Goal: Task Accomplishment & Management: Manage account settings

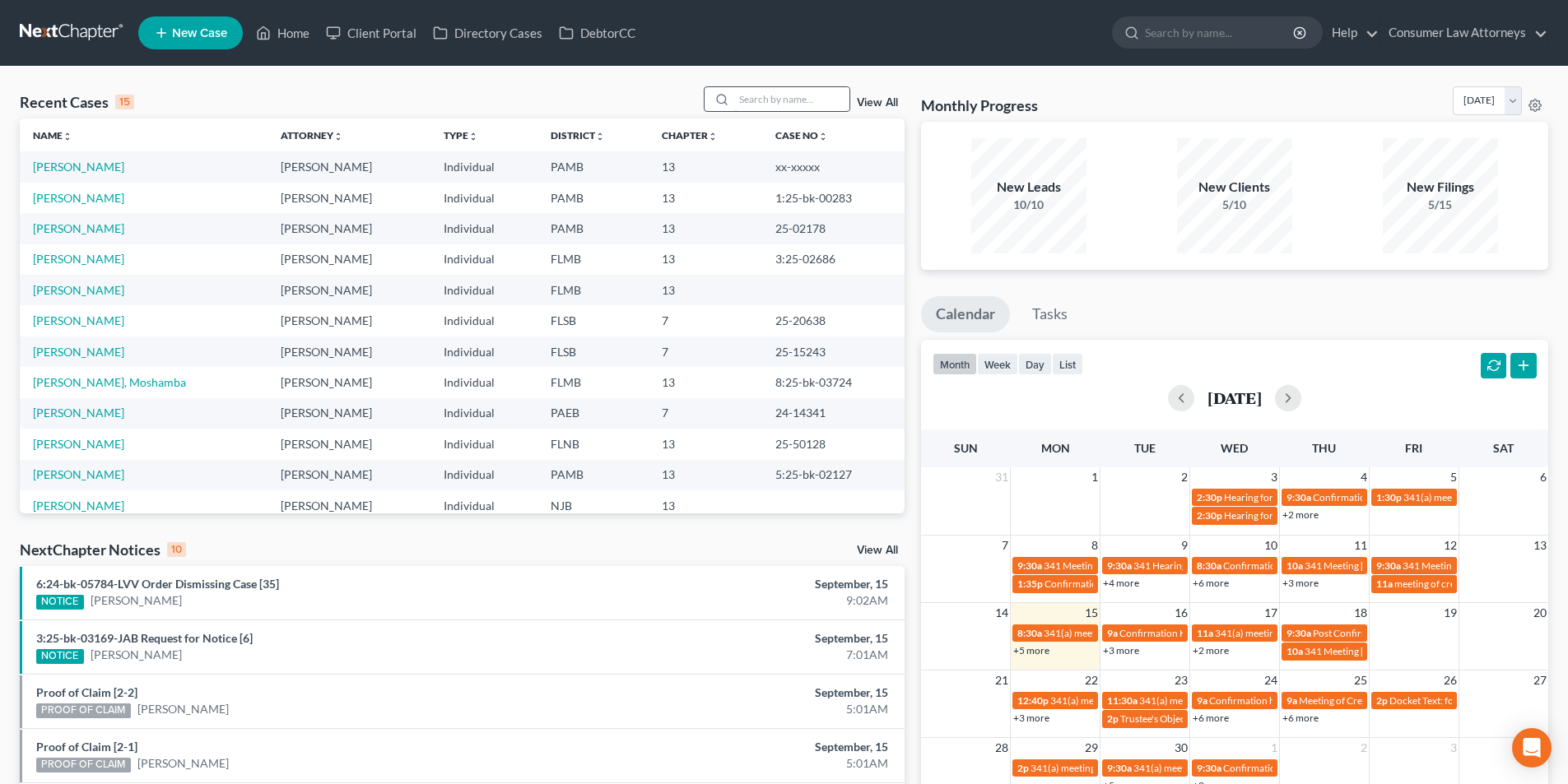
click at [779, 103] on input "search" at bounding box center [791, 99] width 115 height 24
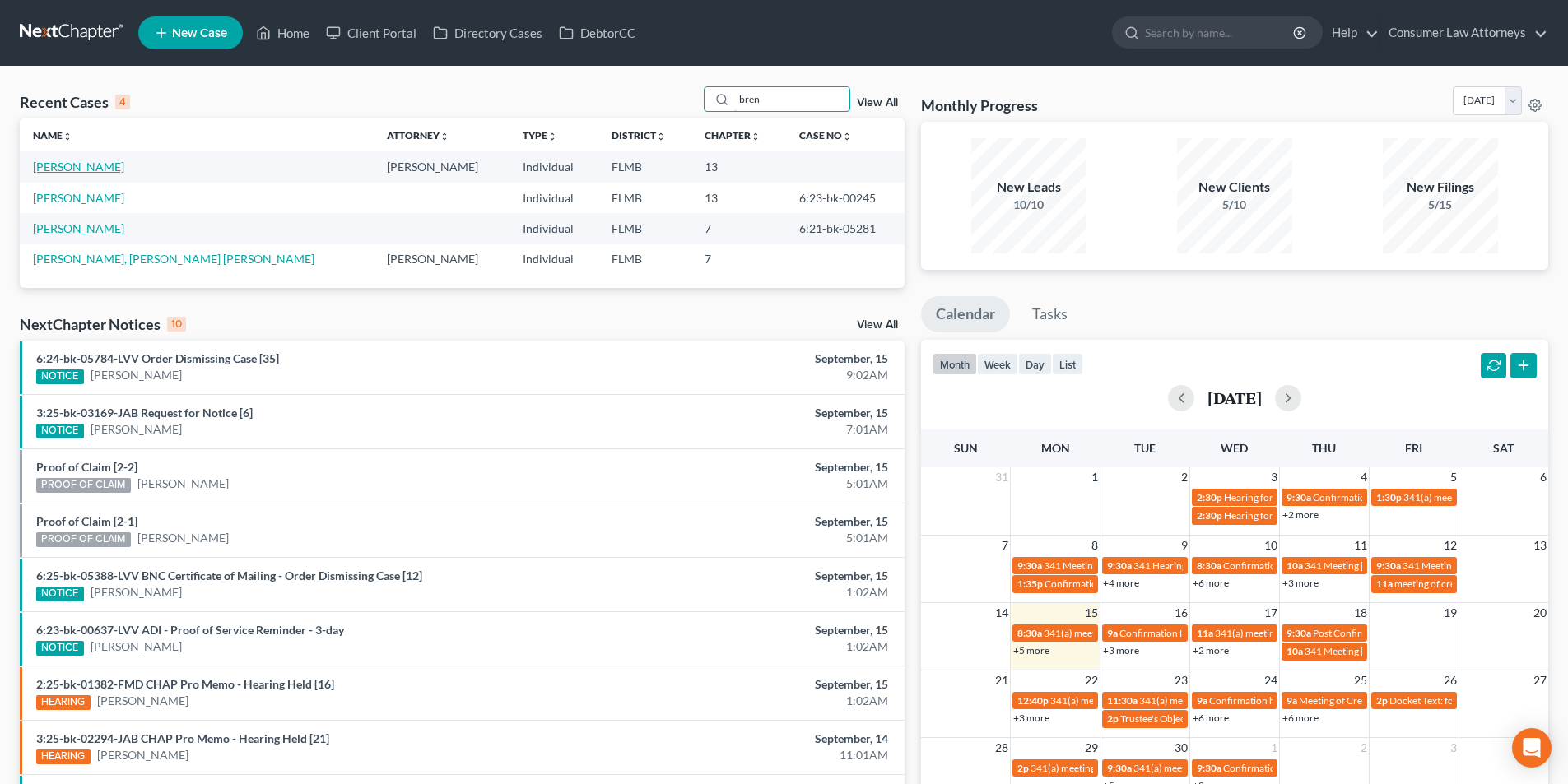
type input "bren"
click at [96, 161] on link "[PERSON_NAME]" at bounding box center [78, 166] width 91 height 14
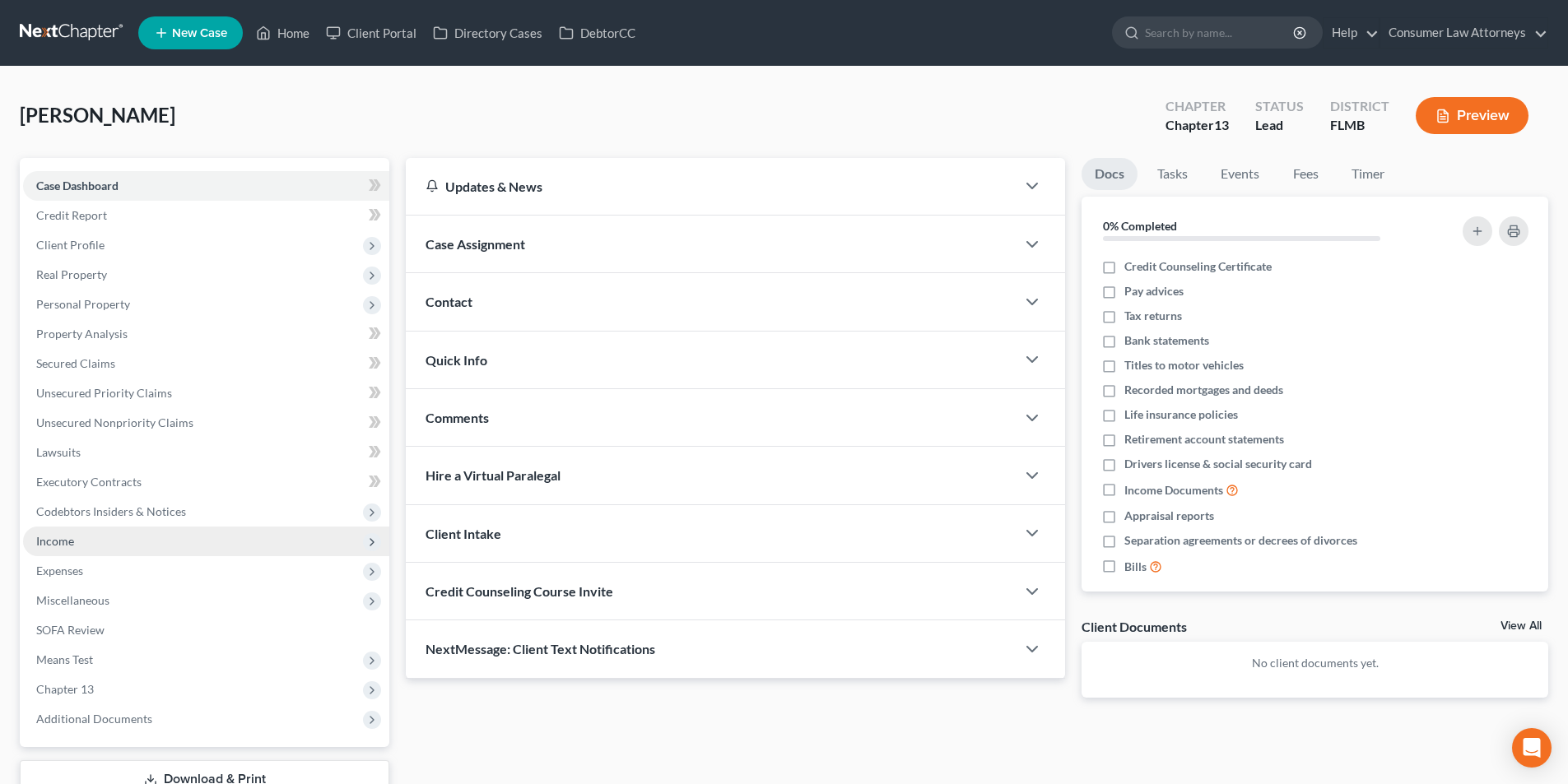
click at [64, 535] on span "Income" at bounding box center [54, 540] width 38 height 14
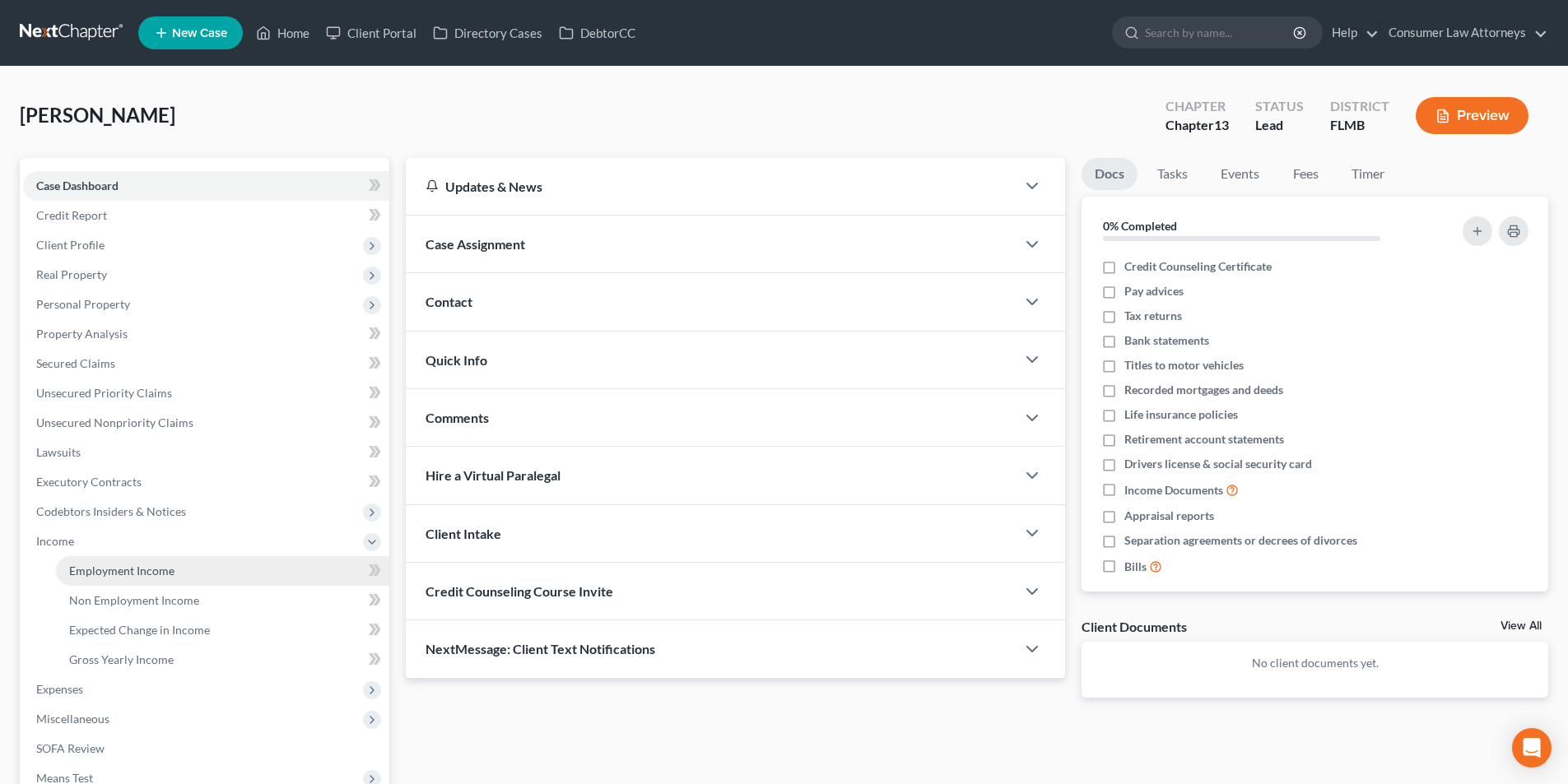
click at [156, 568] on span "Employment Income" at bounding box center [121, 570] width 106 height 14
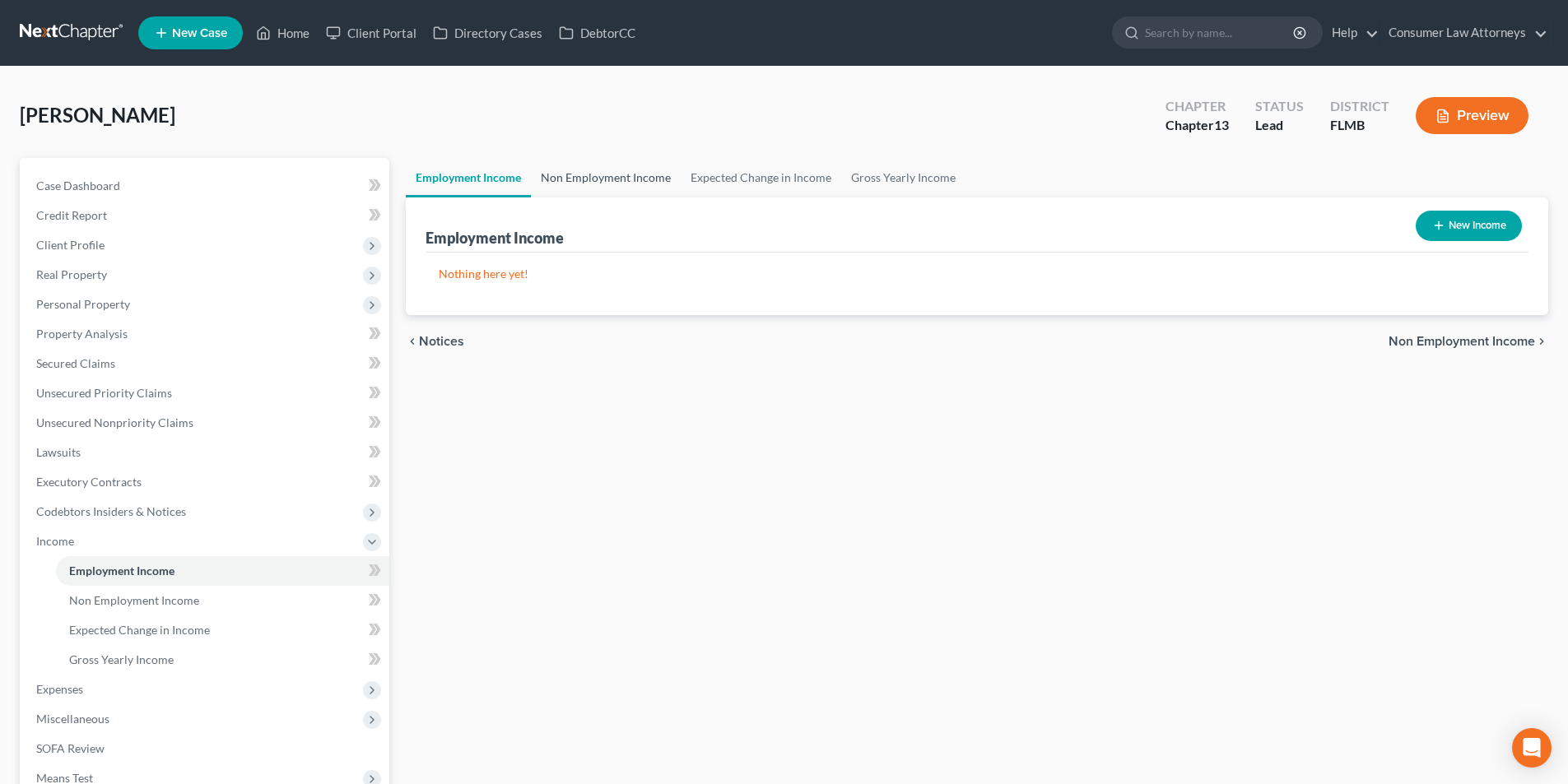
click at [593, 186] on link "Non Employment Income" at bounding box center [605, 177] width 150 height 40
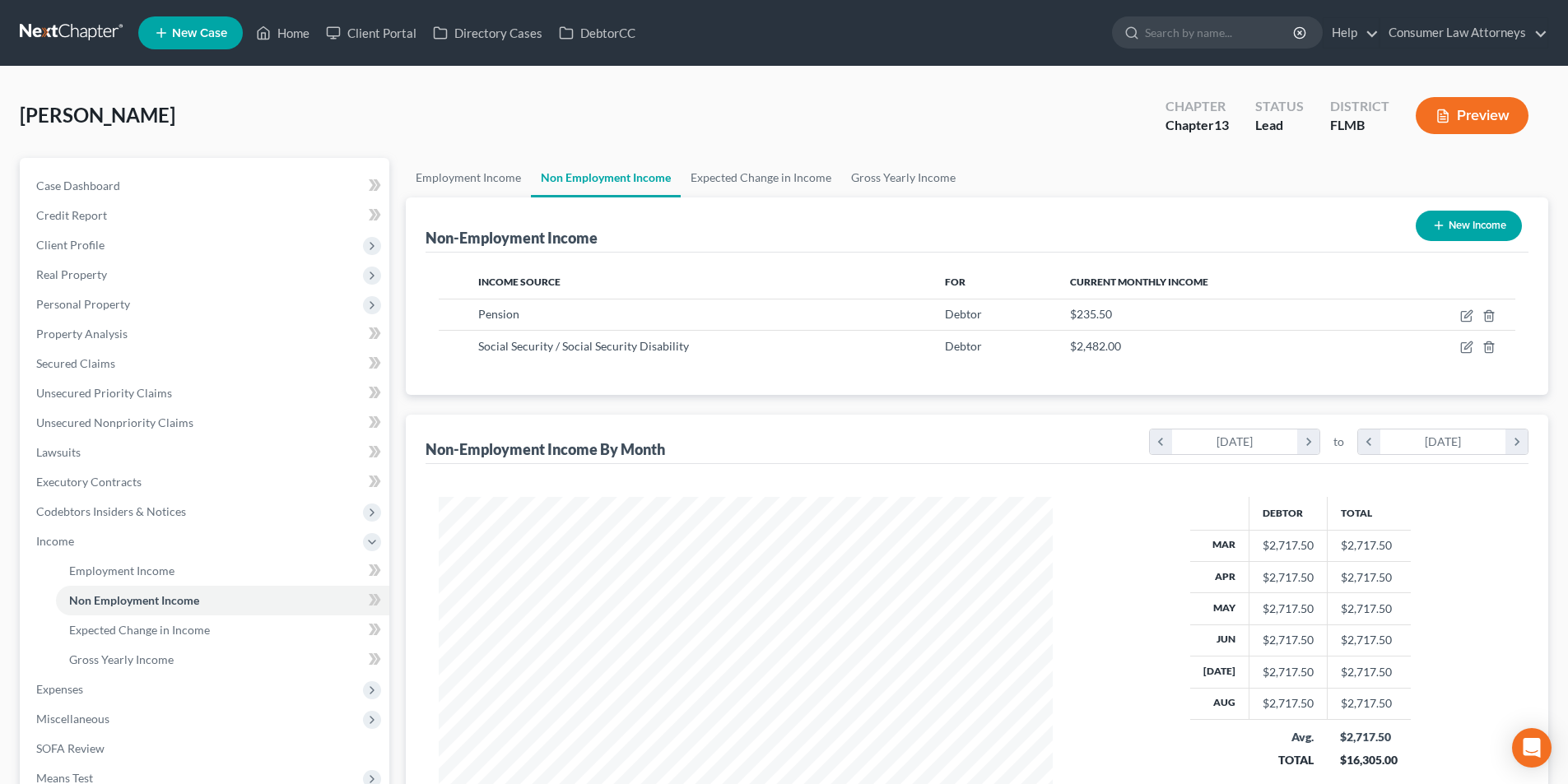
scroll to position [307, 647]
click at [303, 33] on link "Home" at bounding box center [282, 33] width 70 height 29
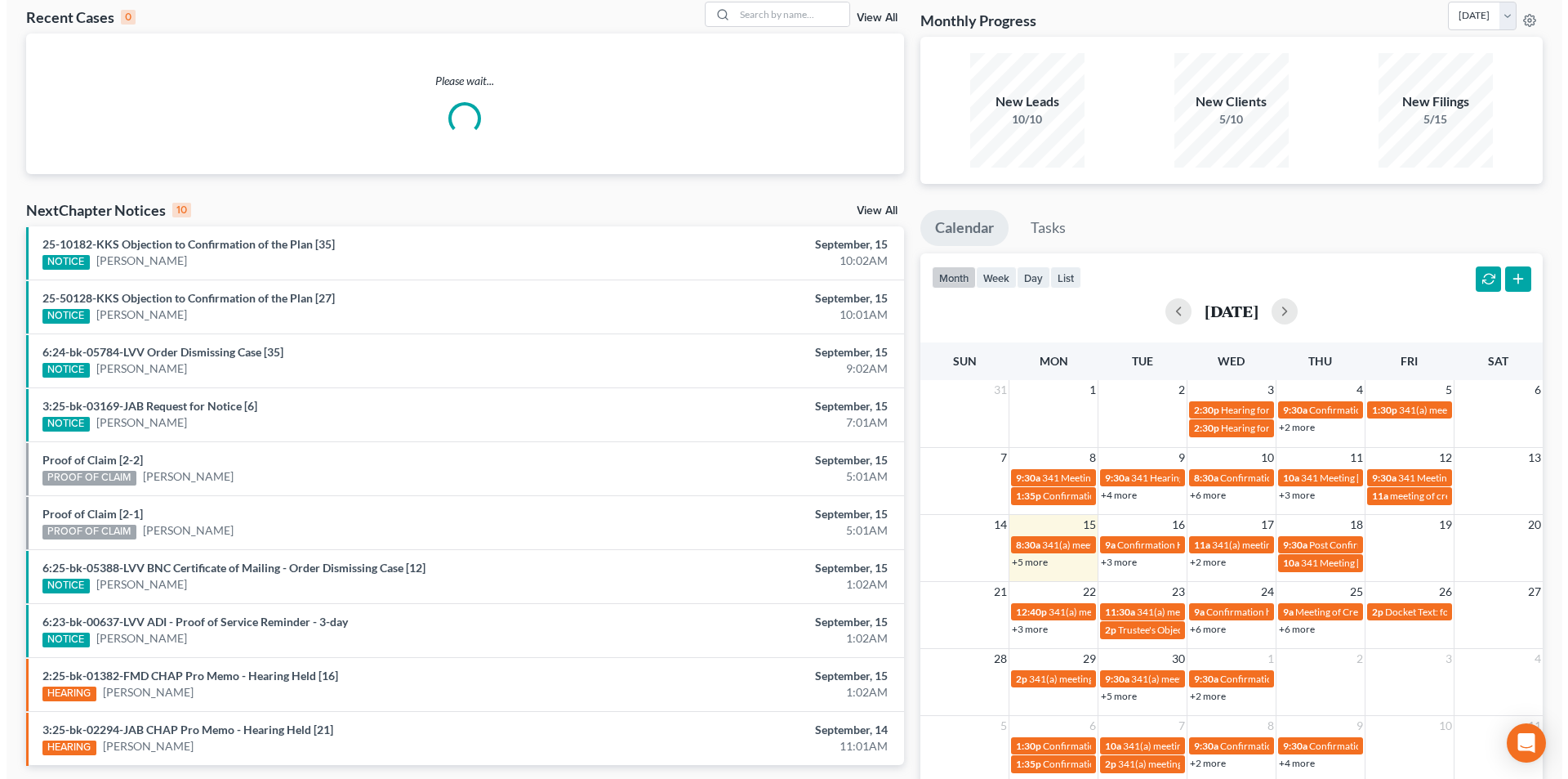
scroll to position [163, 0]
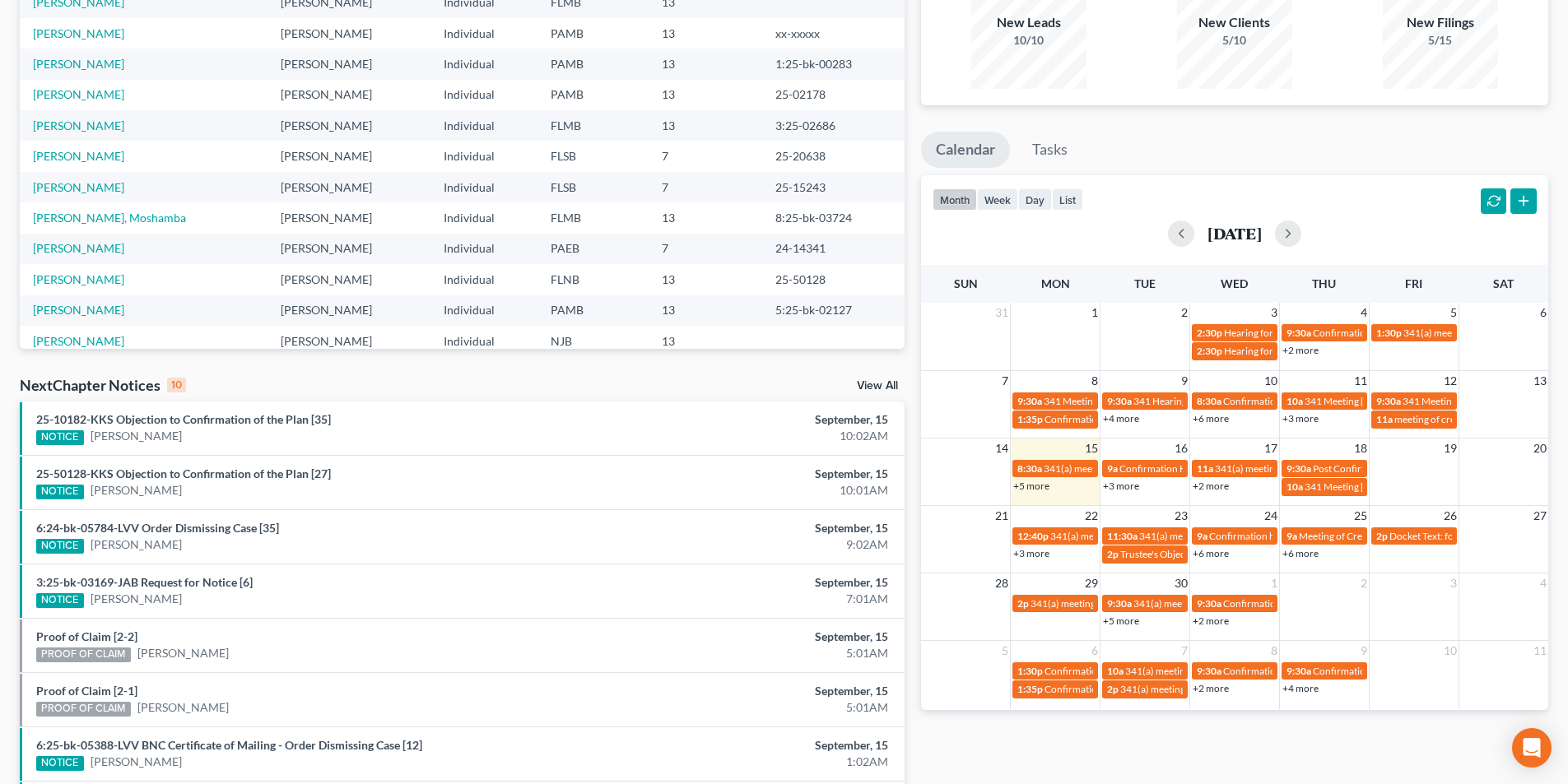
click at [1137, 483] on link "+3 more" at bounding box center [1120, 485] width 36 height 12
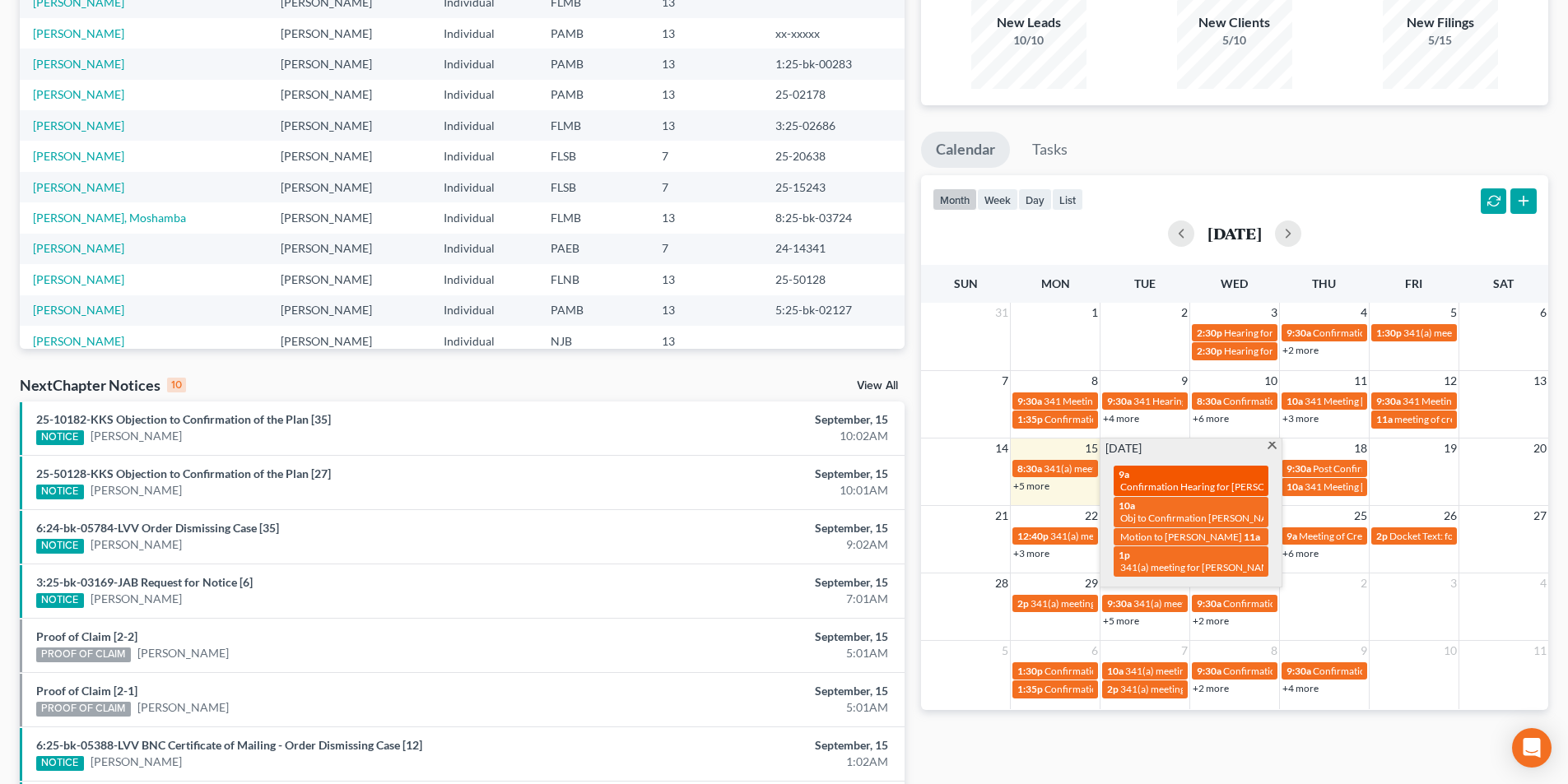
click at [1183, 481] on span "Confirmation Hearing for [PERSON_NAME], III" at bounding box center [1221, 486] width 202 height 12
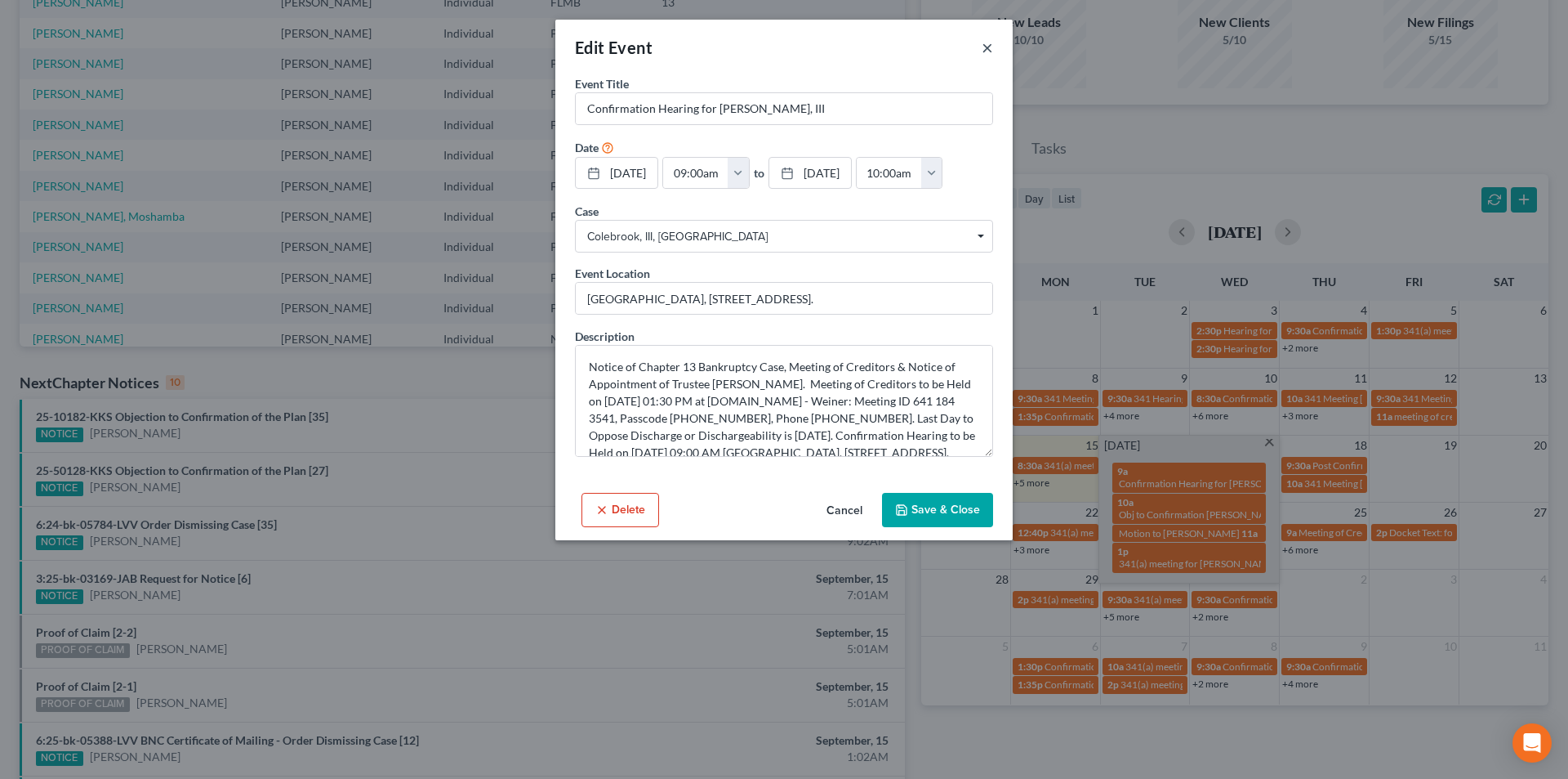
drag, startPoint x: 990, startPoint y: 51, endPoint x: 978, endPoint y: 85, distance: 36.1
click at [990, 51] on button "×" at bounding box center [988, 47] width 12 height 19
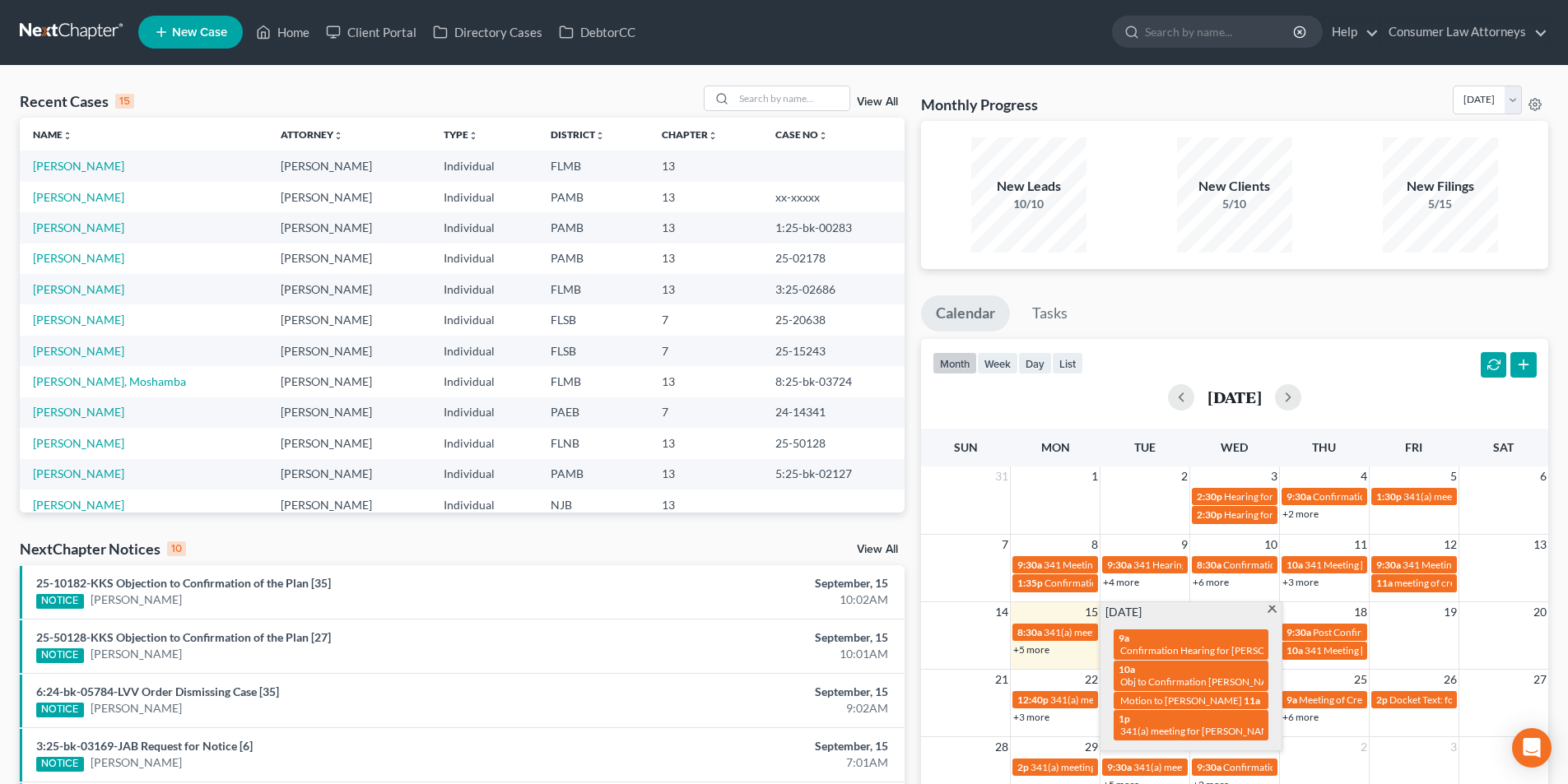
scroll to position [0, 0]
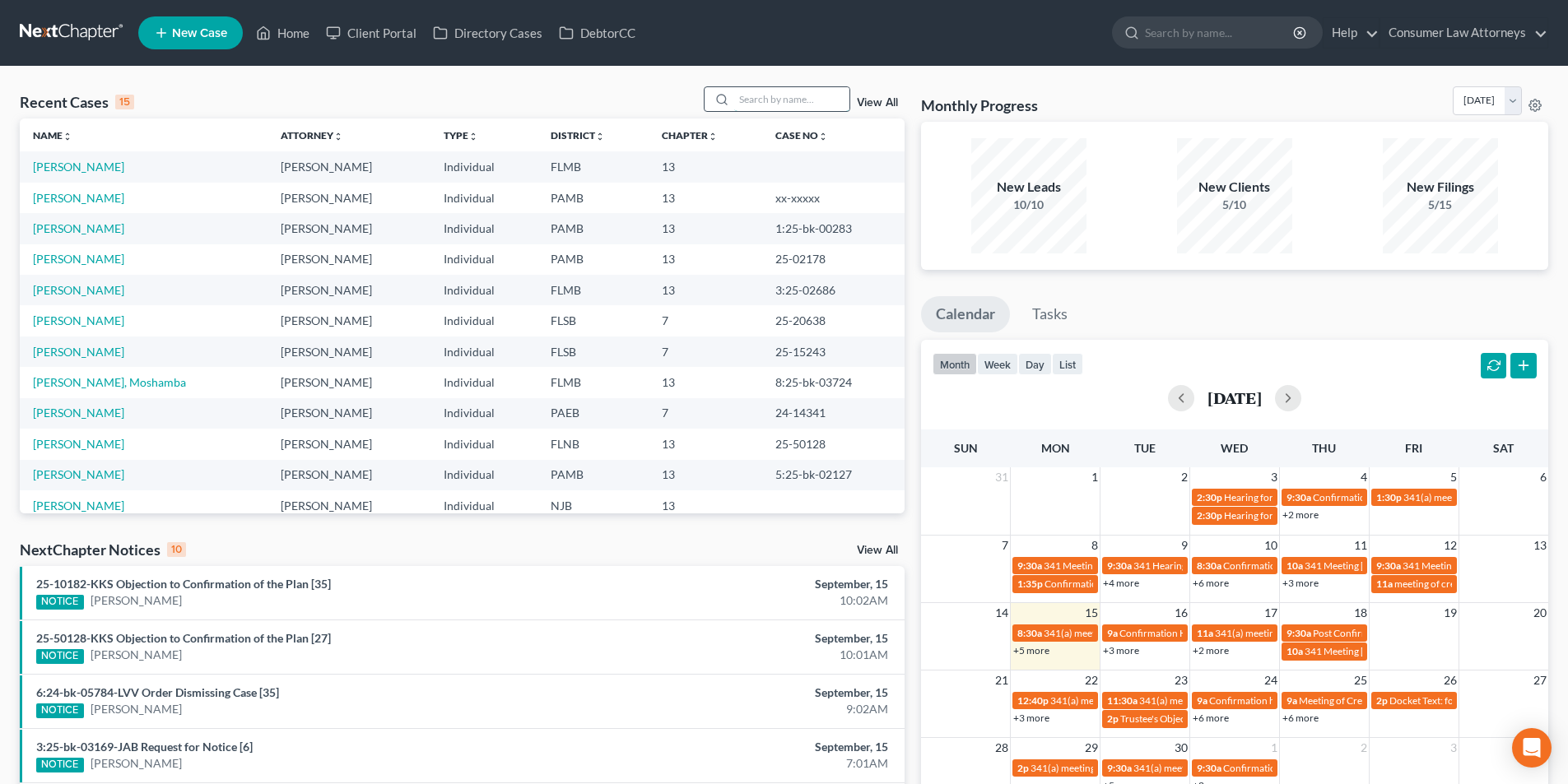
click at [821, 104] on input "search" at bounding box center [791, 99] width 115 height 24
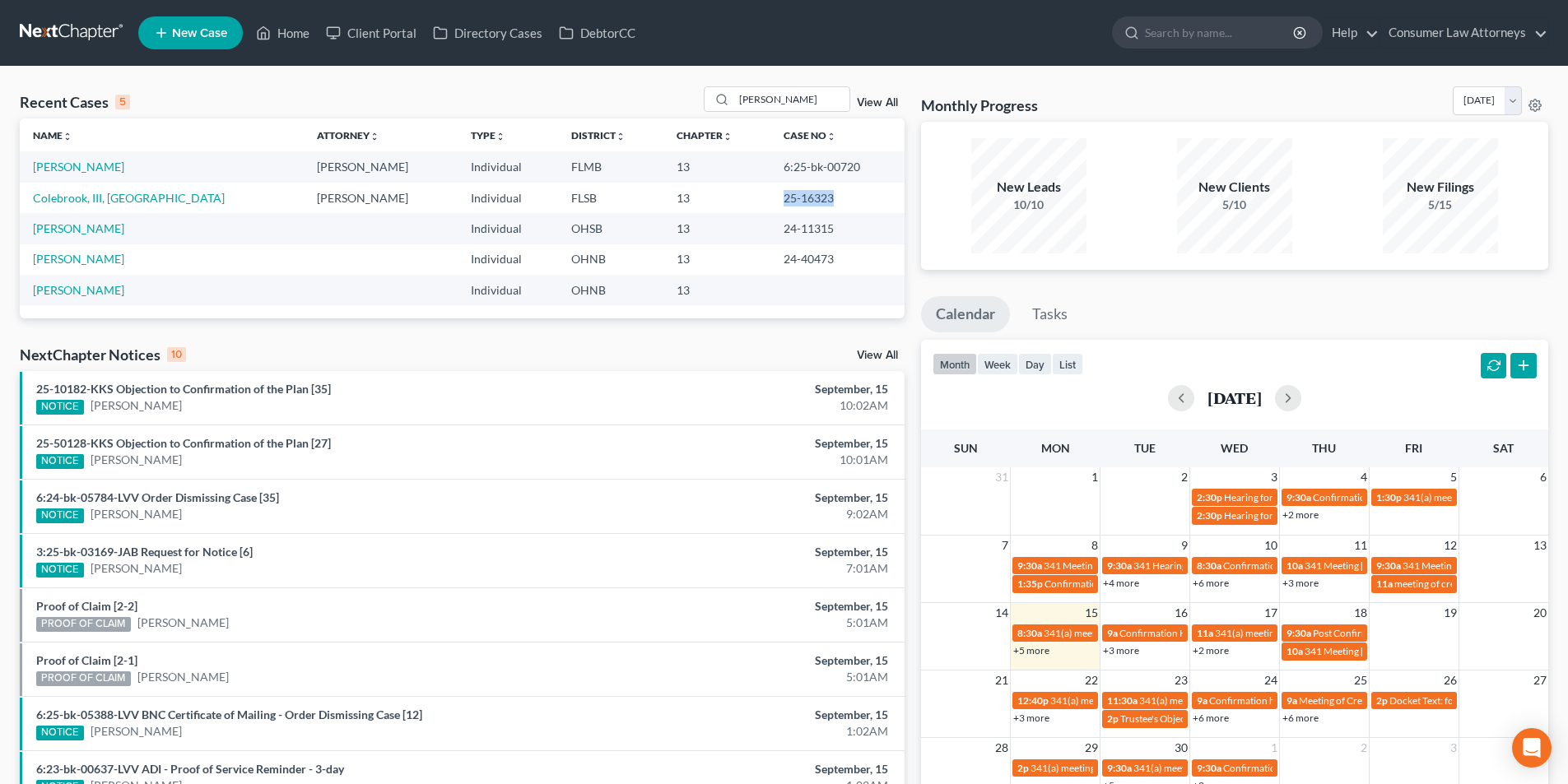
drag, startPoint x: 810, startPoint y: 200, endPoint x: 761, endPoint y: 196, distance: 49.2
click at [771, 196] on td "25-16323" at bounding box center [838, 198] width 134 height 30
copy td "25-16323"
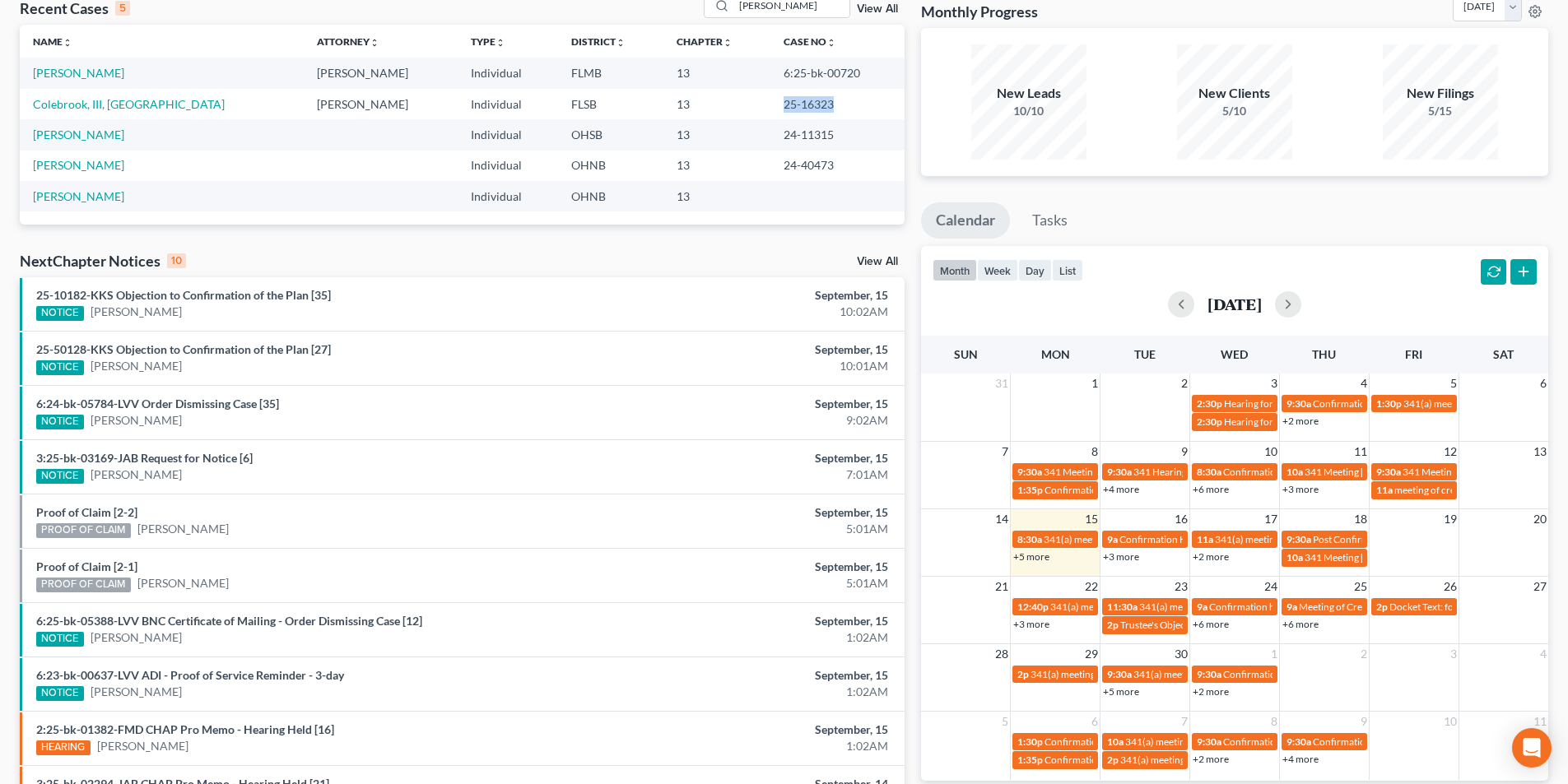
scroll to position [205, 0]
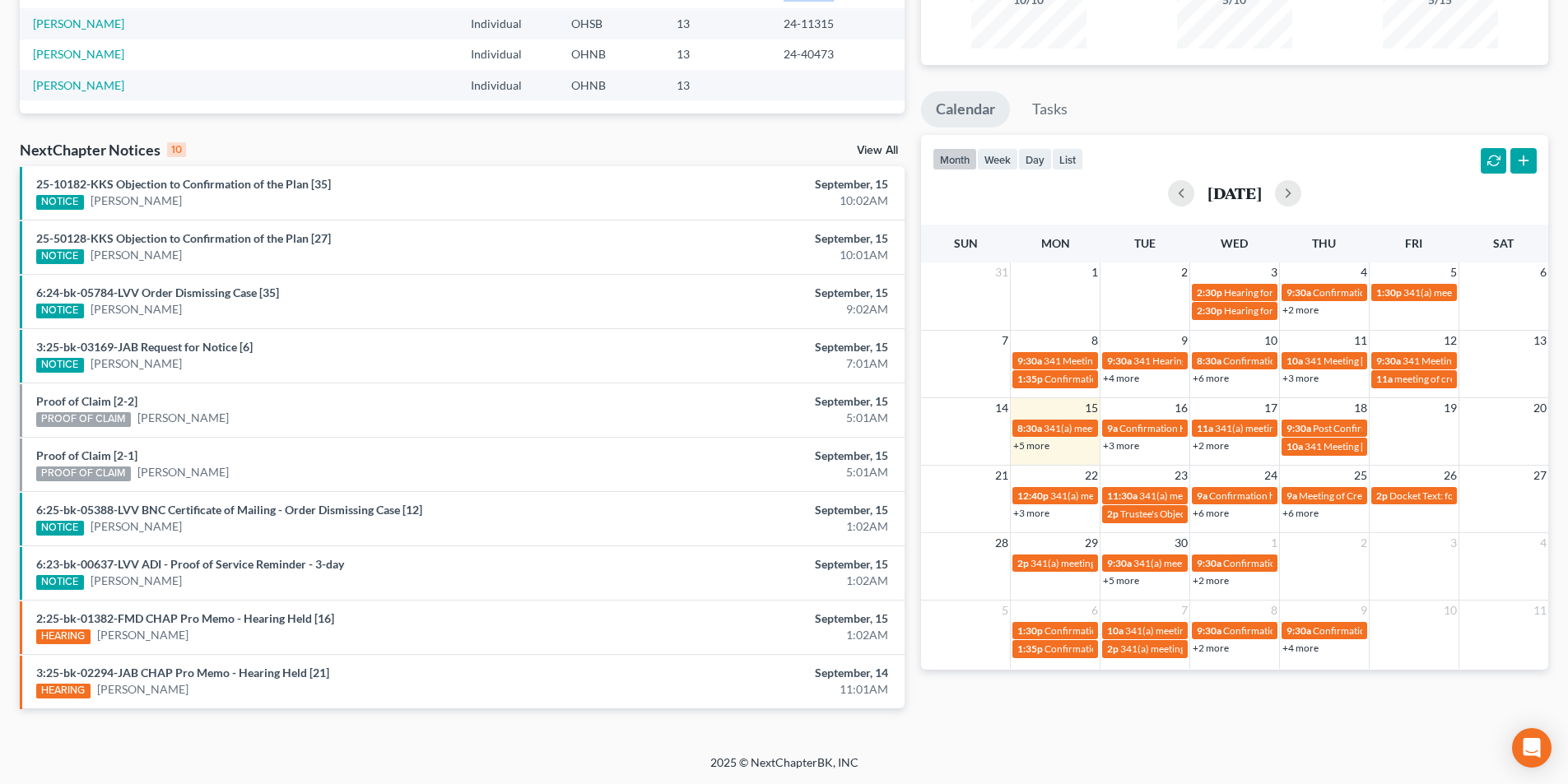
click at [1125, 448] on link "+3 more" at bounding box center [1120, 445] width 36 height 12
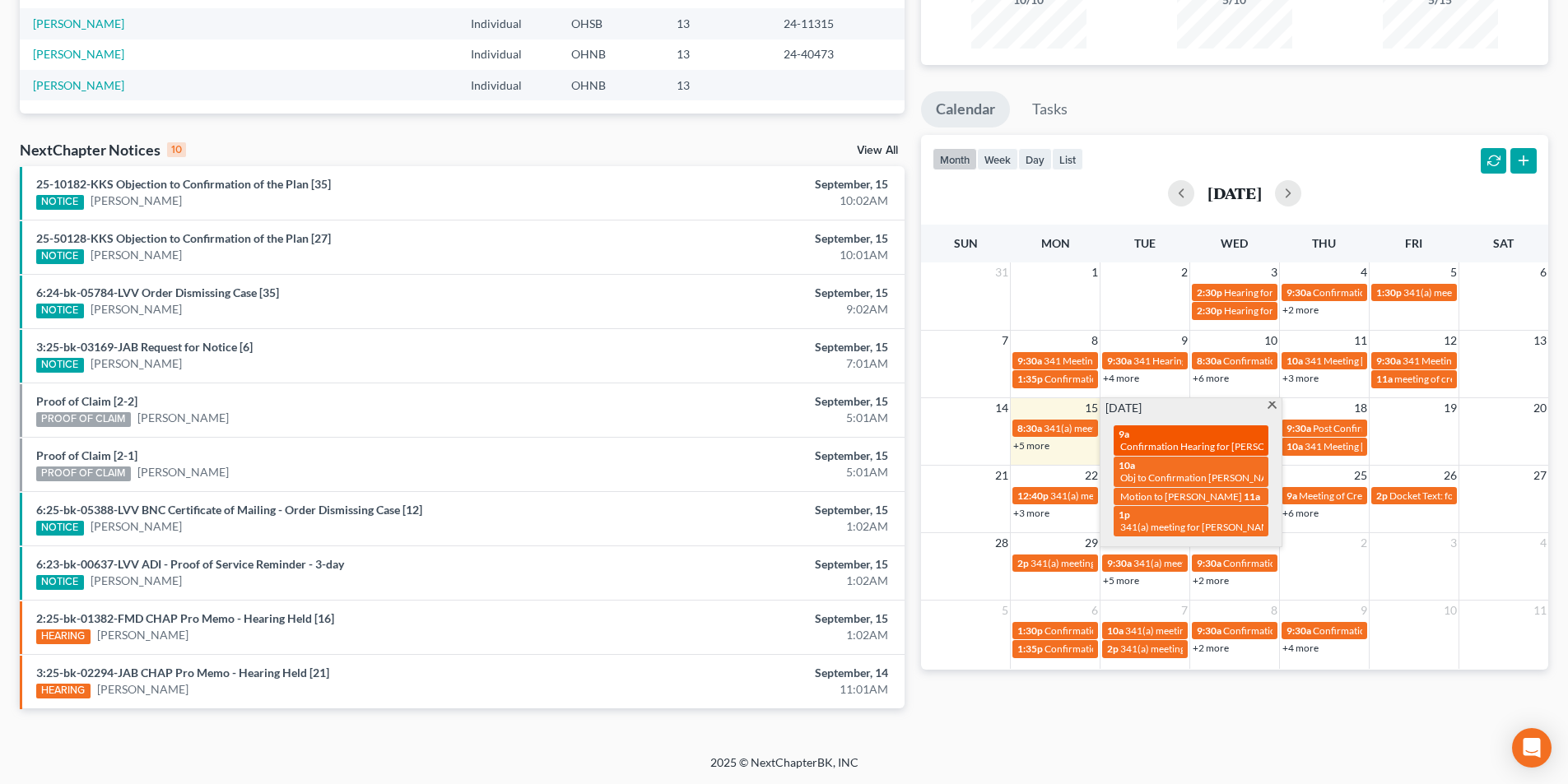
click at [1189, 446] on span "Confirmation Hearing for [PERSON_NAME], III" at bounding box center [1221, 446] width 202 height 12
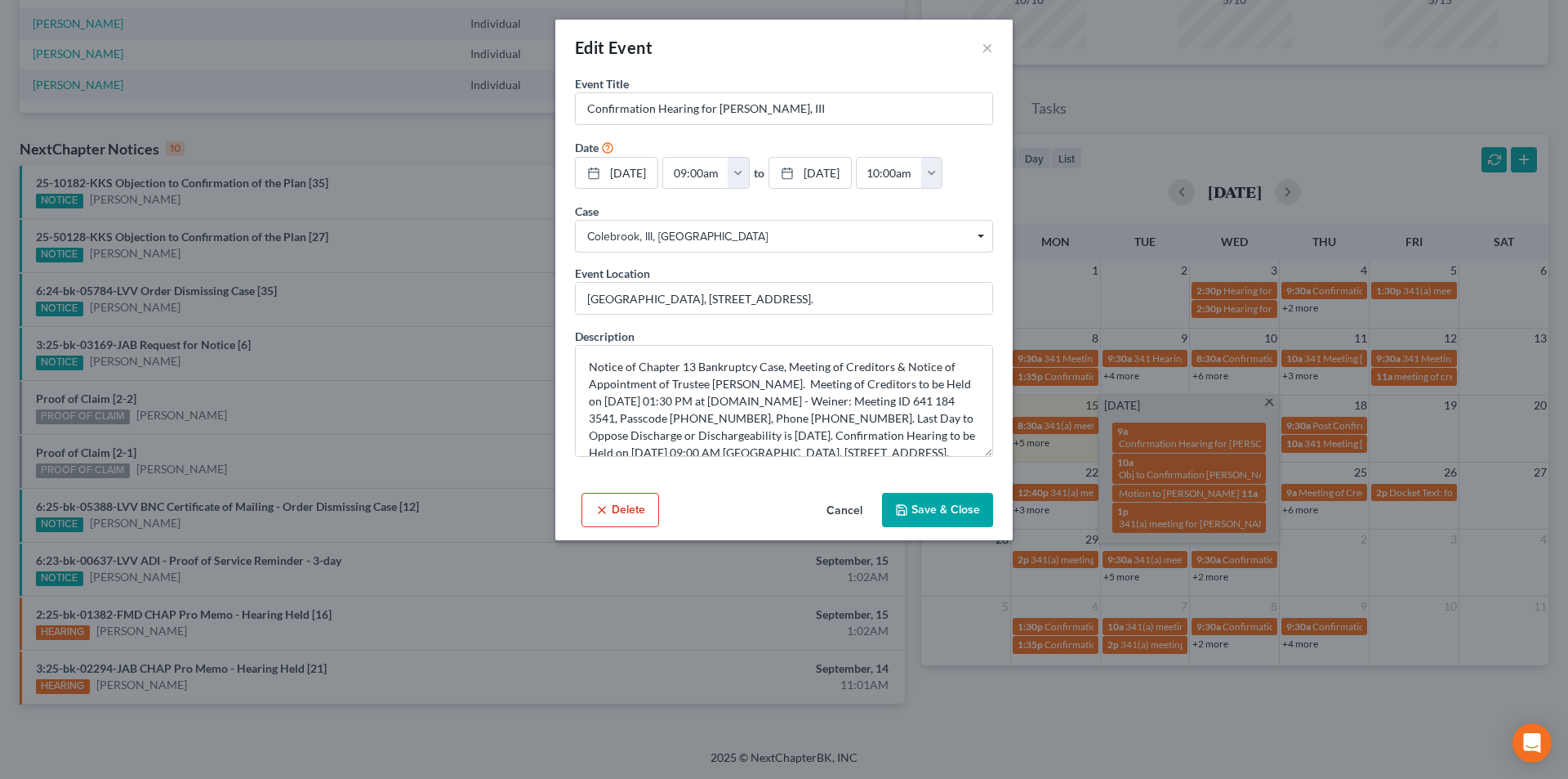
click at [608, 511] on icon "button" at bounding box center [601, 510] width 13 height 13
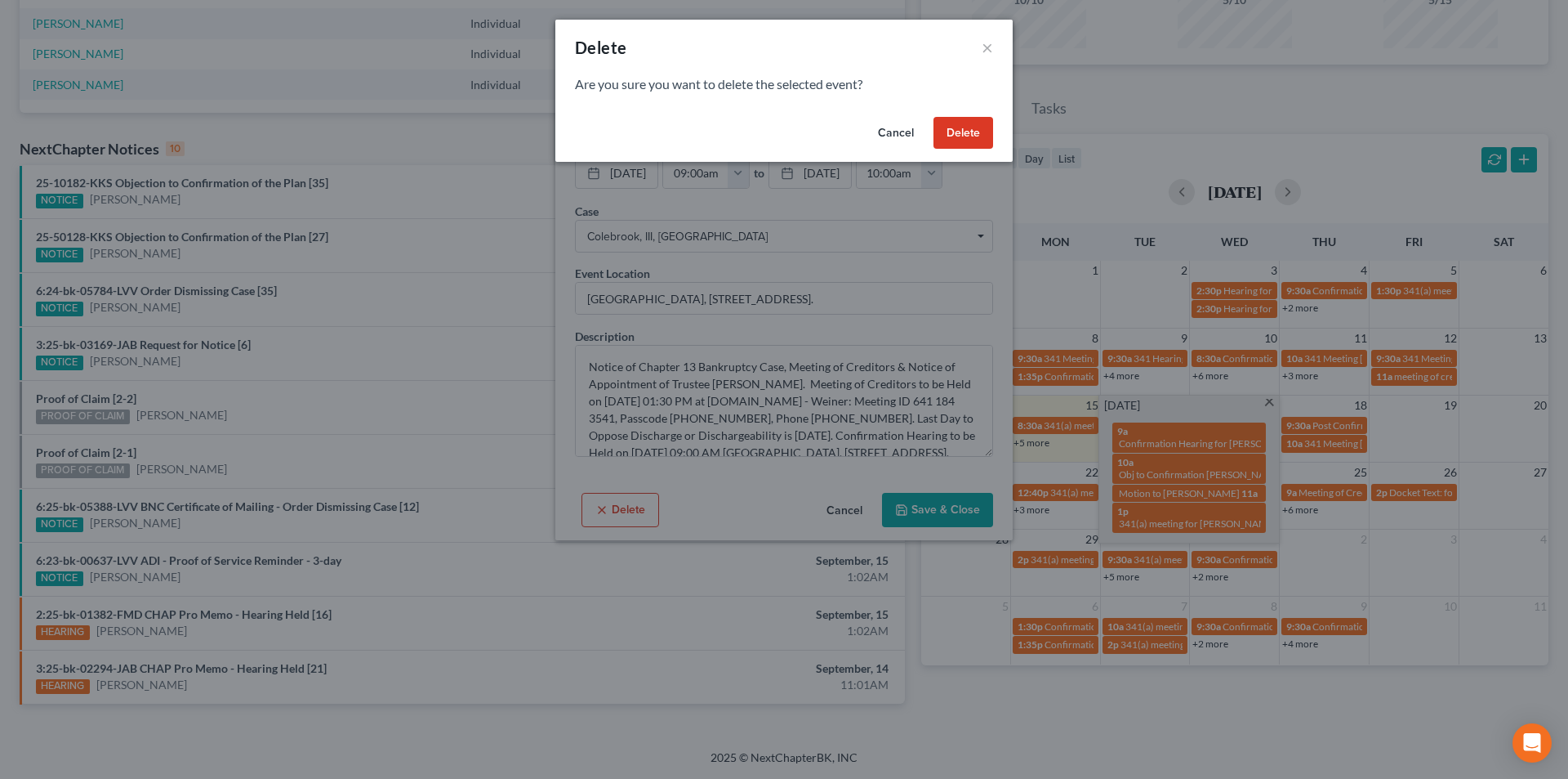
click at [950, 128] on button "Delete" at bounding box center [963, 133] width 59 height 33
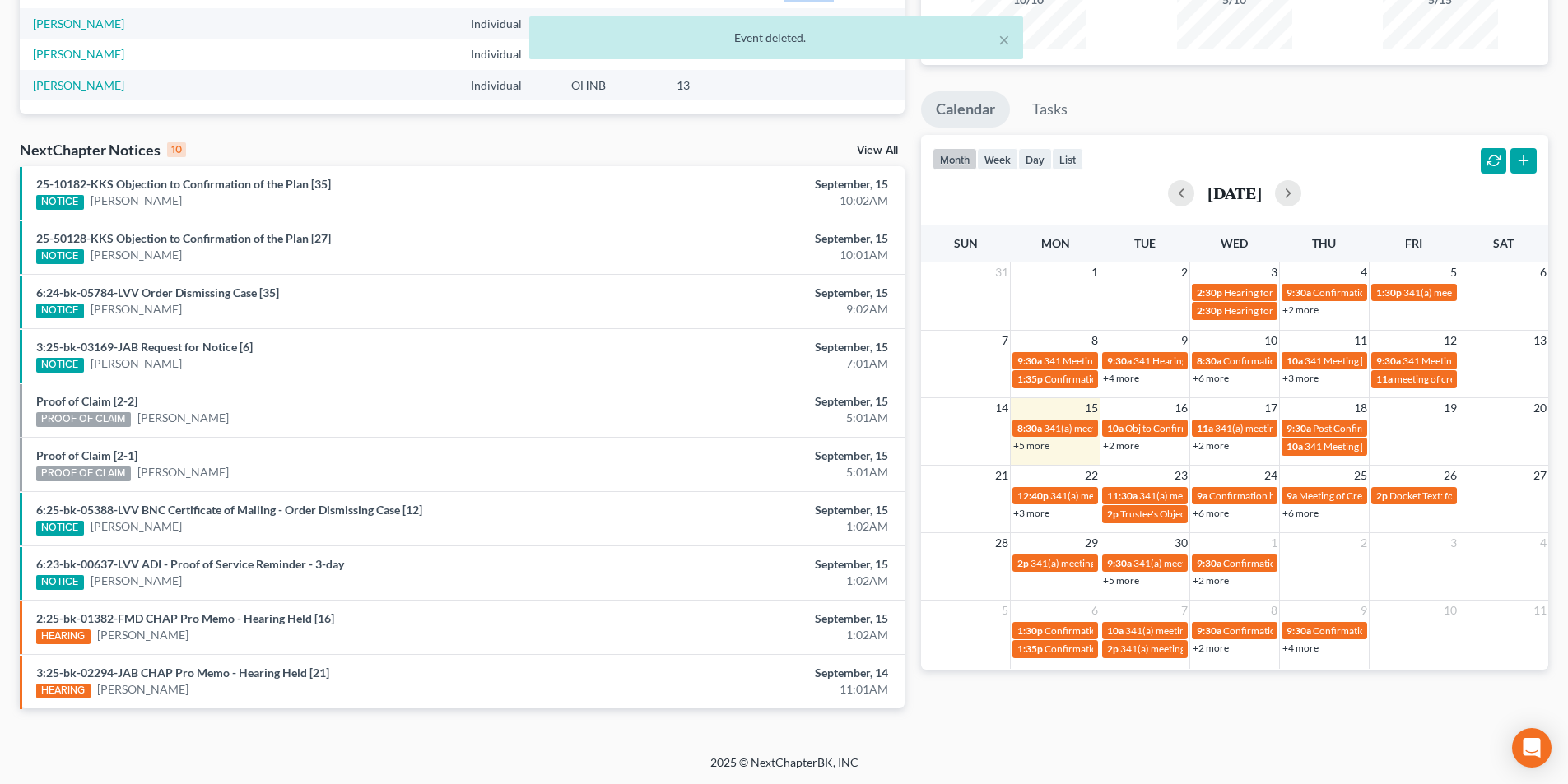
click at [1037, 447] on link "+5 more" at bounding box center [1031, 445] width 36 height 12
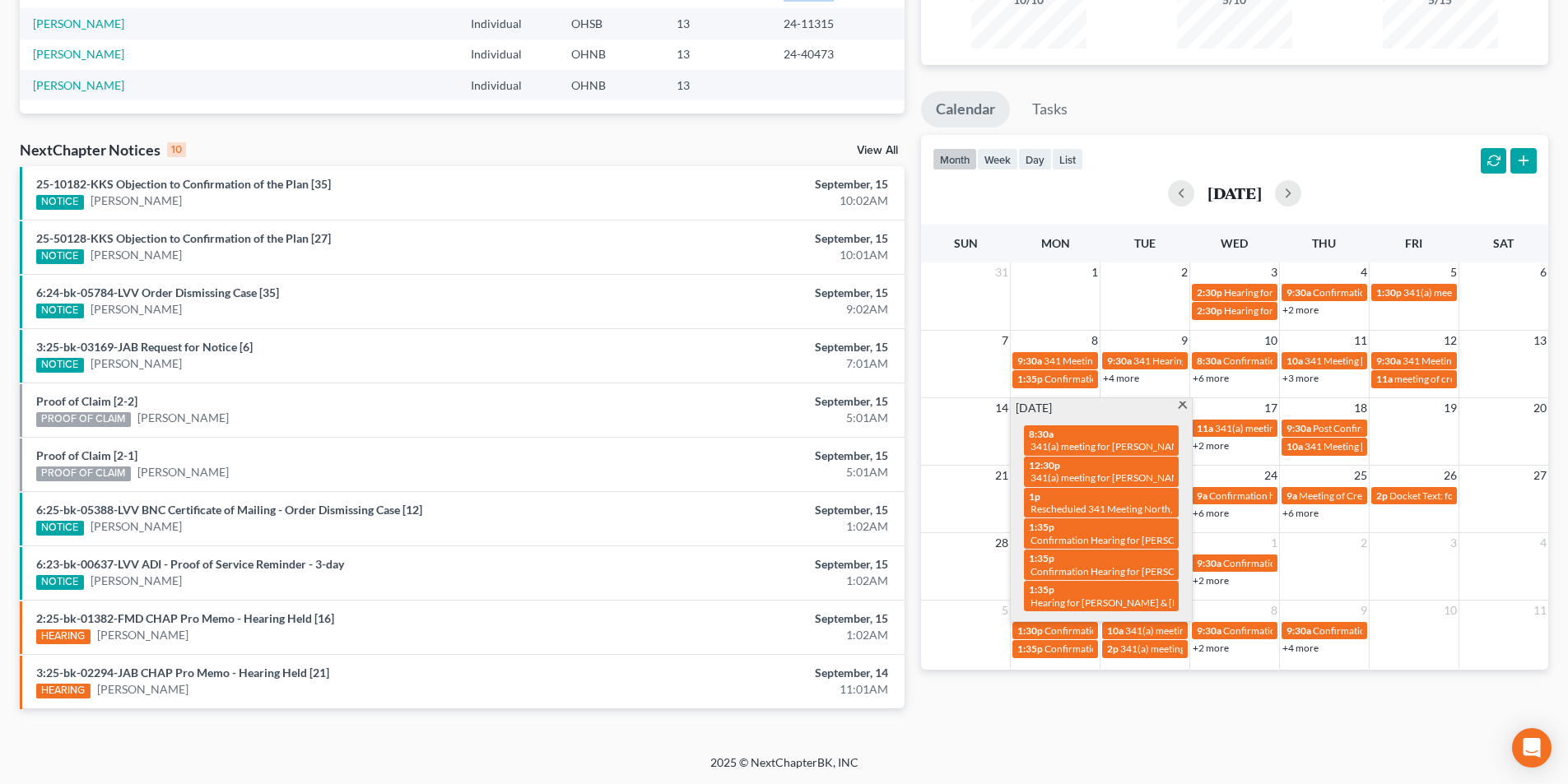
click at [1183, 404] on span at bounding box center [1182, 407] width 12 height 11
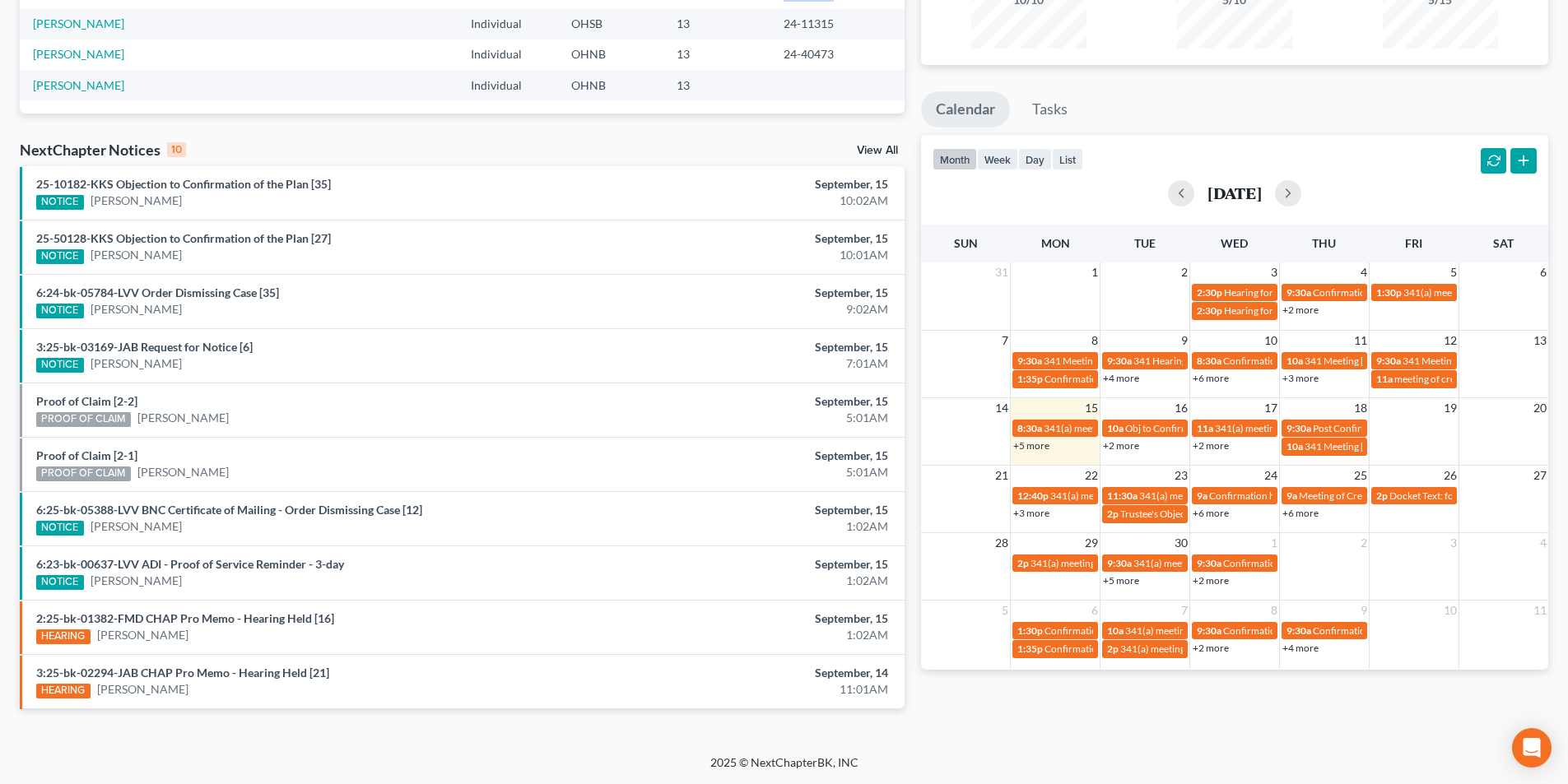
click at [1125, 447] on link "+2 more" at bounding box center [1120, 445] width 36 height 12
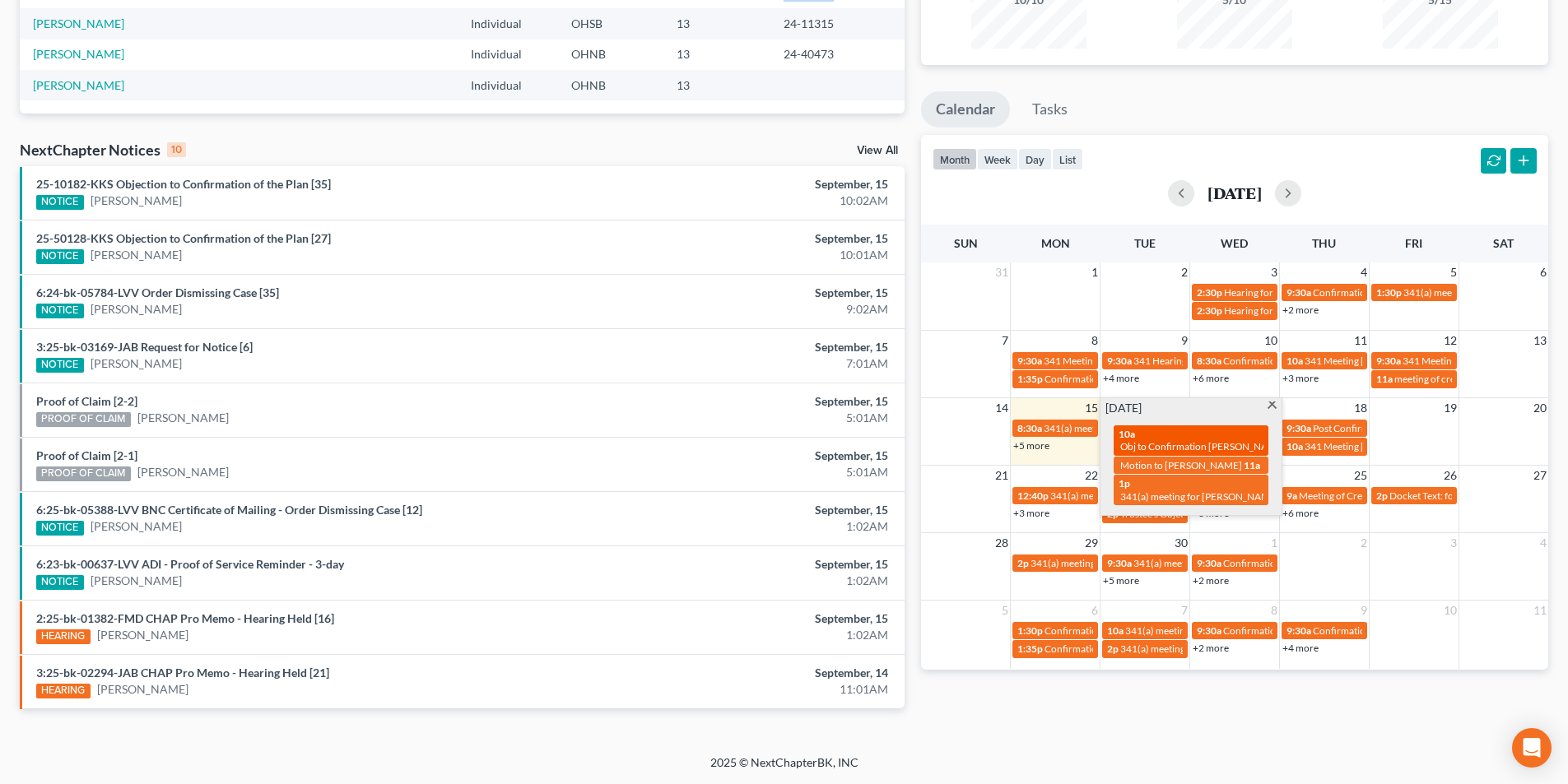
click at [1189, 442] on span "Obj to Confirmation [PERSON_NAME]" at bounding box center [1203, 446] width 166 height 12
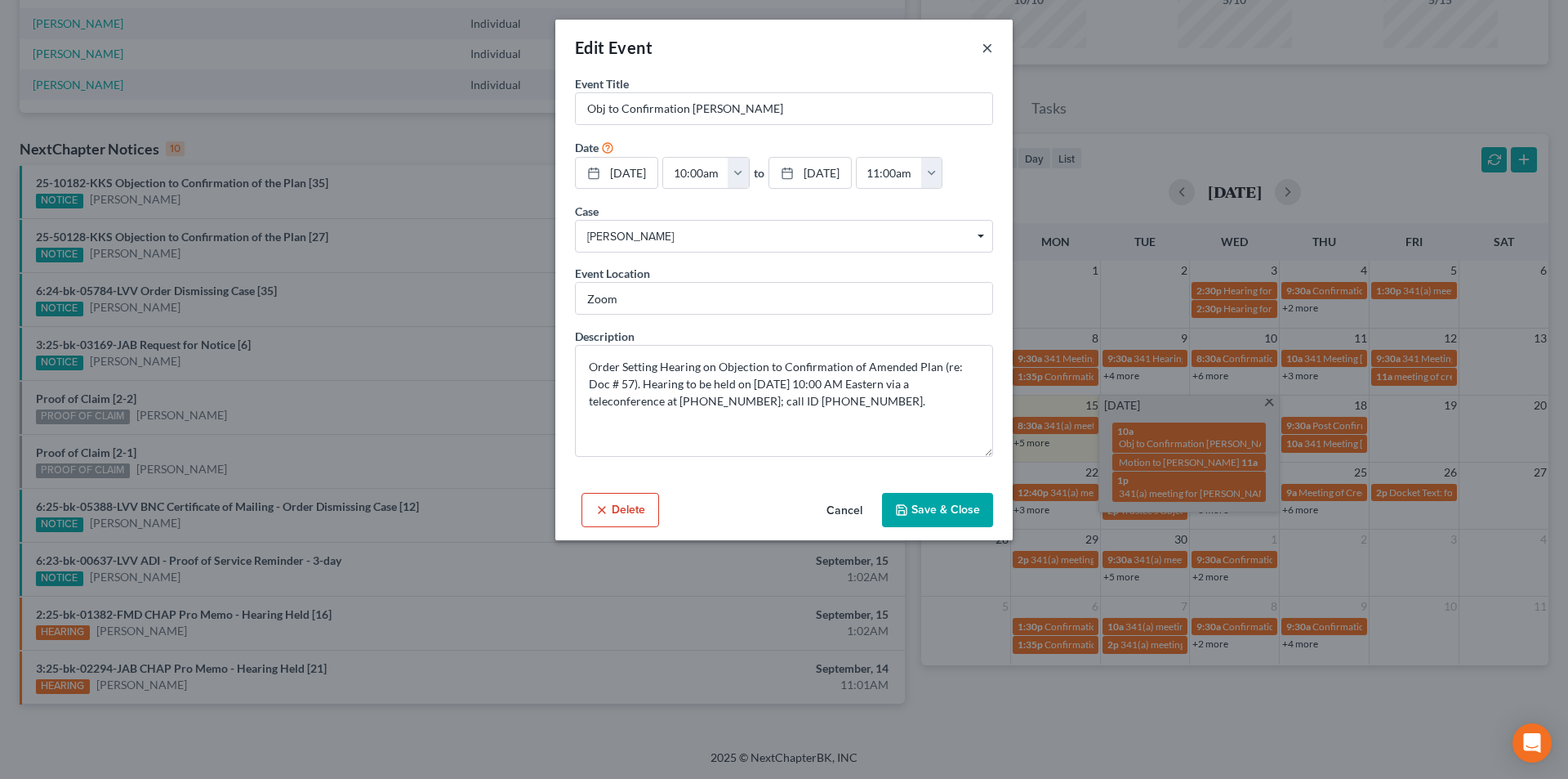
click at [990, 47] on button "×" at bounding box center [988, 47] width 12 height 19
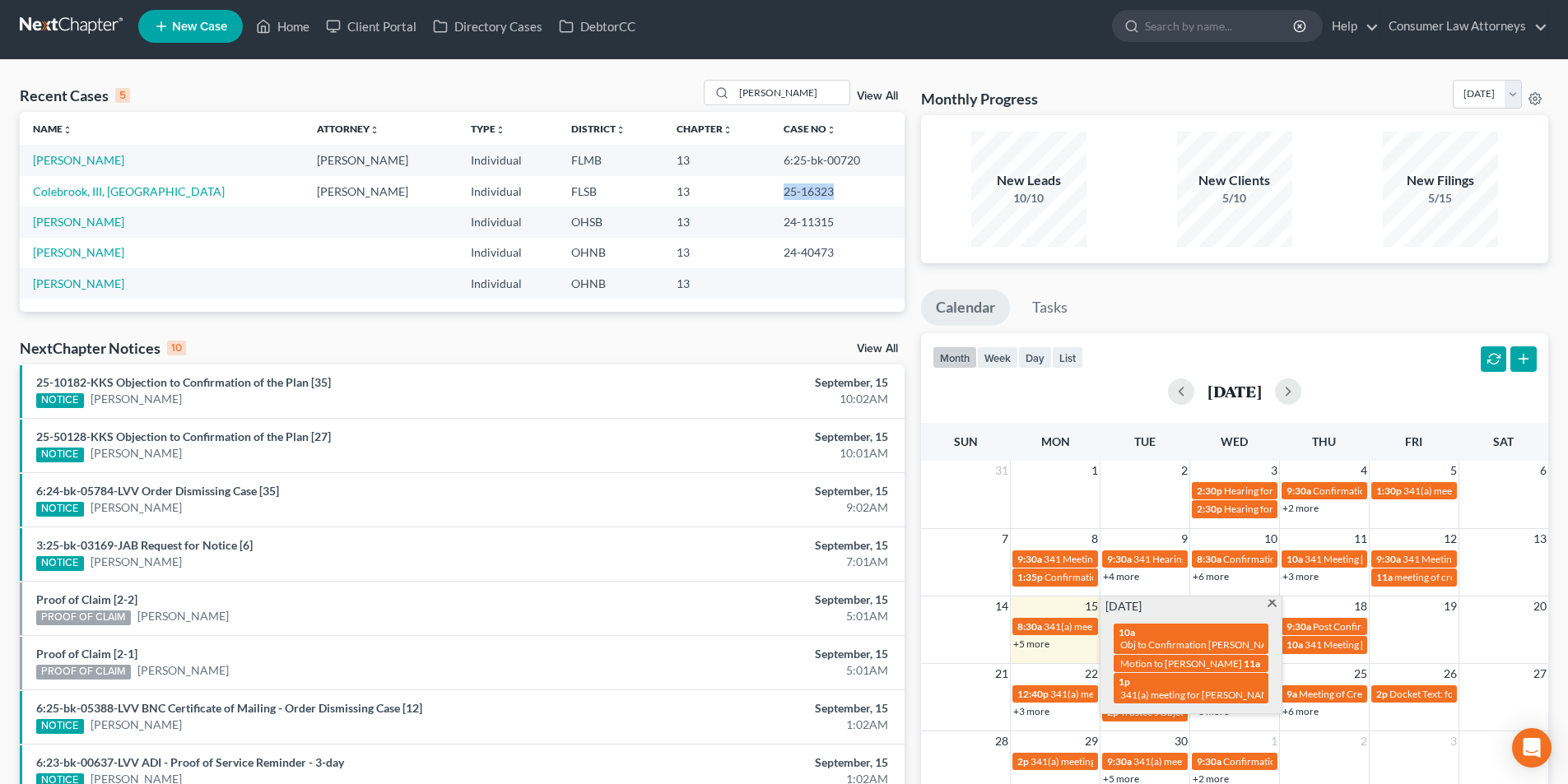
scroll to position [0, 0]
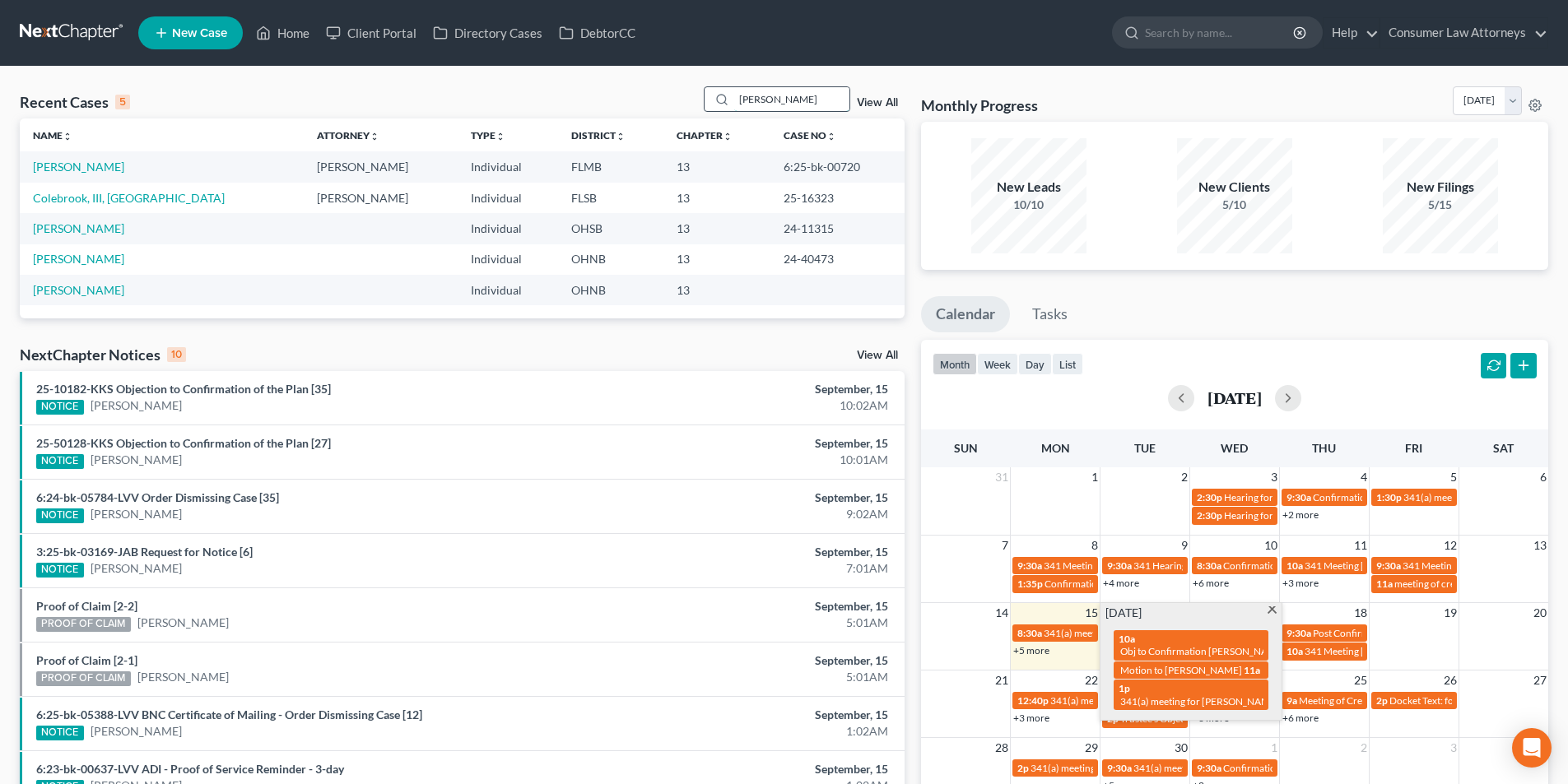
click at [780, 97] on input "[PERSON_NAME]" at bounding box center [791, 99] width 115 height 24
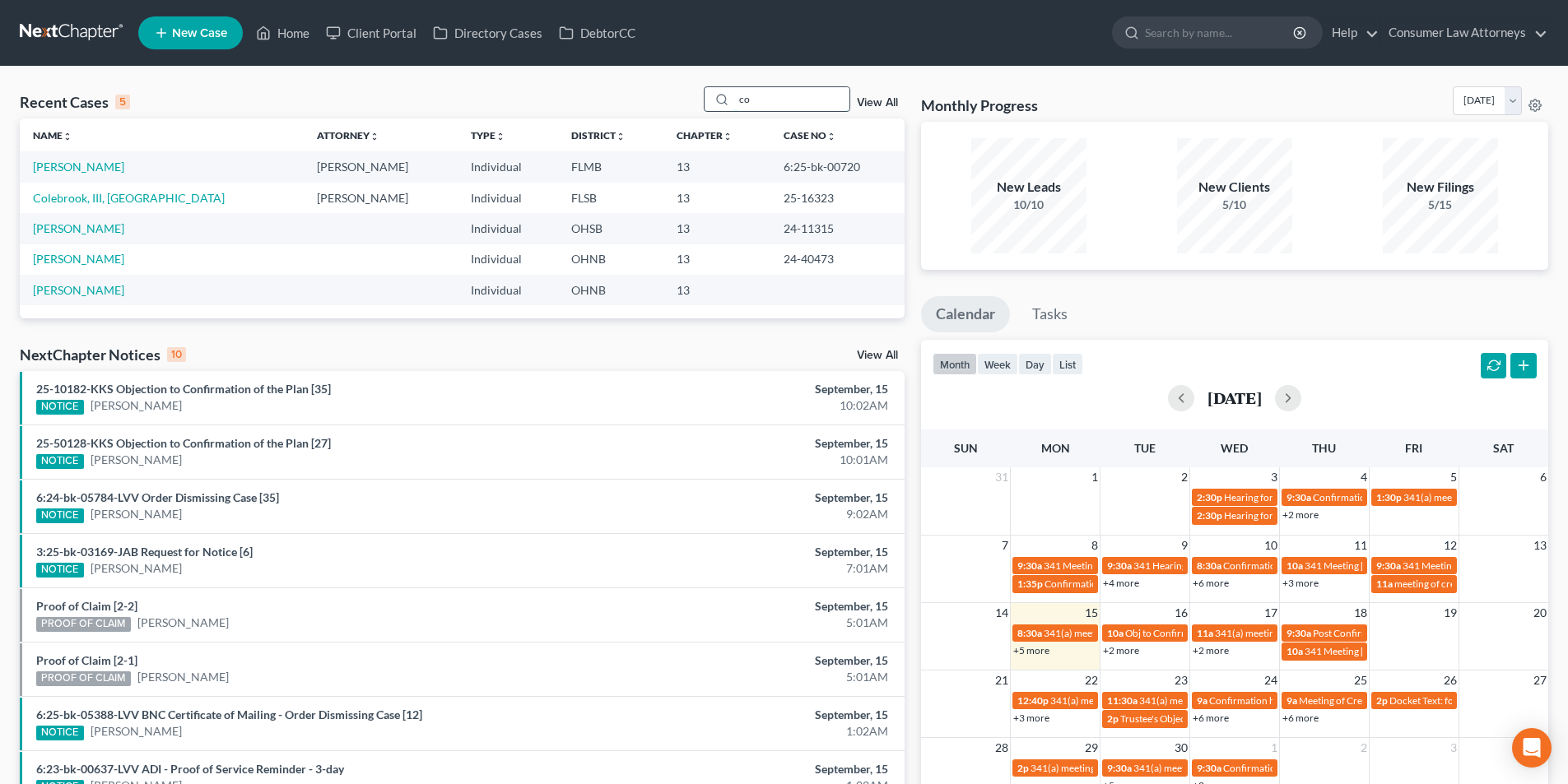
type input "c"
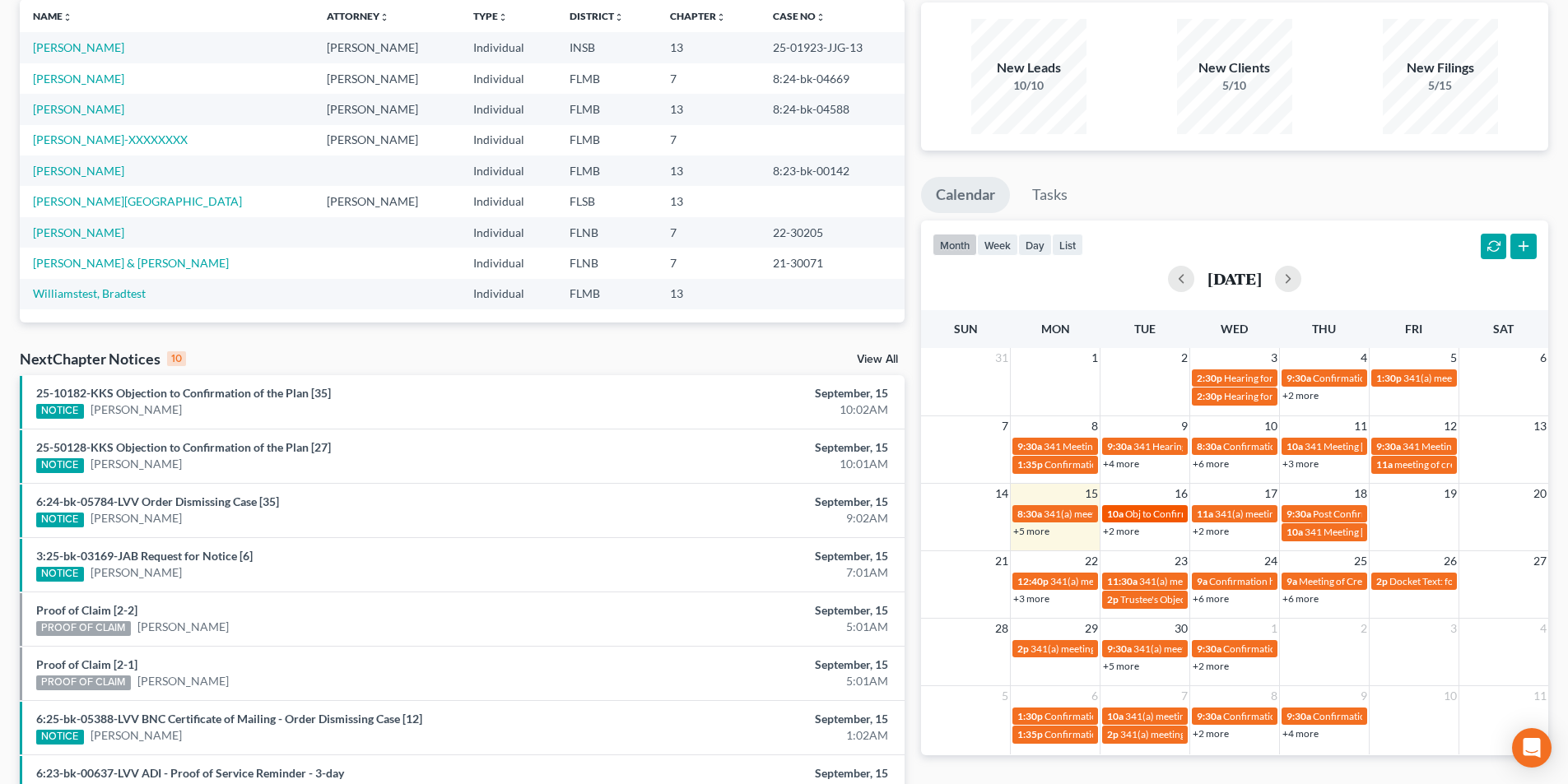
scroll to position [246, 0]
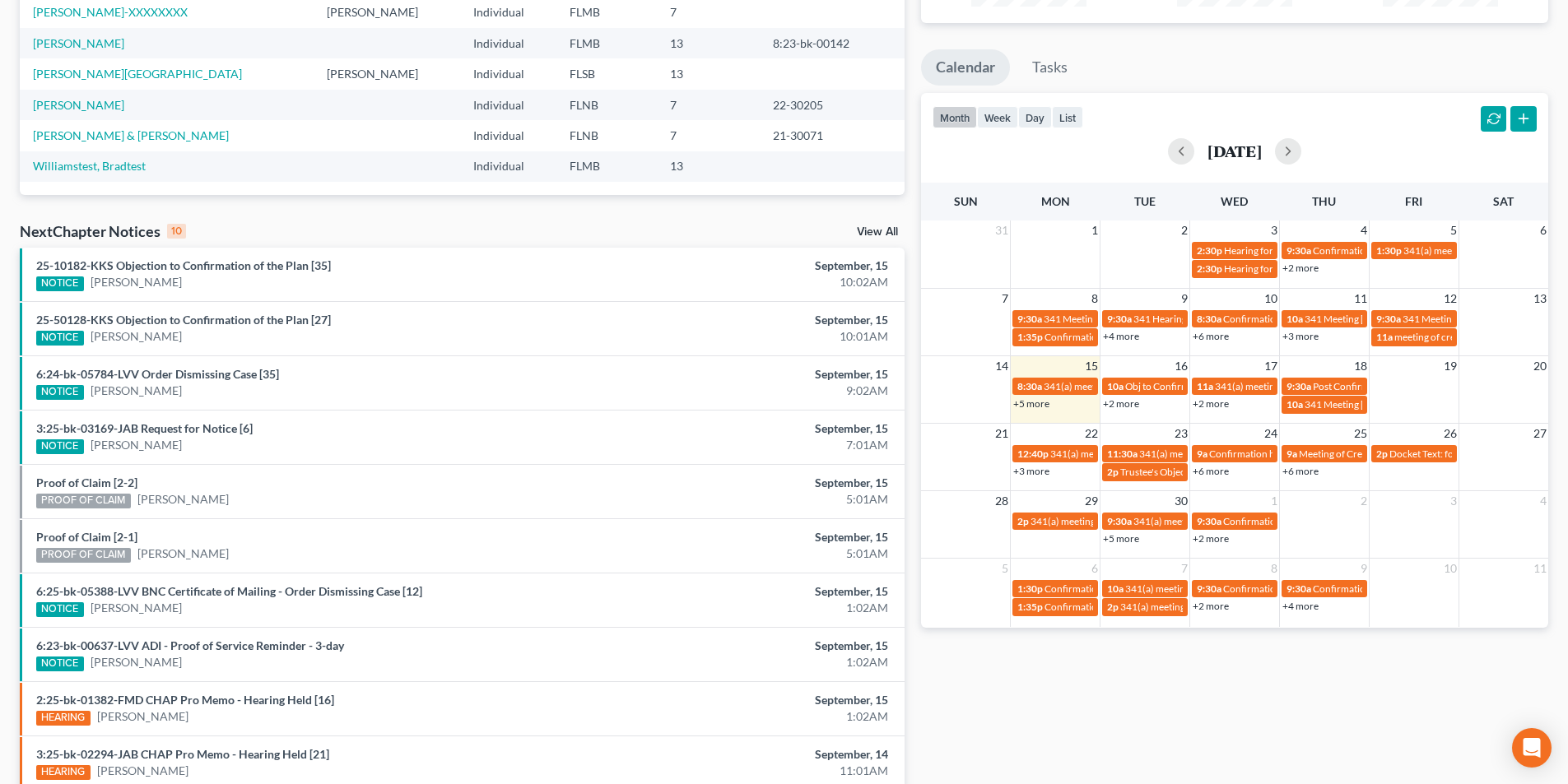
click at [1120, 403] on link "+2 more" at bounding box center [1120, 403] width 36 height 12
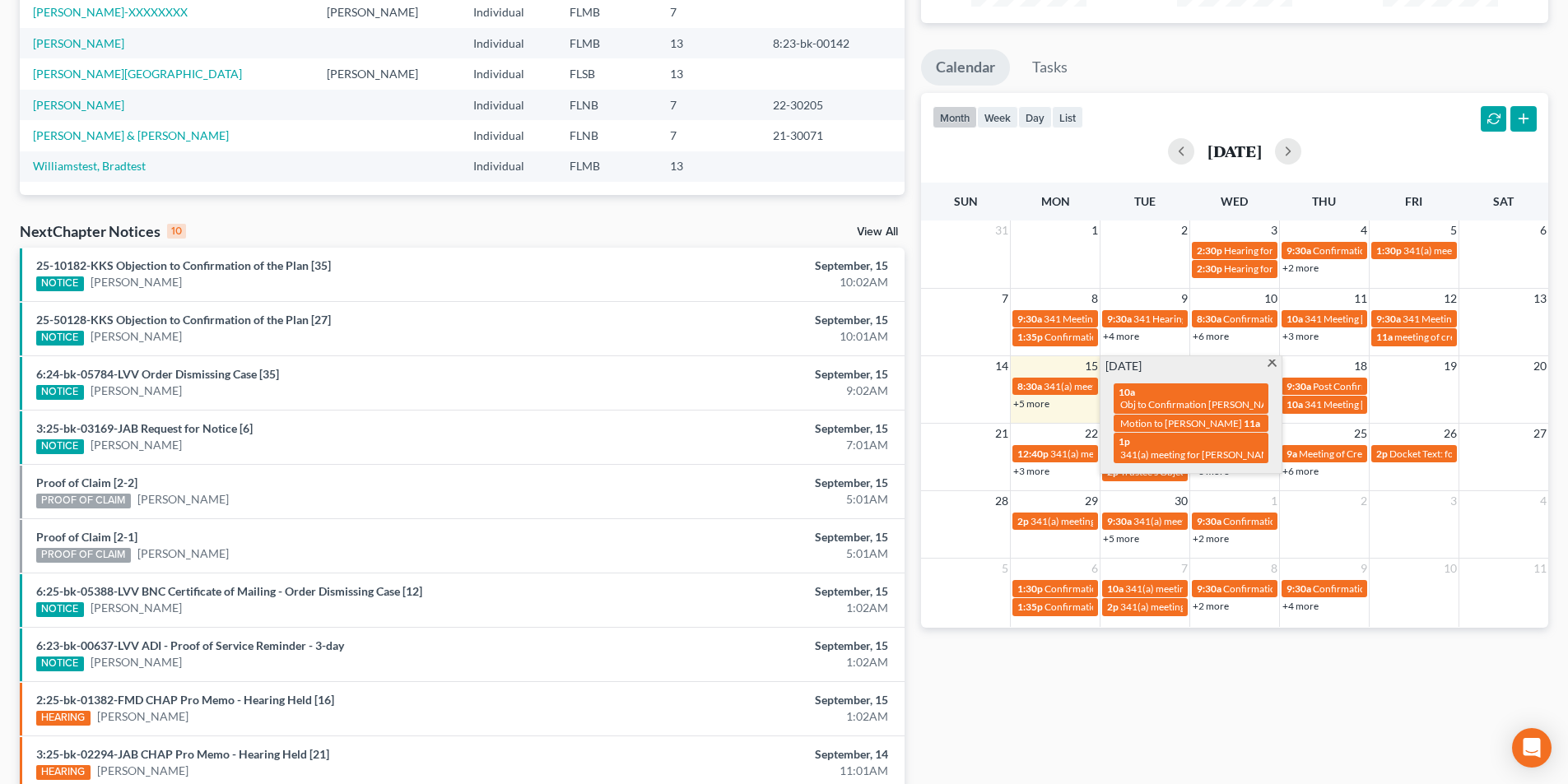
click at [1269, 362] on span at bounding box center [1271, 365] width 12 height 11
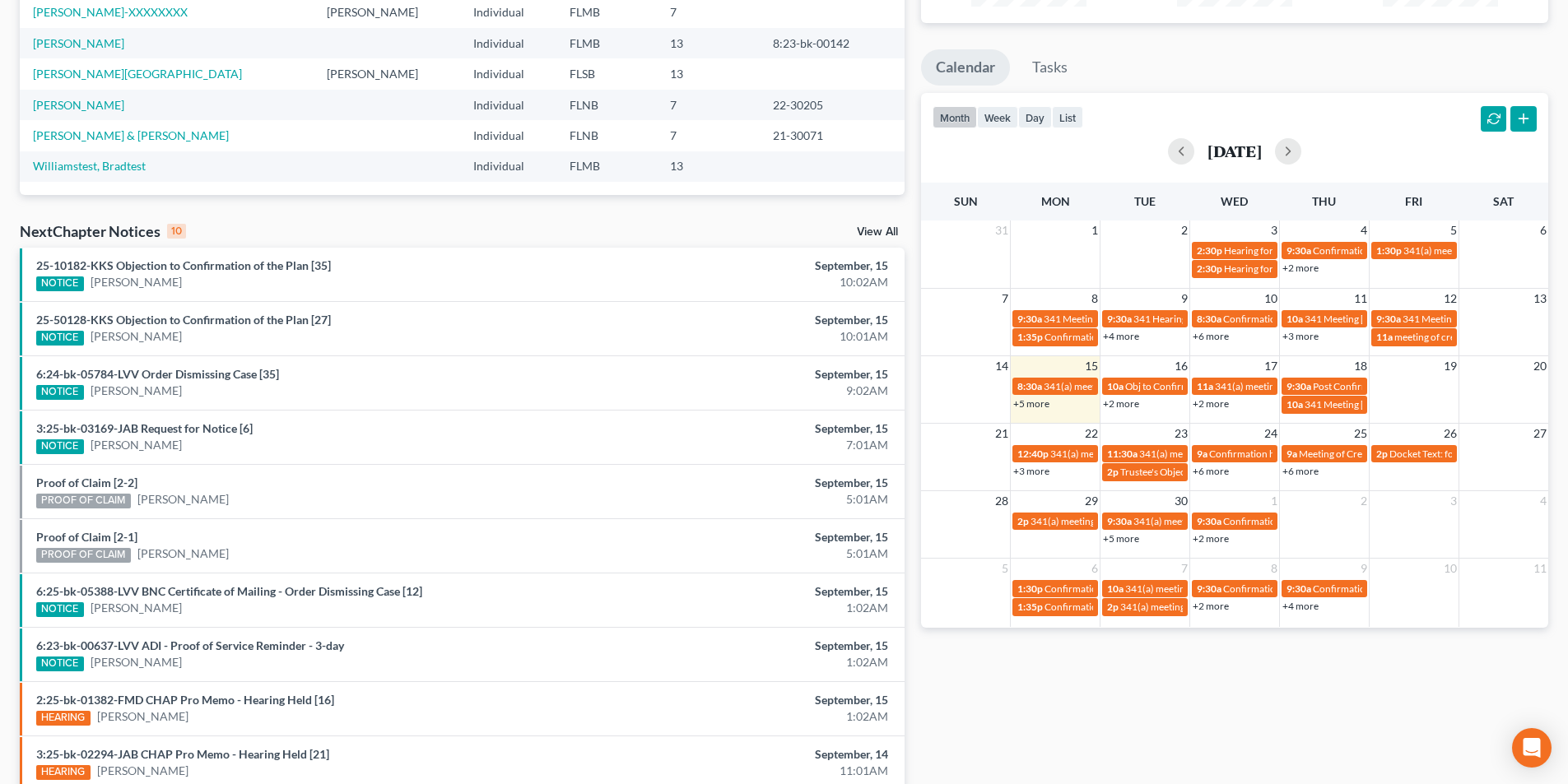
click at [1218, 403] on link "+2 more" at bounding box center [1210, 403] width 36 height 12
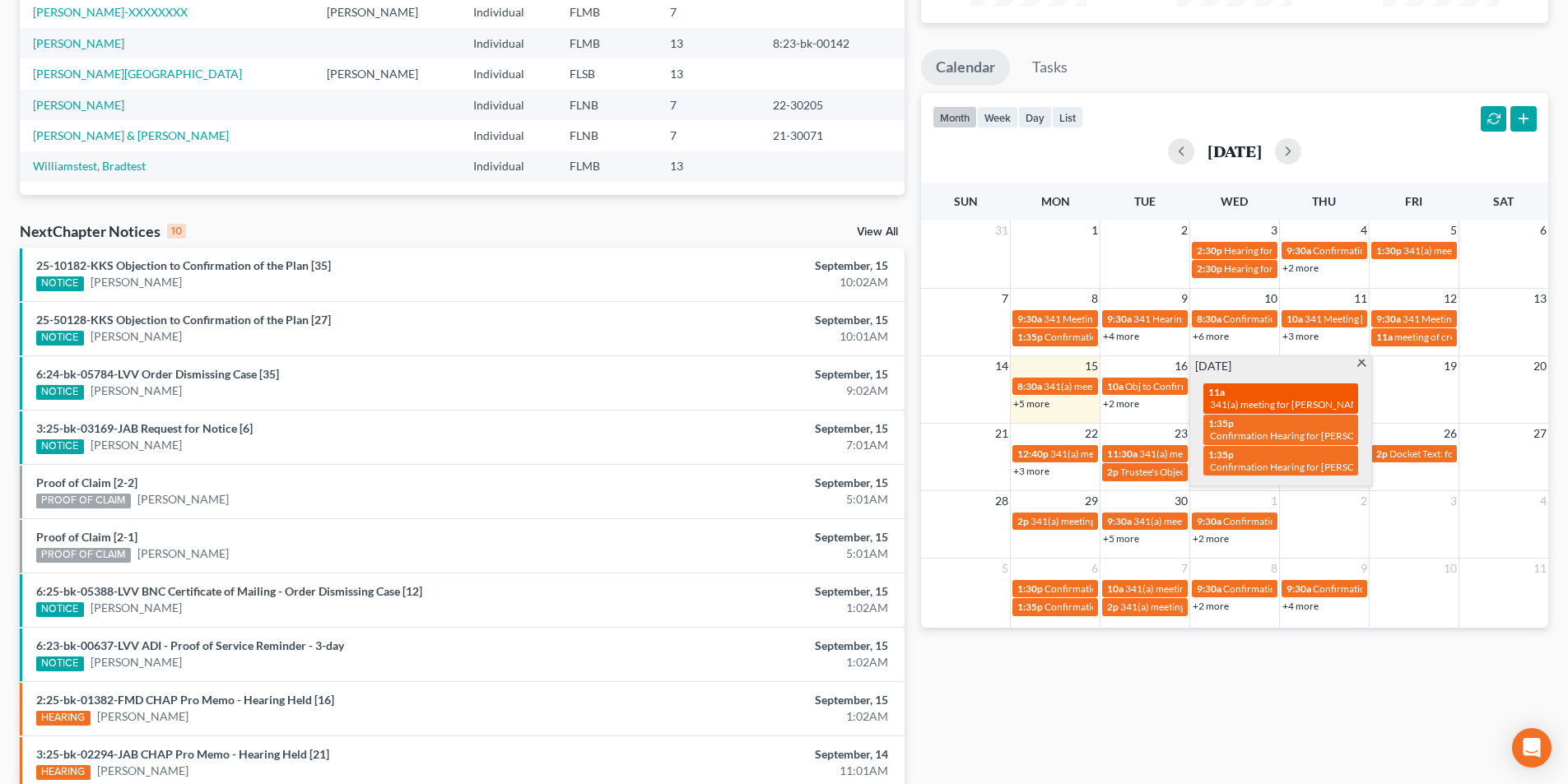
click at [1306, 407] on span "341(a) meeting for [PERSON_NAME] & [PERSON_NAME]" at bounding box center [1333, 403] width 246 height 12
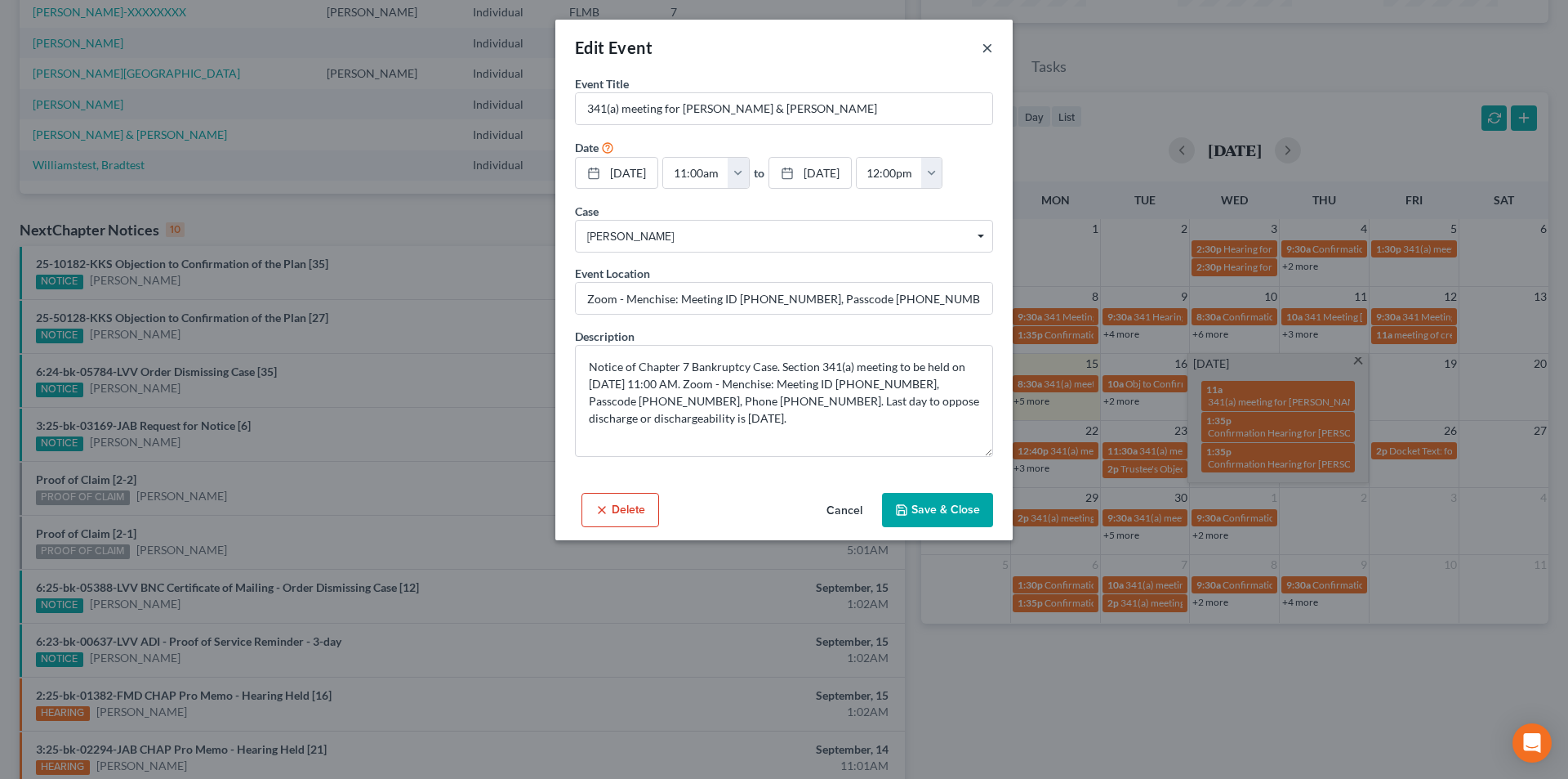
click at [988, 49] on button "×" at bounding box center [988, 47] width 12 height 19
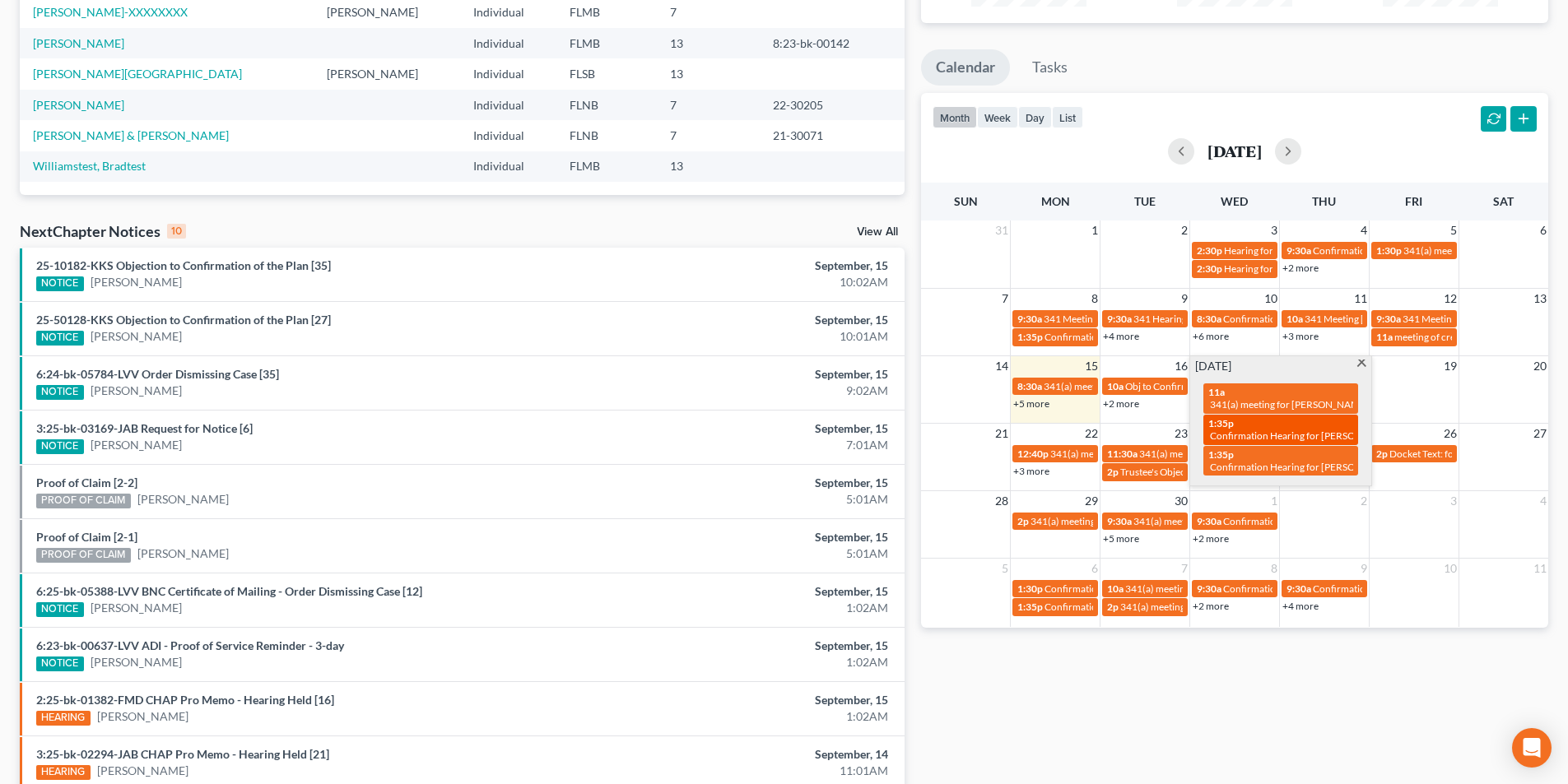
click at [1291, 436] on span "Confirmation Hearing for [PERSON_NAME]" at bounding box center [1303, 435] width 189 height 12
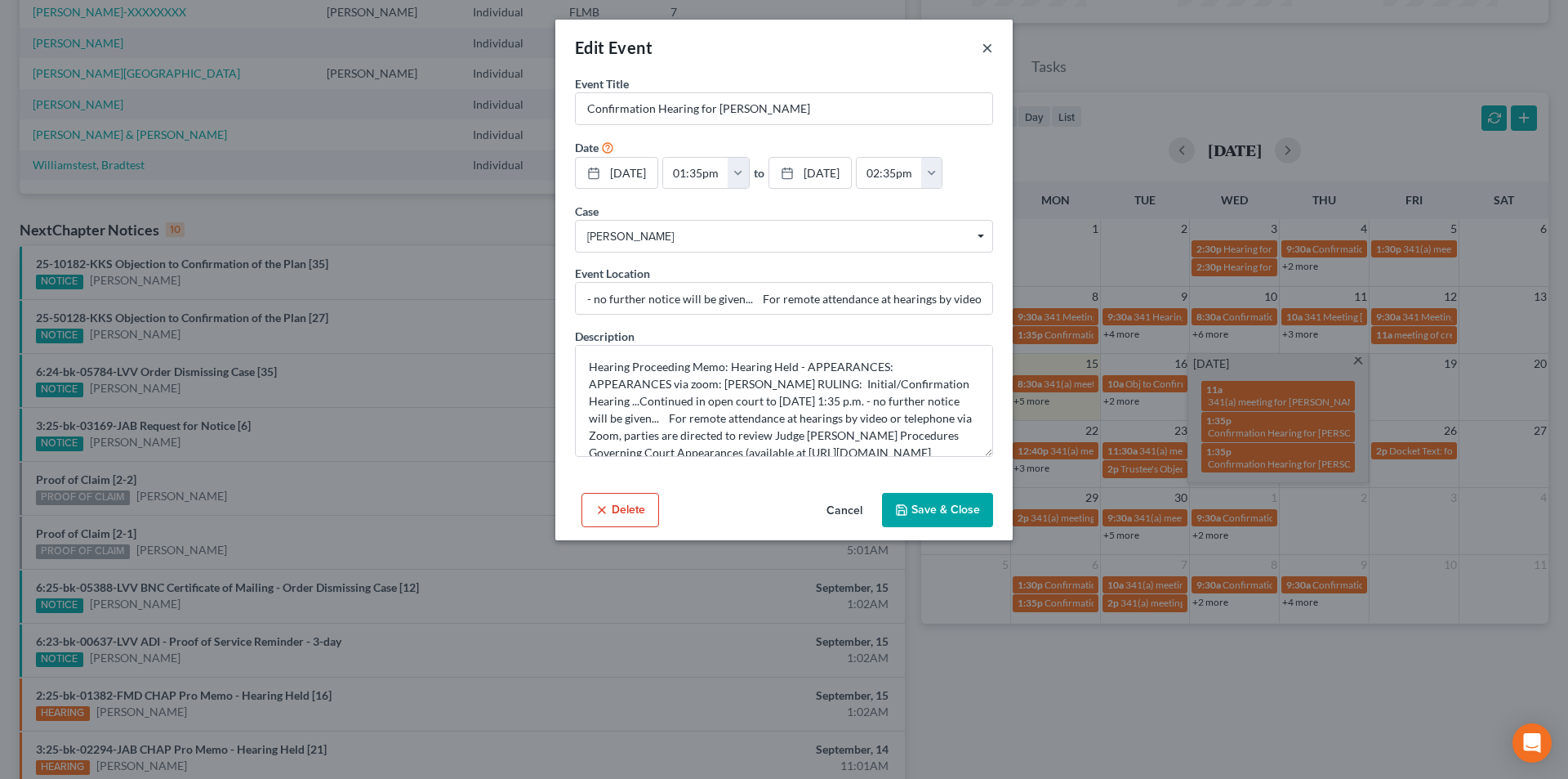
click at [987, 48] on button "×" at bounding box center [988, 47] width 12 height 19
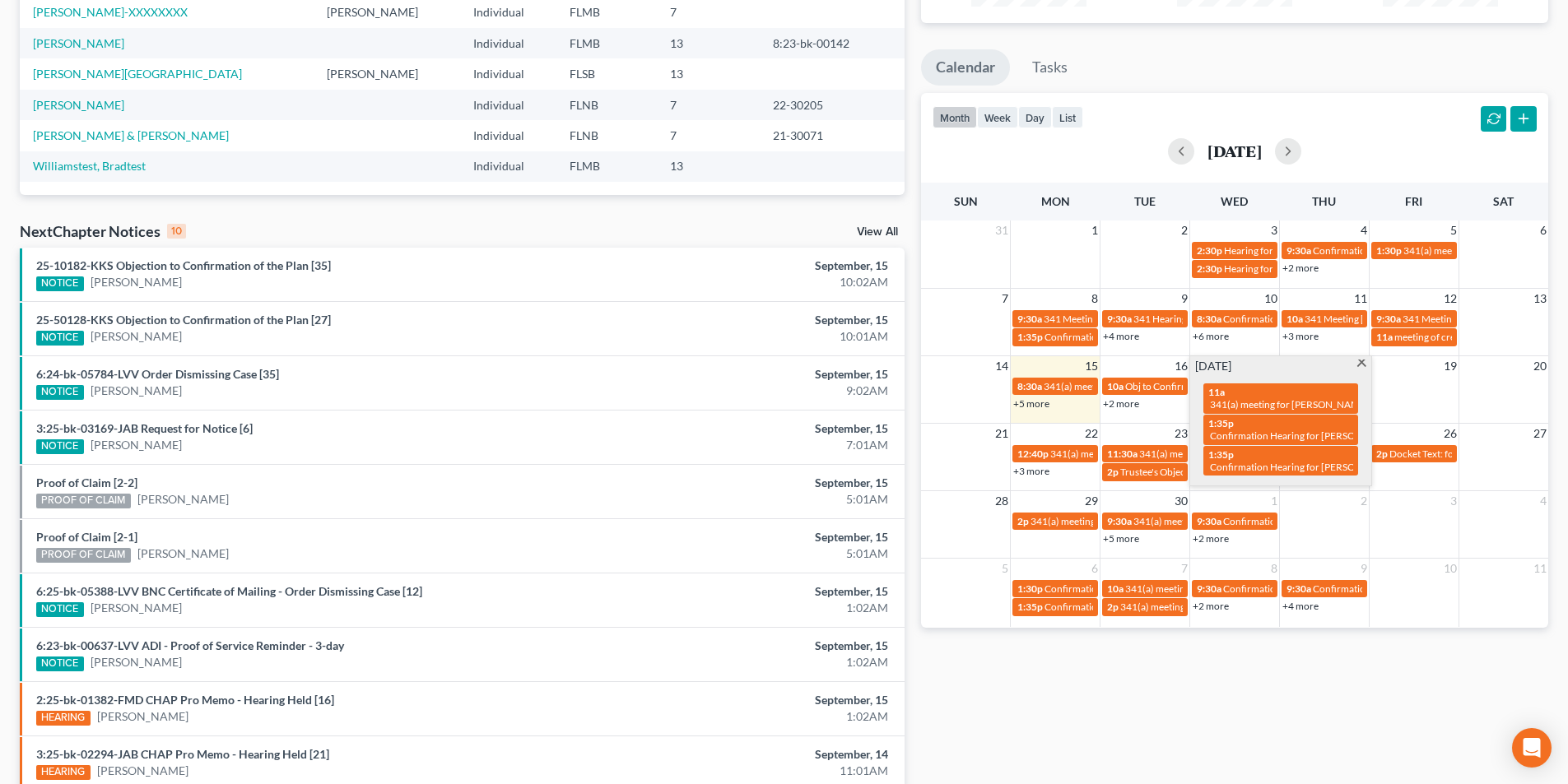
scroll to position [0, 0]
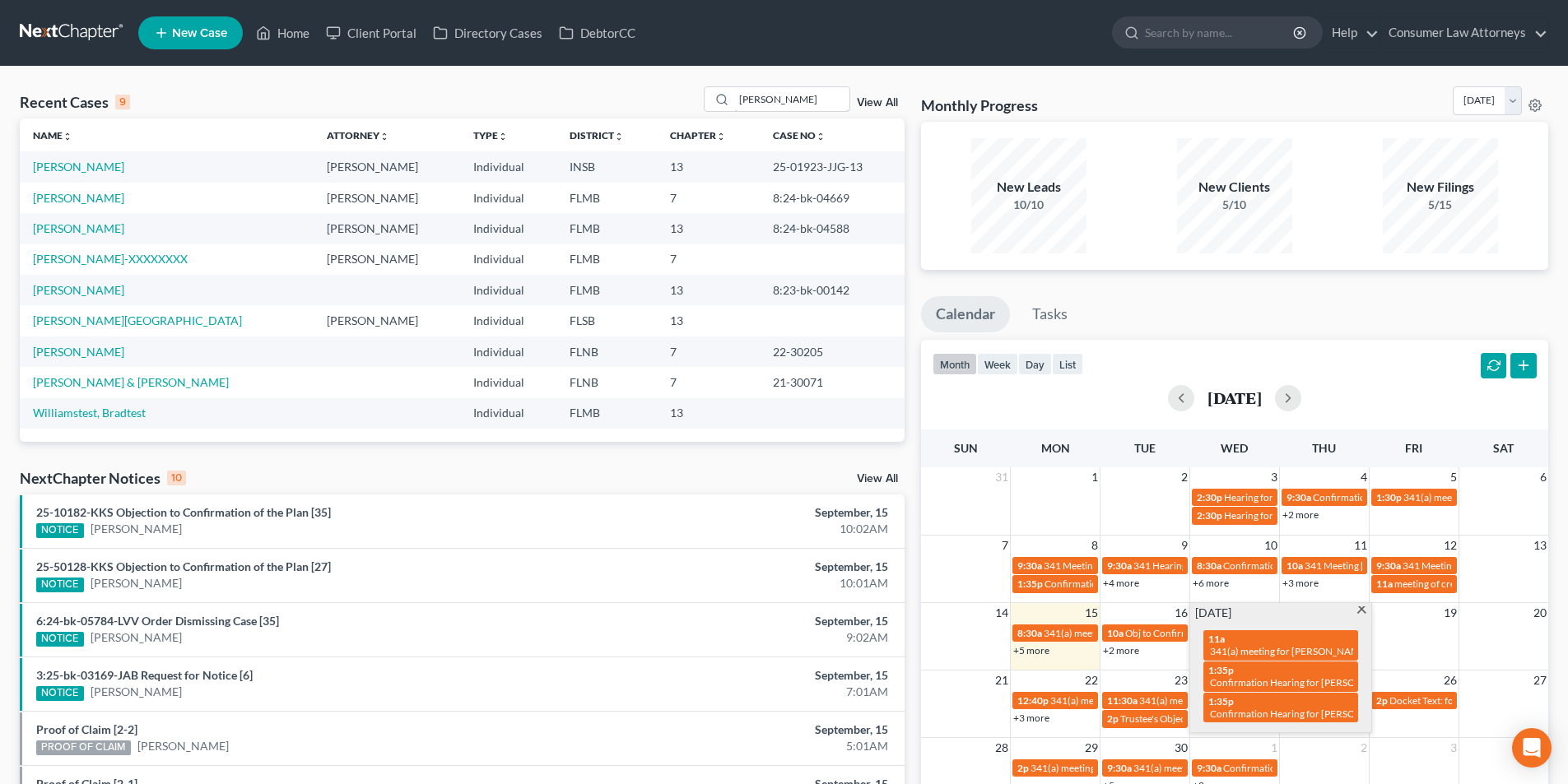
drag, startPoint x: 755, startPoint y: 100, endPoint x: 702, endPoint y: 100, distance: 53.0
click at [702, 100] on div "Recent Cases 9 [PERSON_NAME] View All" at bounding box center [462, 102] width 885 height 32
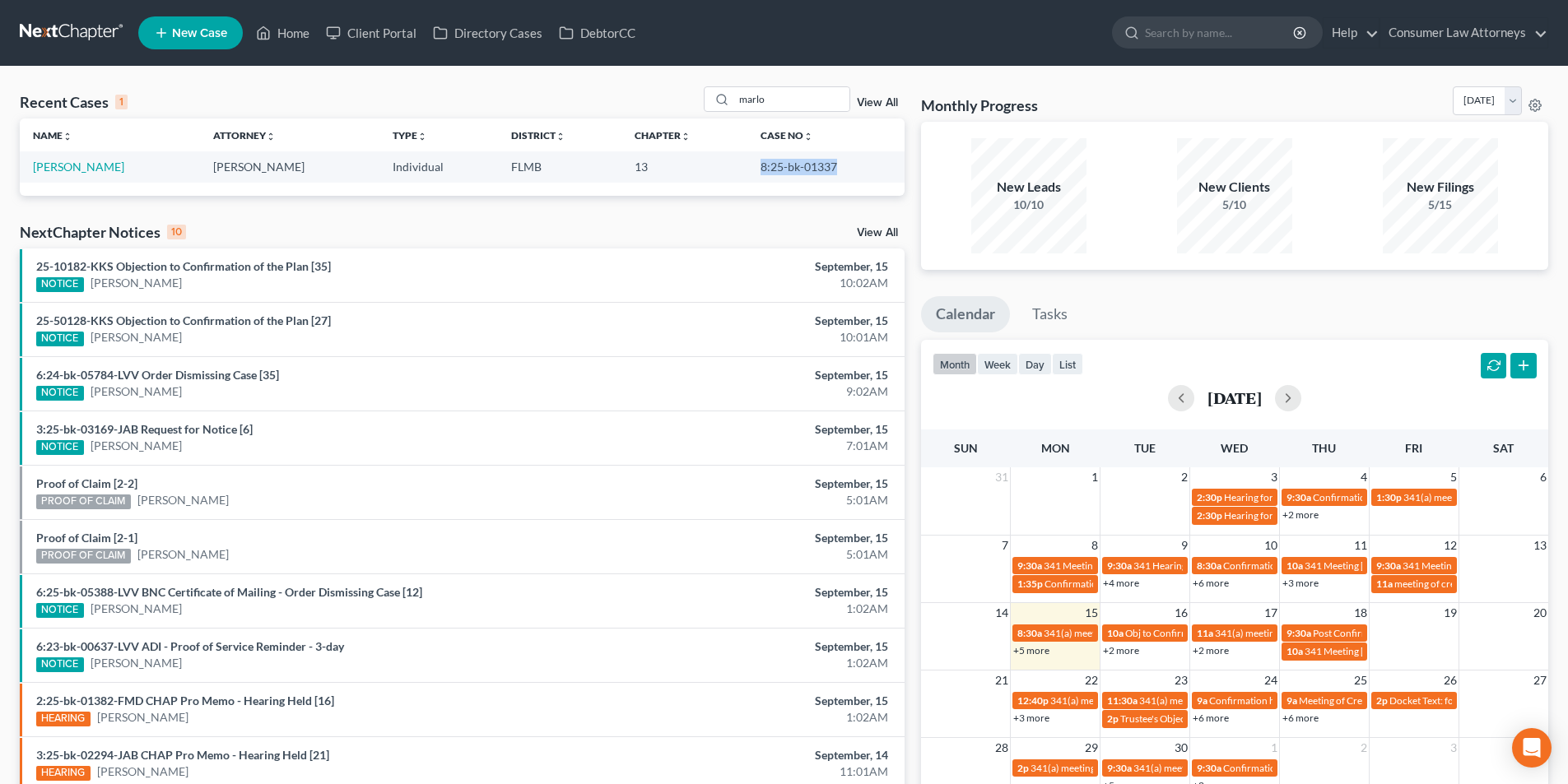
drag, startPoint x: 829, startPoint y: 167, endPoint x: 744, endPoint y: 167, distance: 85.0
click at [748, 167] on td "8:25-bk-01337" at bounding box center [826, 166] width 157 height 30
copy td "8:25-bk-01337"
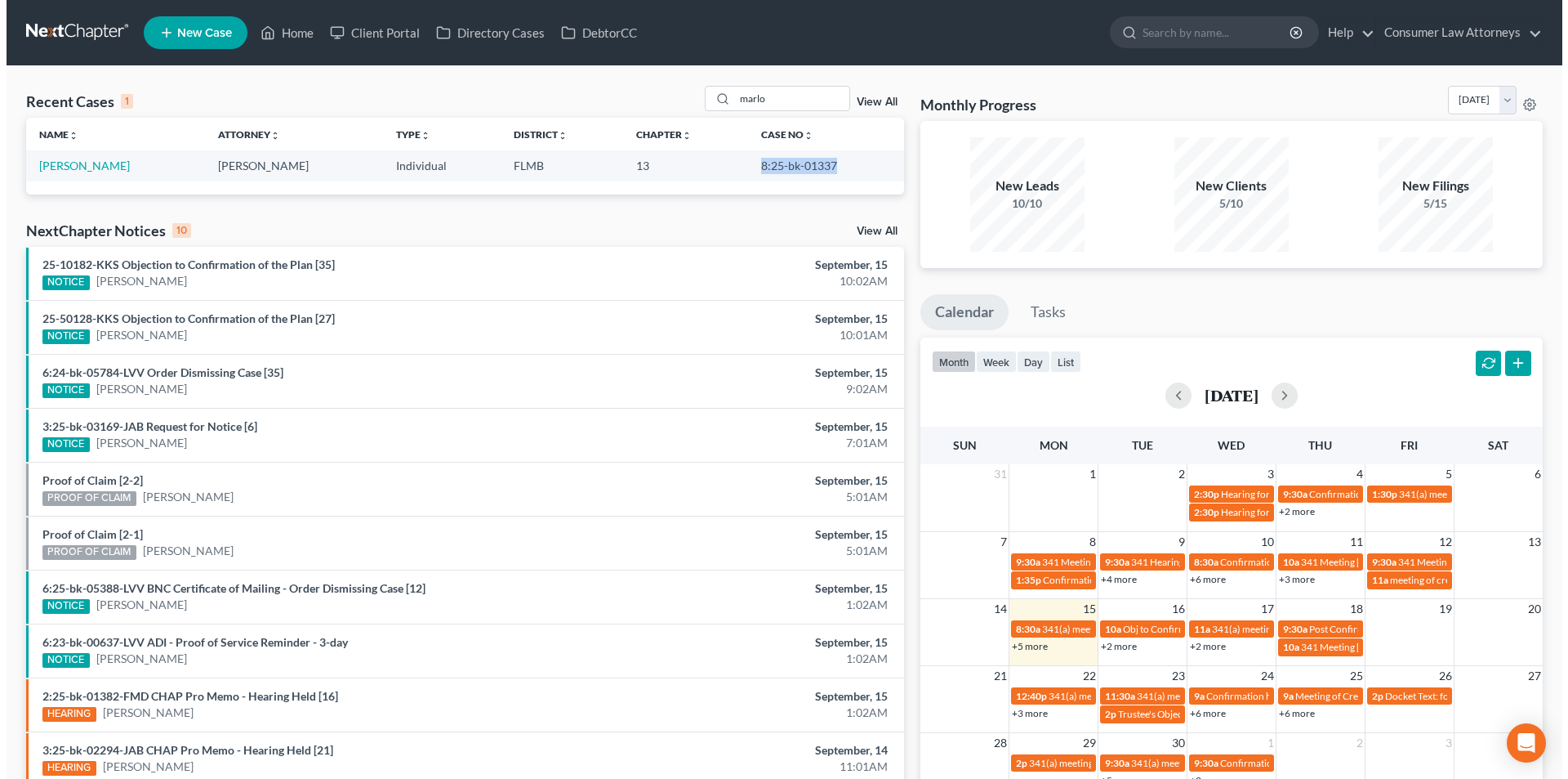
scroll to position [165, 0]
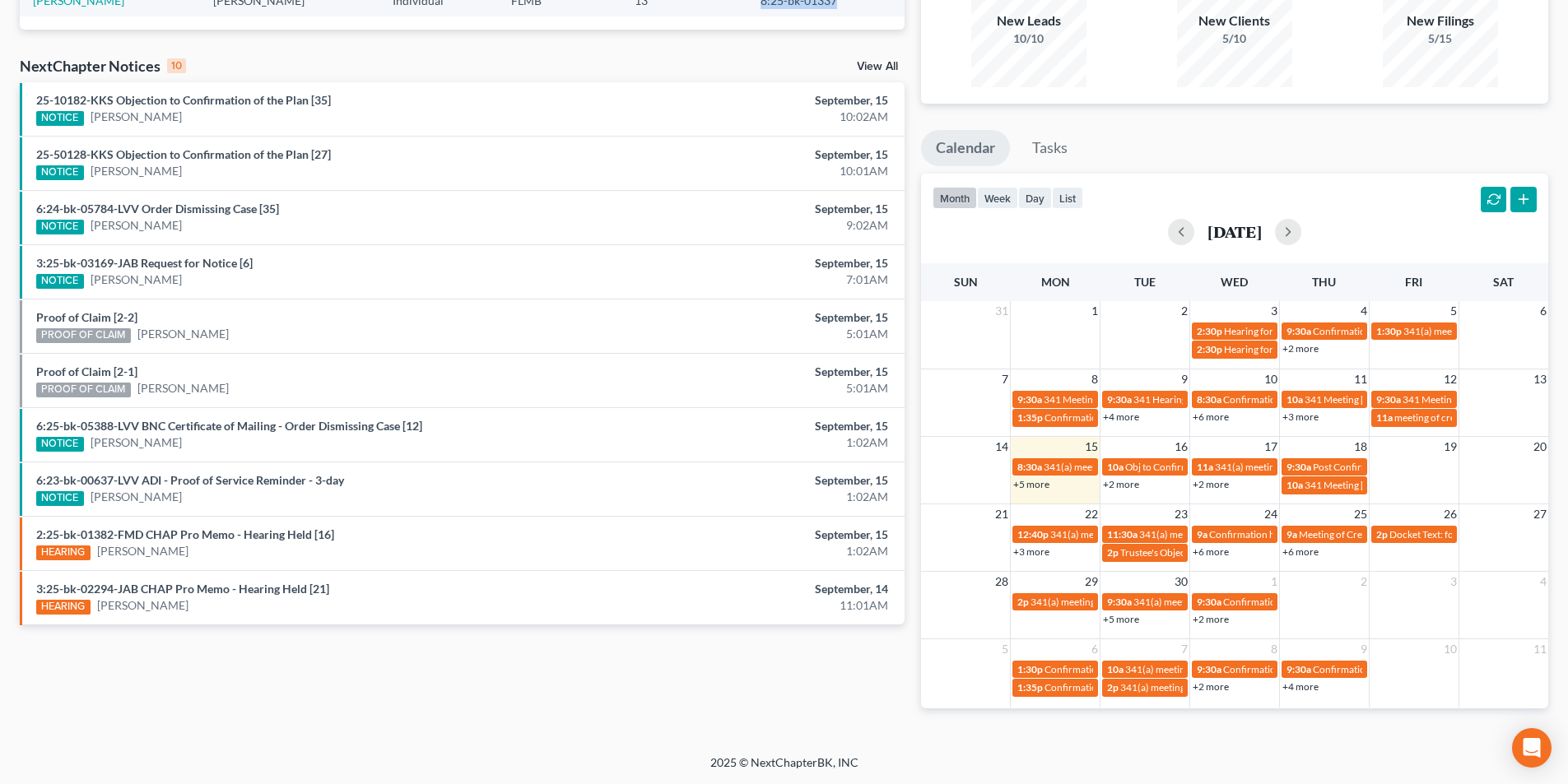
click at [1213, 483] on link "+2 more" at bounding box center [1210, 483] width 36 height 12
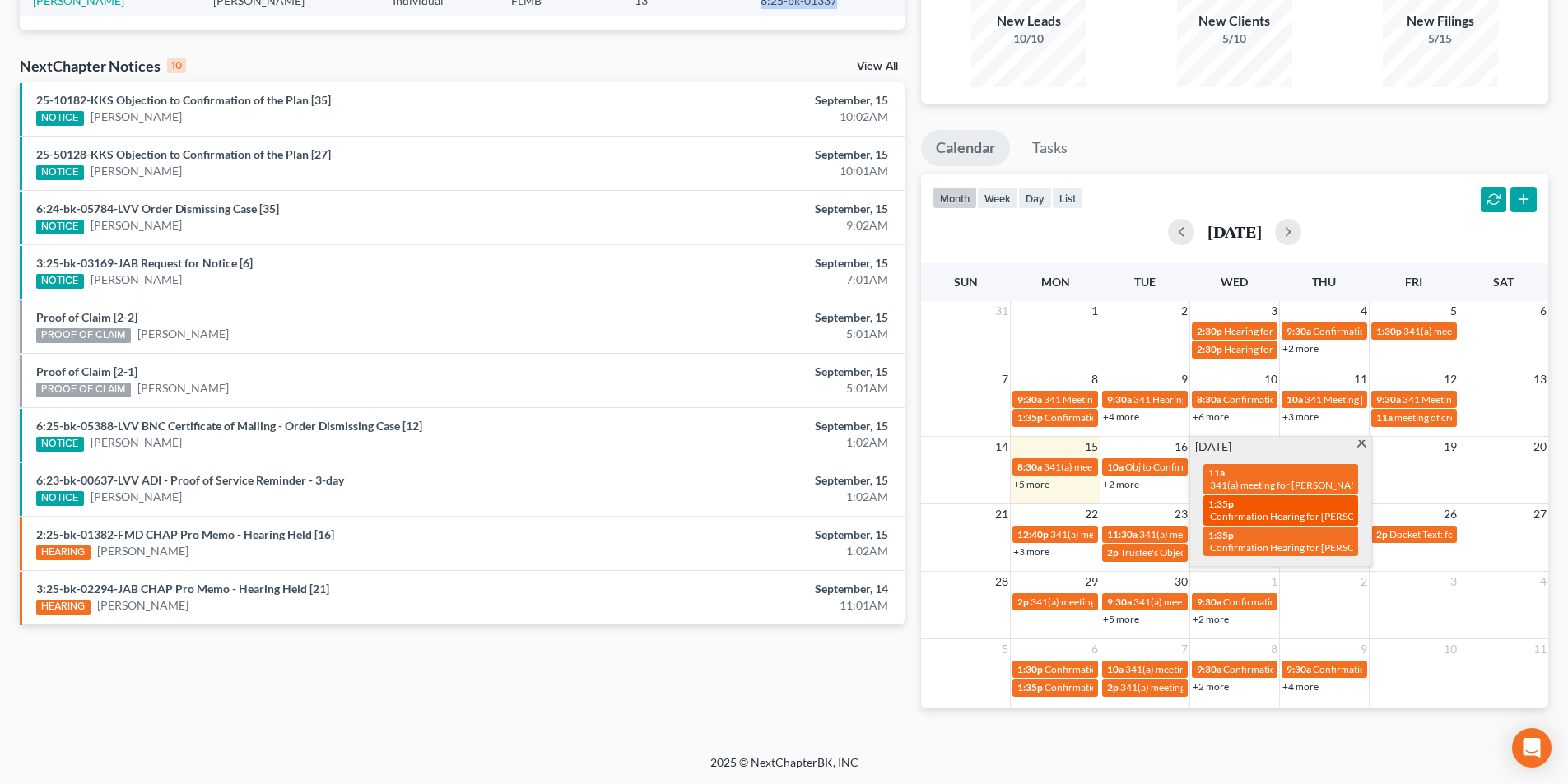
click at [1322, 509] on div "1:35p Confirmation Hearing for [PERSON_NAME]" at bounding box center [1281, 510] width 145 height 26
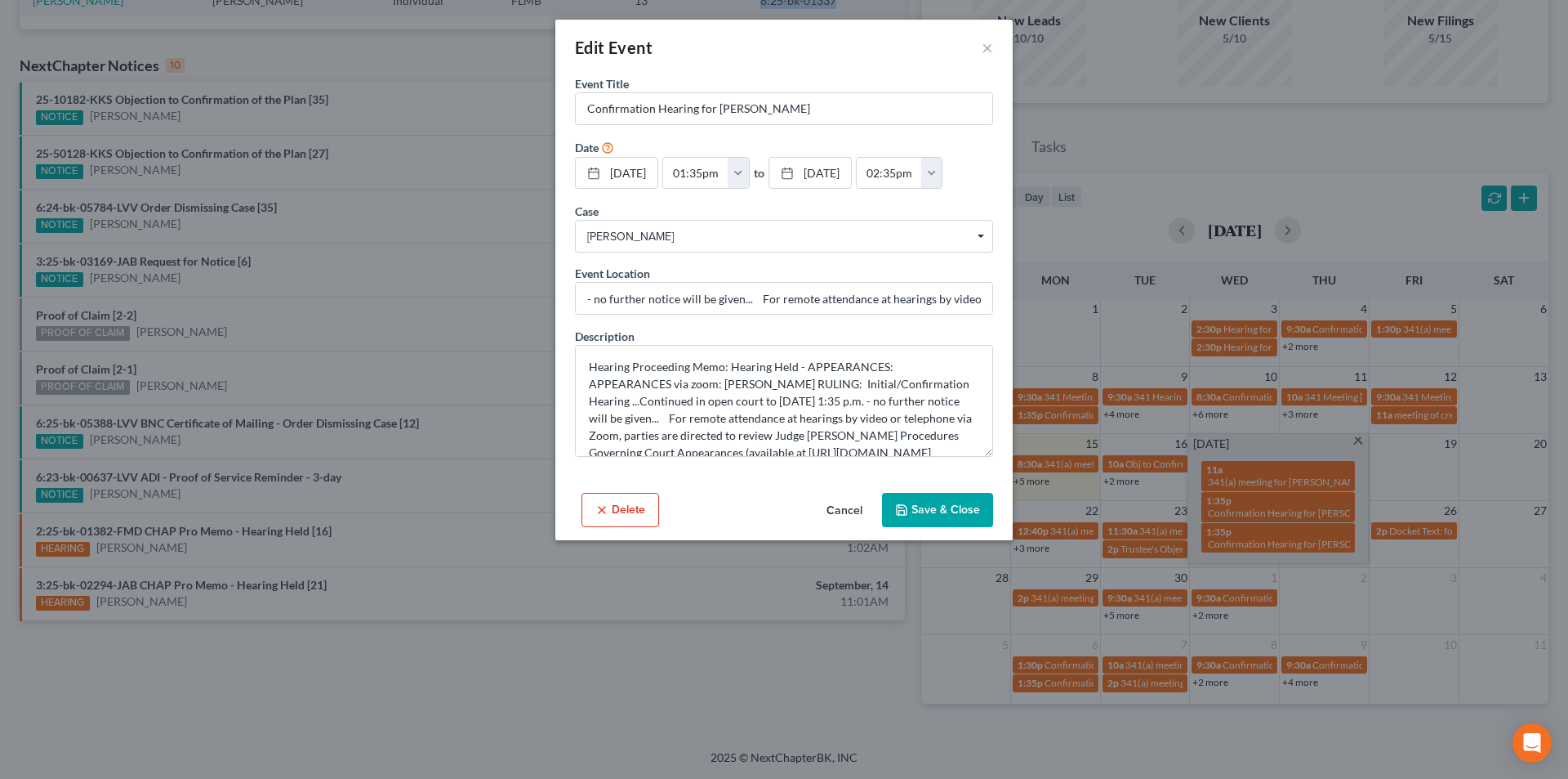
click at [618, 506] on button "Delete" at bounding box center [620, 511] width 78 height 35
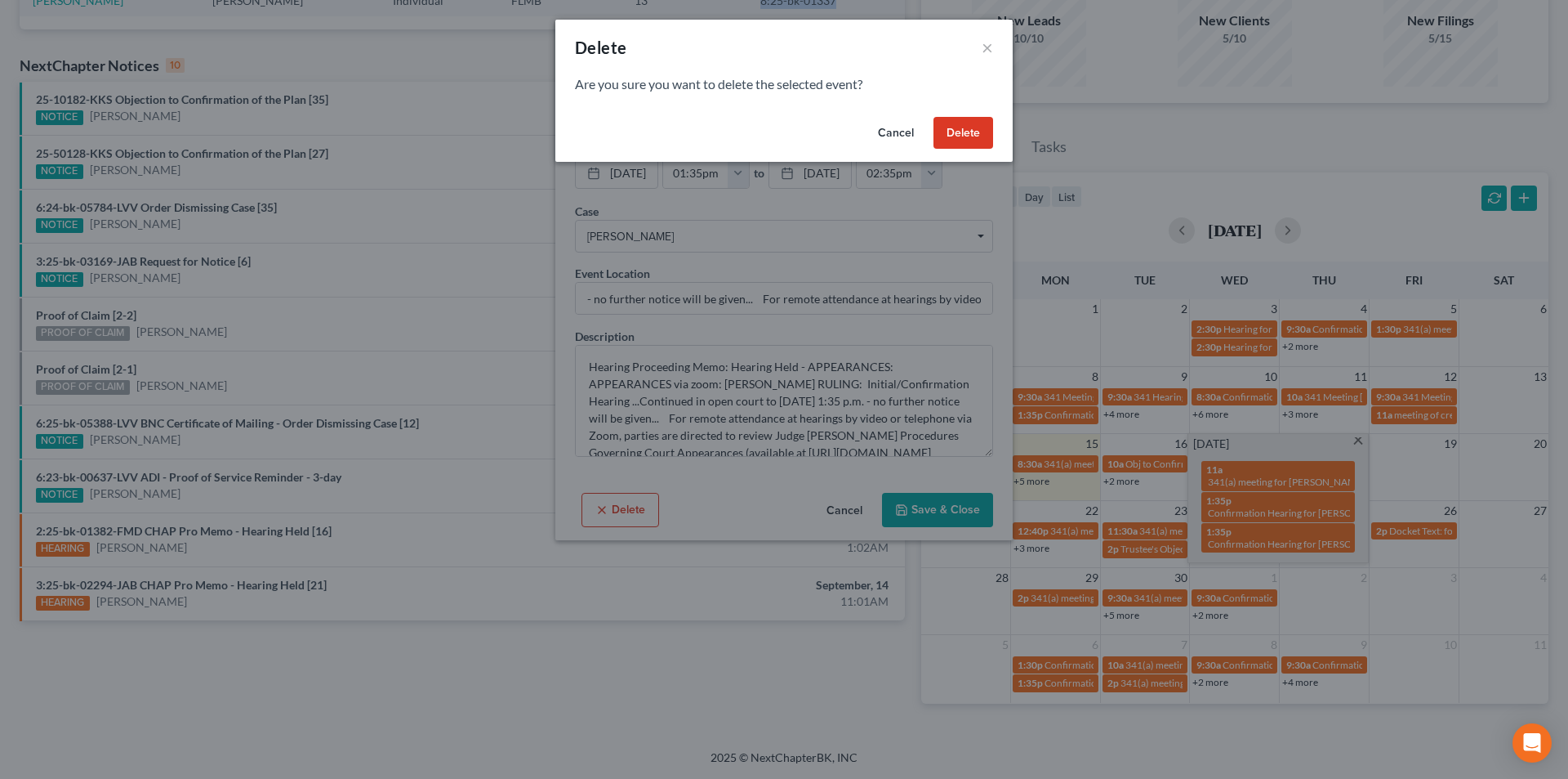
click at [964, 124] on button "Delete" at bounding box center [963, 133] width 59 height 33
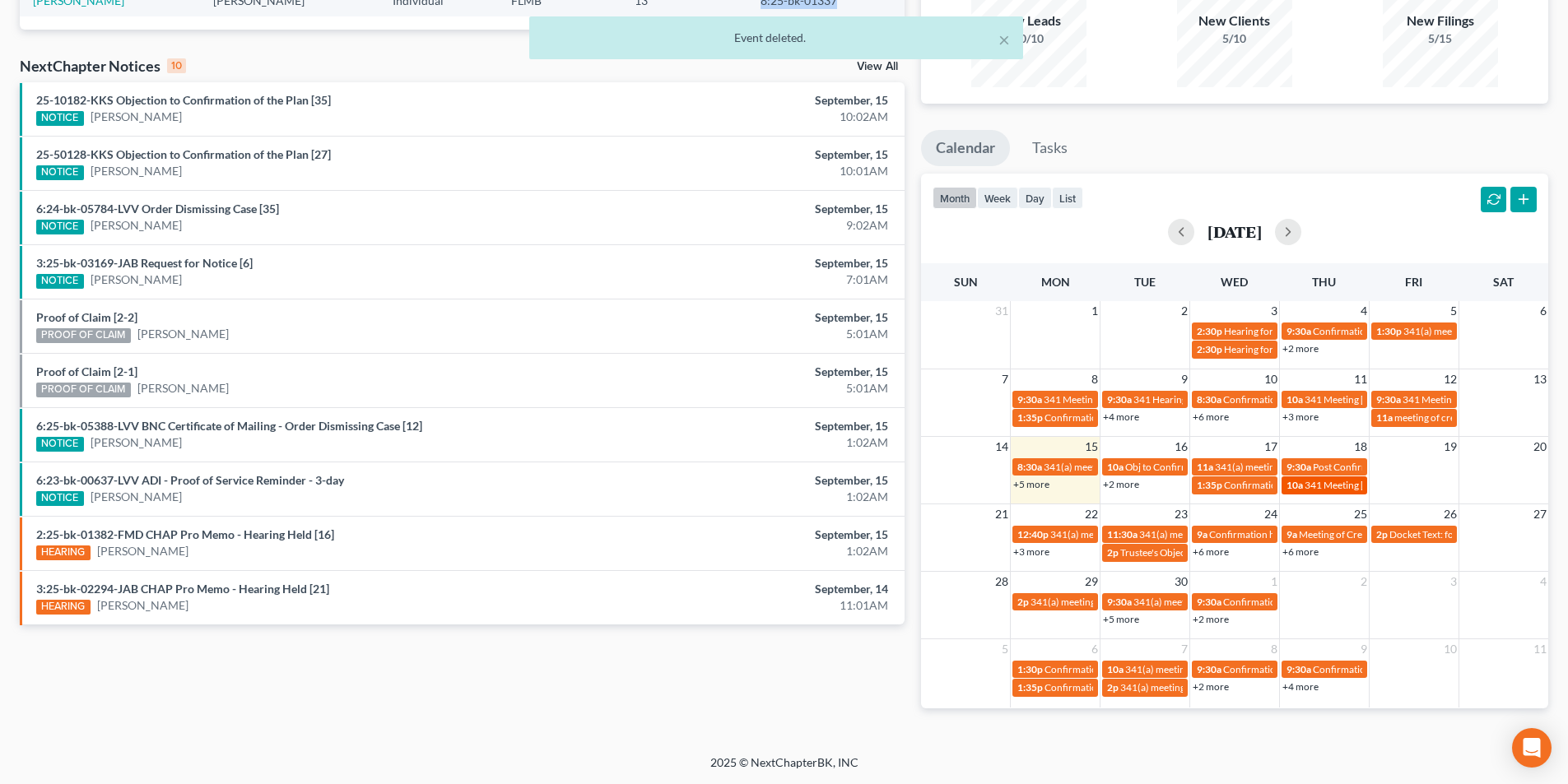
click at [1332, 487] on span "341 Meeting [PERSON_NAME]" at bounding box center [1370, 484] width 133 height 12
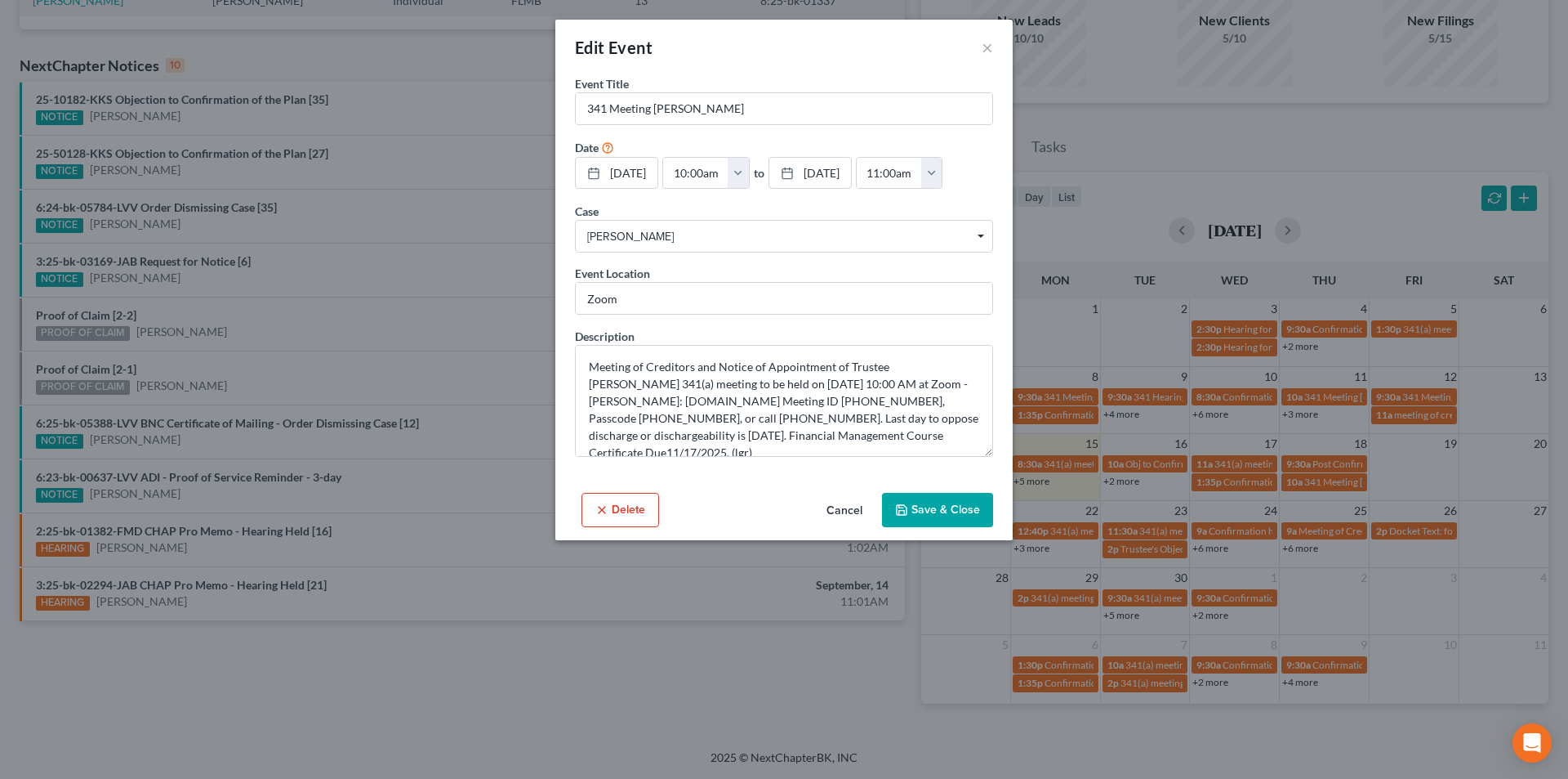
click at [999, 38] on div "Edit Event ×" at bounding box center [784, 47] width 457 height 56
click at [988, 47] on button "×" at bounding box center [988, 47] width 12 height 19
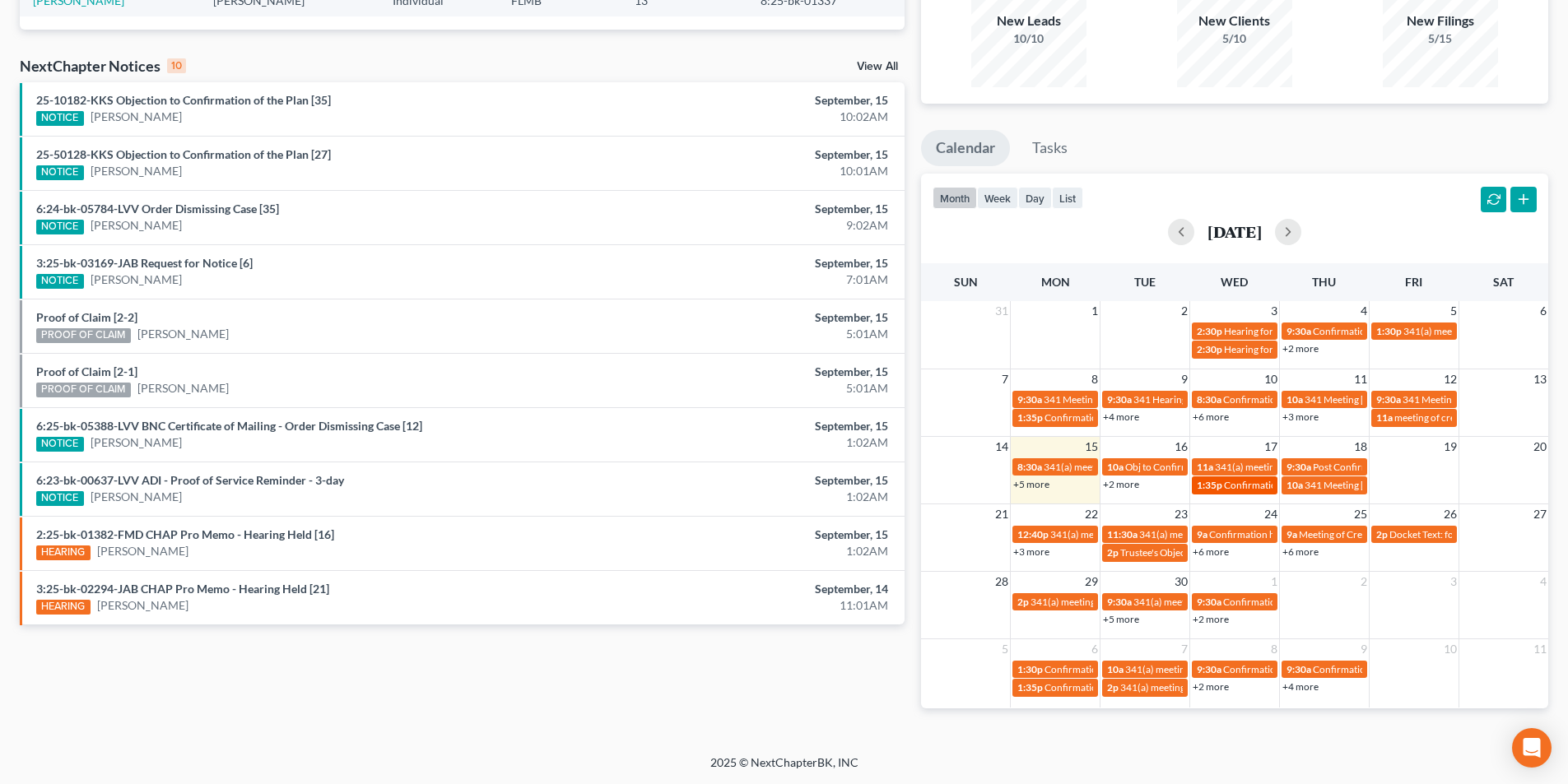
click at [1234, 485] on span "Confirmation Hearing for [PERSON_NAME]" at bounding box center [1318, 484] width 189 height 12
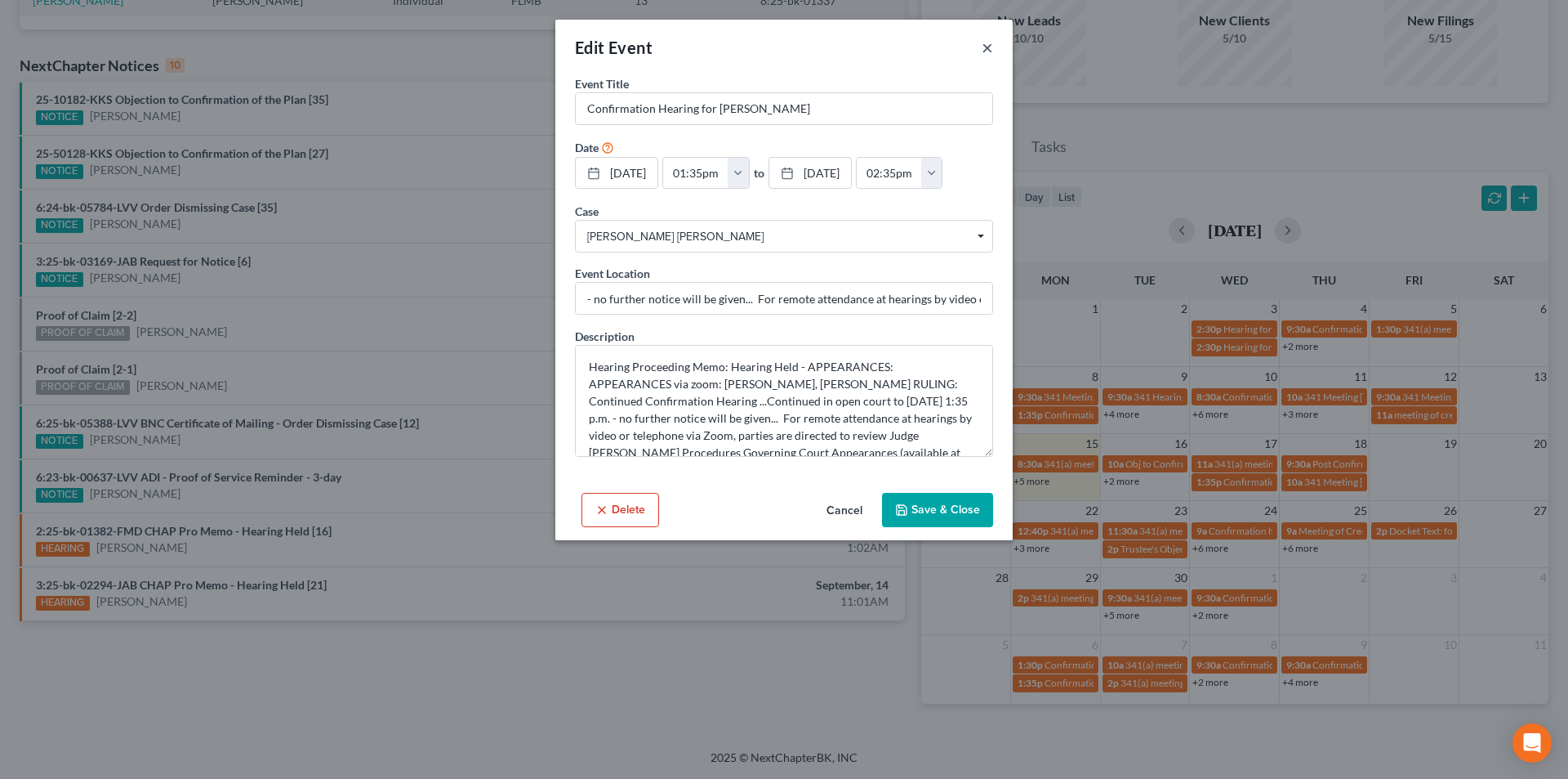
click at [992, 50] on button "×" at bounding box center [988, 47] width 12 height 19
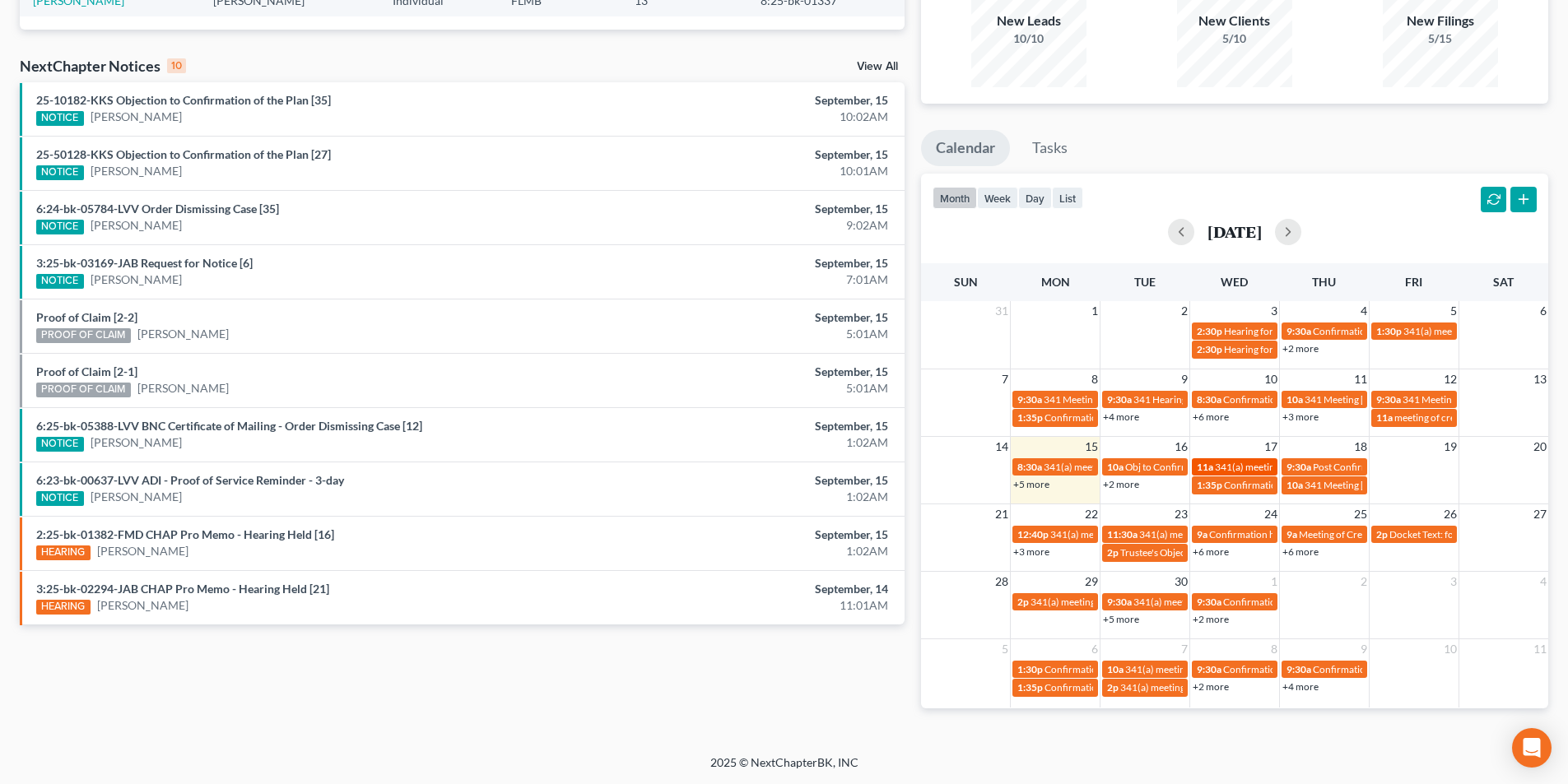
click at [1239, 466] on span "341(a) meeting for [PERSON_NAME] & [PERSON_NAME]" at bounding box center [1338, 466] width 246 height 12
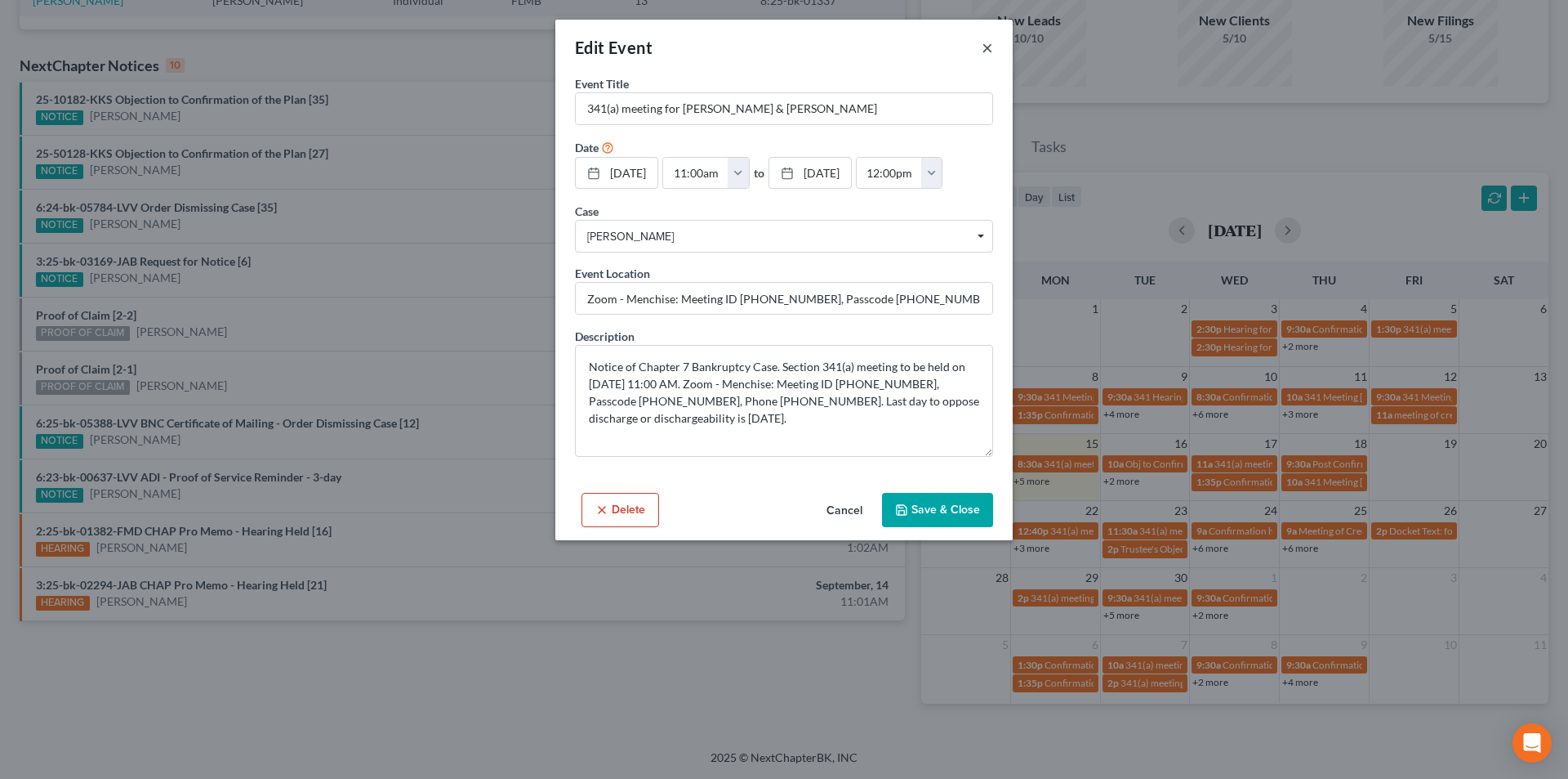
click at [988, 47] on button "×" at bounding box center [988, 47] width 12 height 19
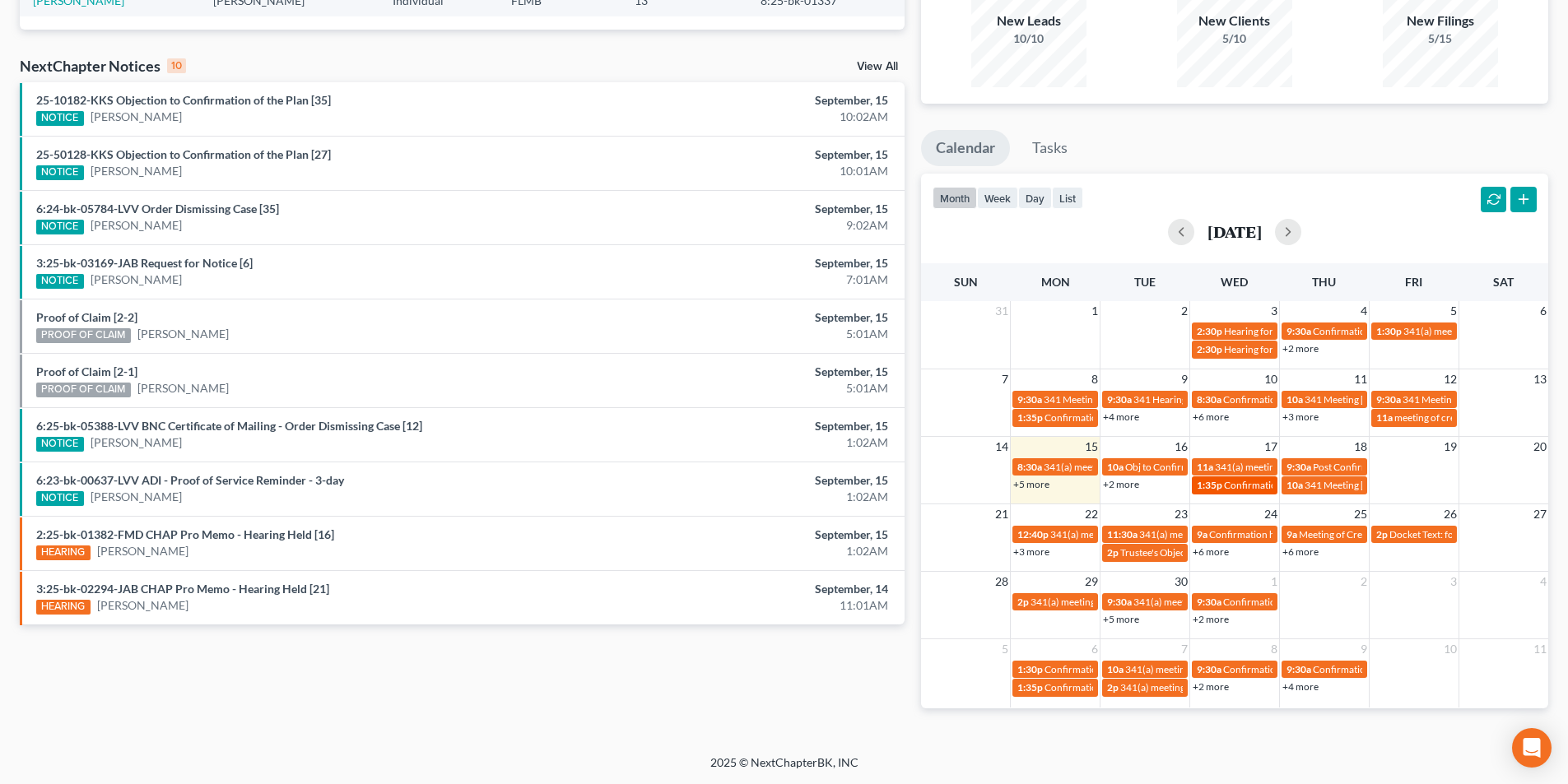
click at [1234, 484] on span "Confirmation Hearing for [PERSON_NAME]" at bounding box center [1318, 484] width 189 height 12
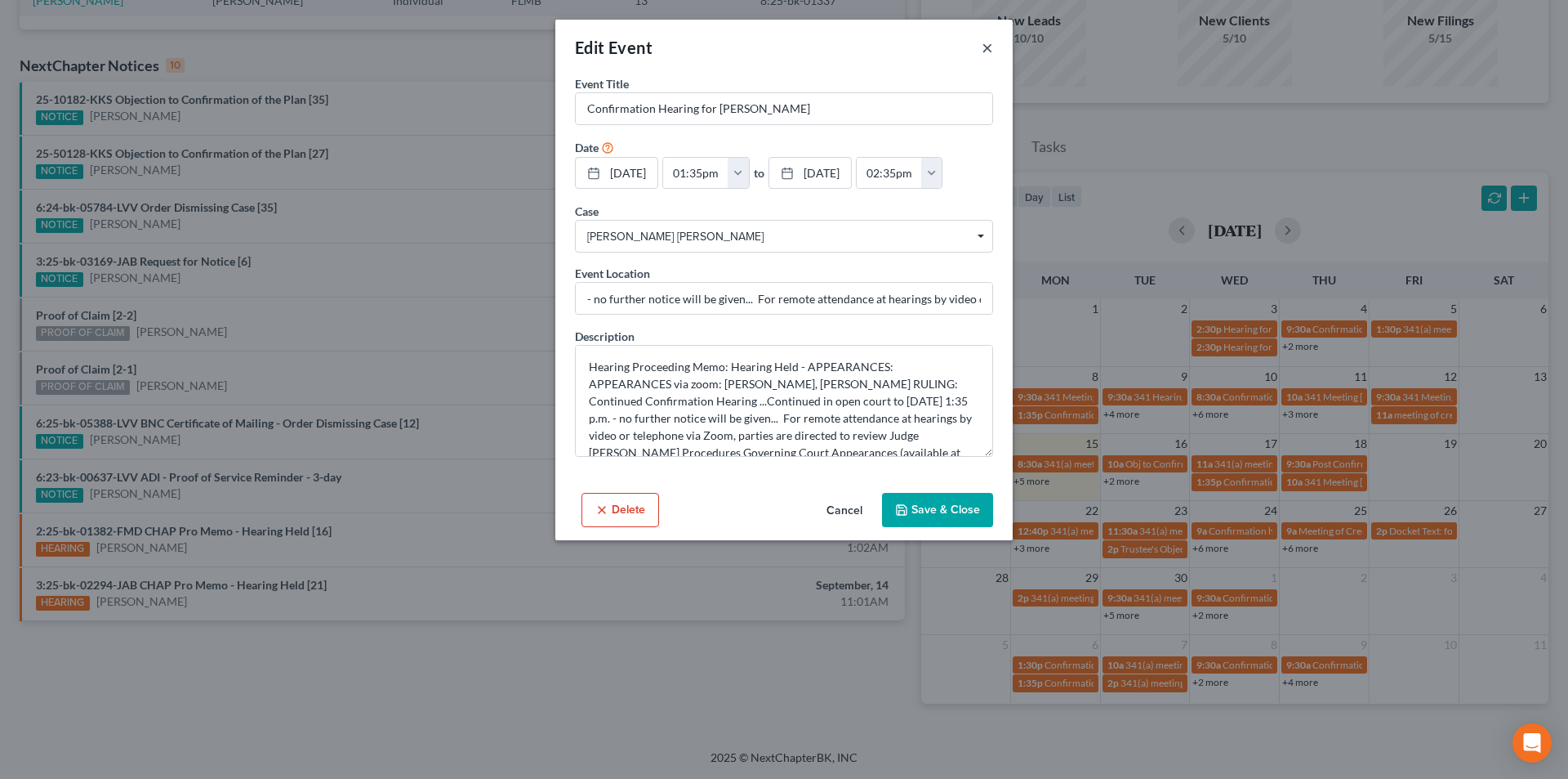
click at [982, 47] on button "×" at bounding box center [988, 47] width 12 height 19
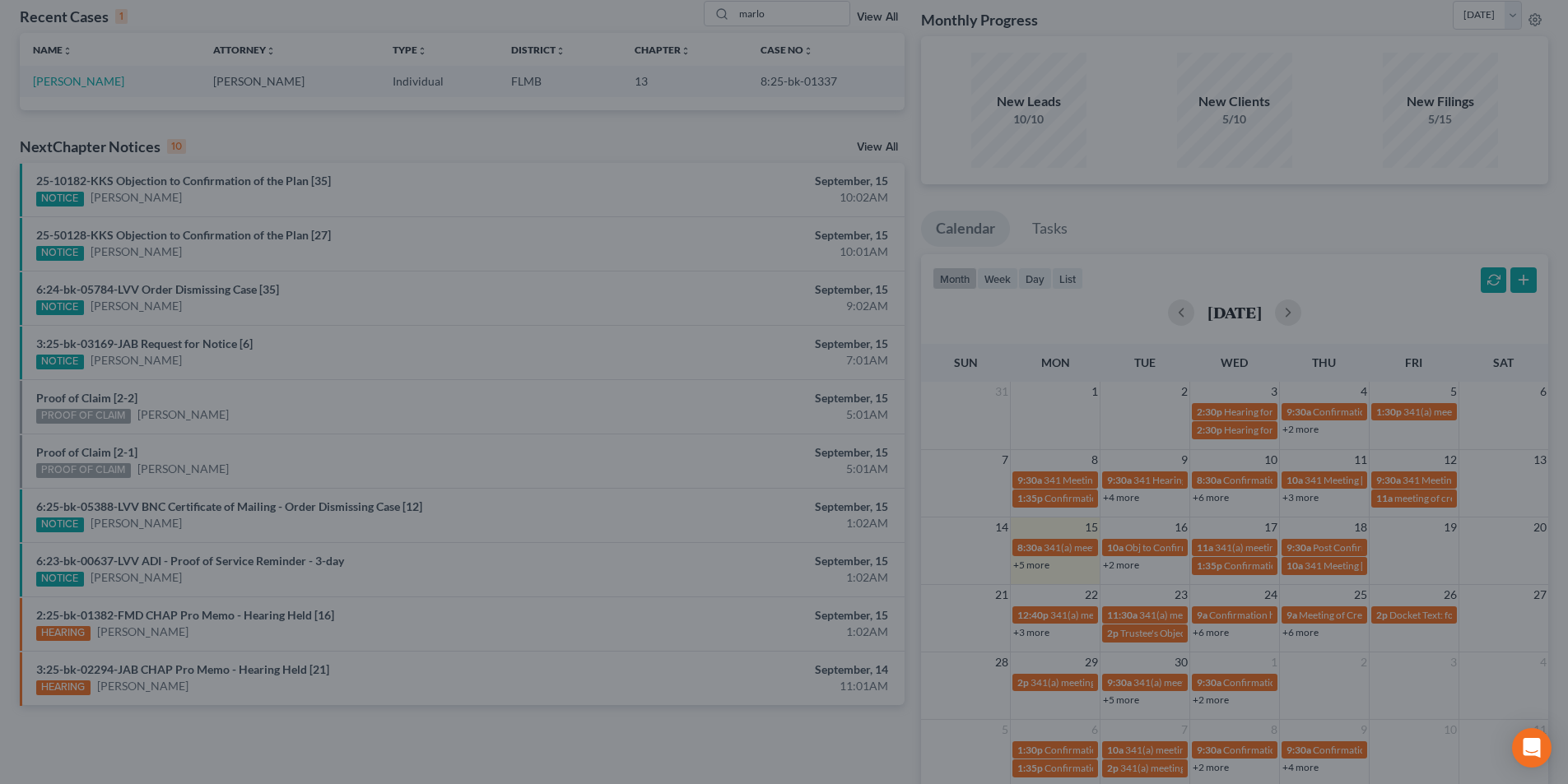
scroll to position [0, 0]
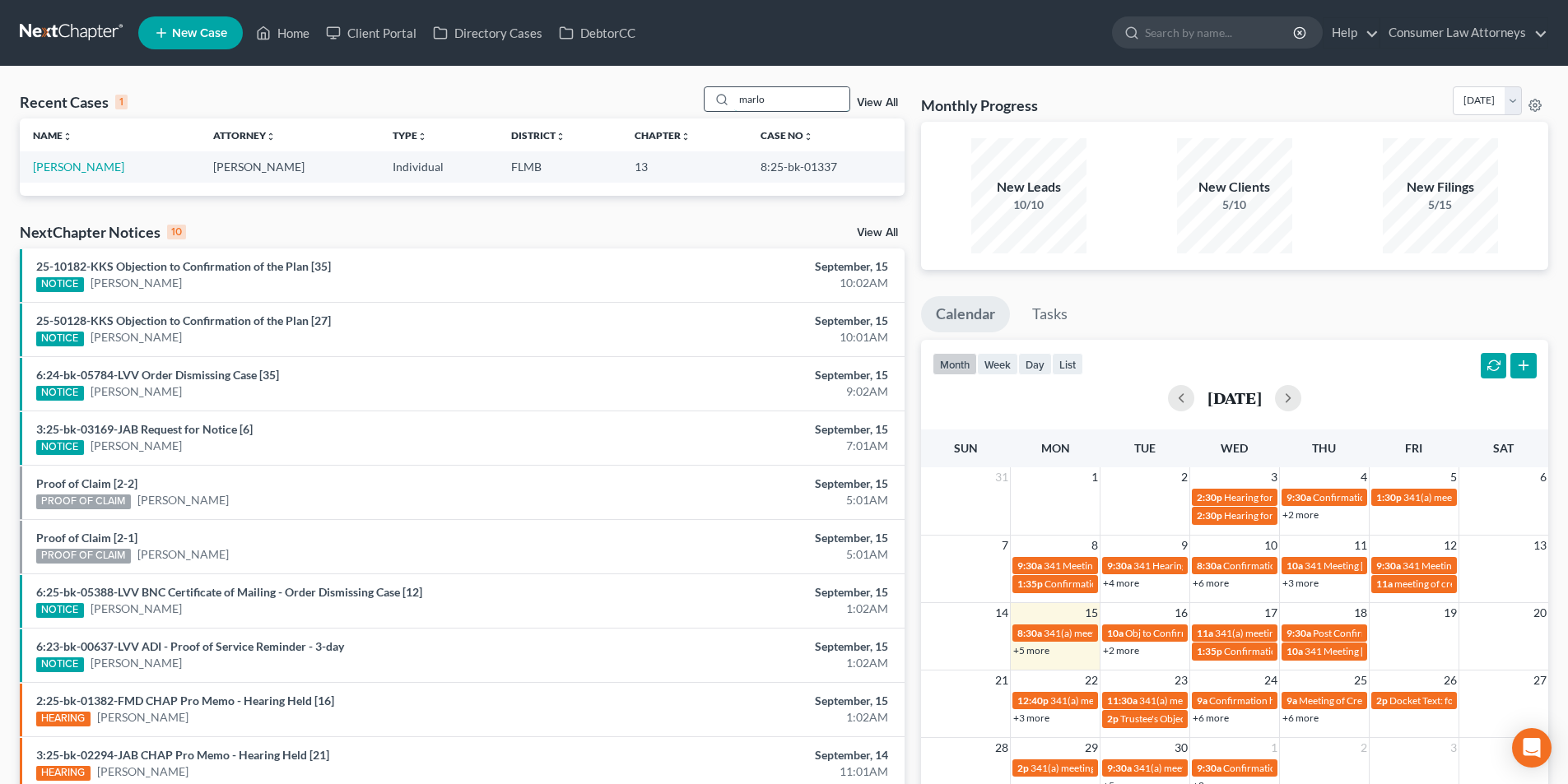
drag, startPoint x: 780, startPoint y: 106, endPoint x: 736, endPoint y: 93, distance: 45.9
click at [736, 93] on input "marlo" at bounding box center [791, 99] width 115 height 24
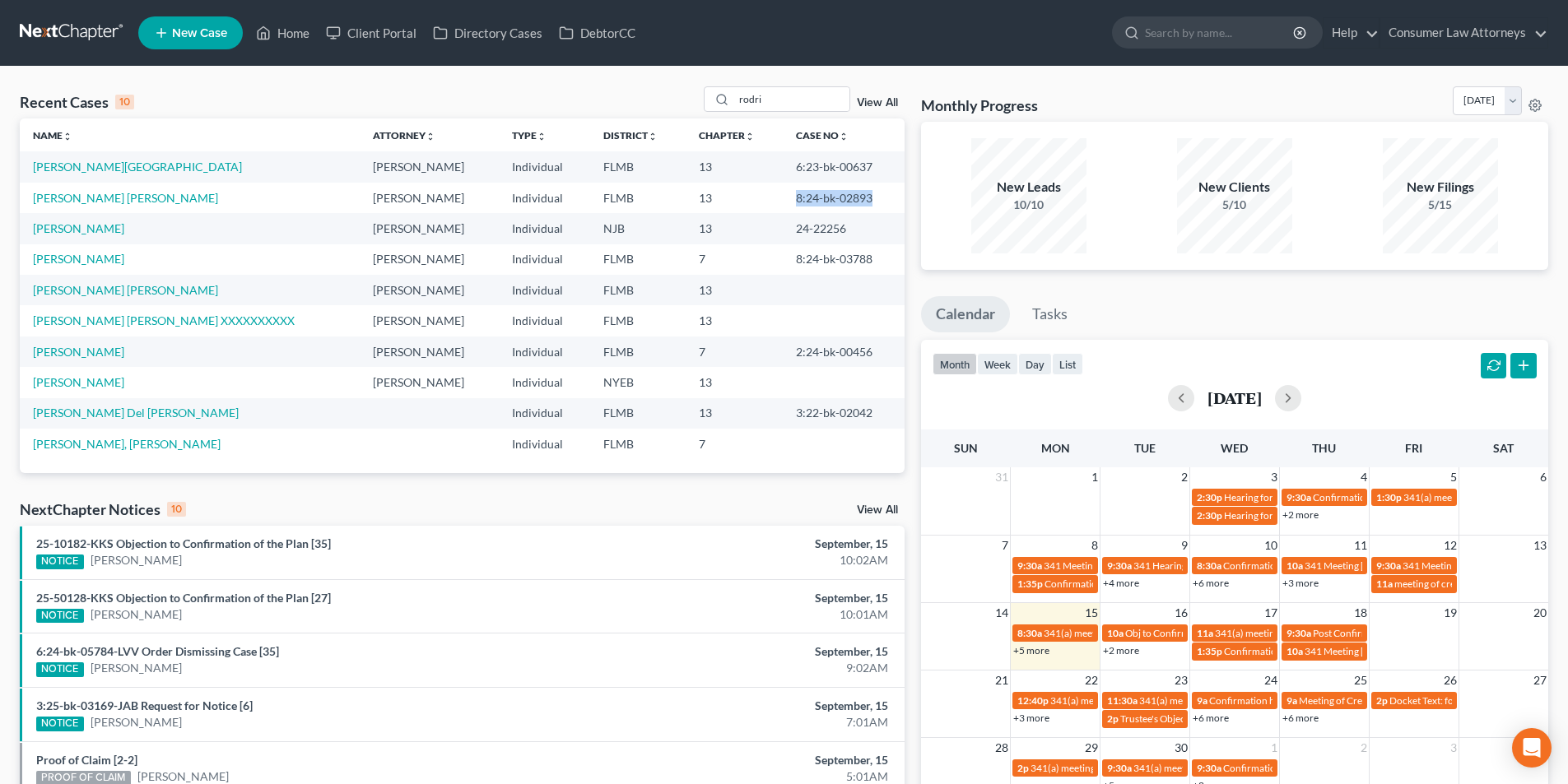
drag, startPoint x: 857, startPoint y: 198, endPoint x: 784, endPoint y: 197, distance: 73.0
click at [784, 197] on td "8:24-bk-02893" at bounding box center [843, 198] width 121 height 30
copy td "8:24-bk-02893"
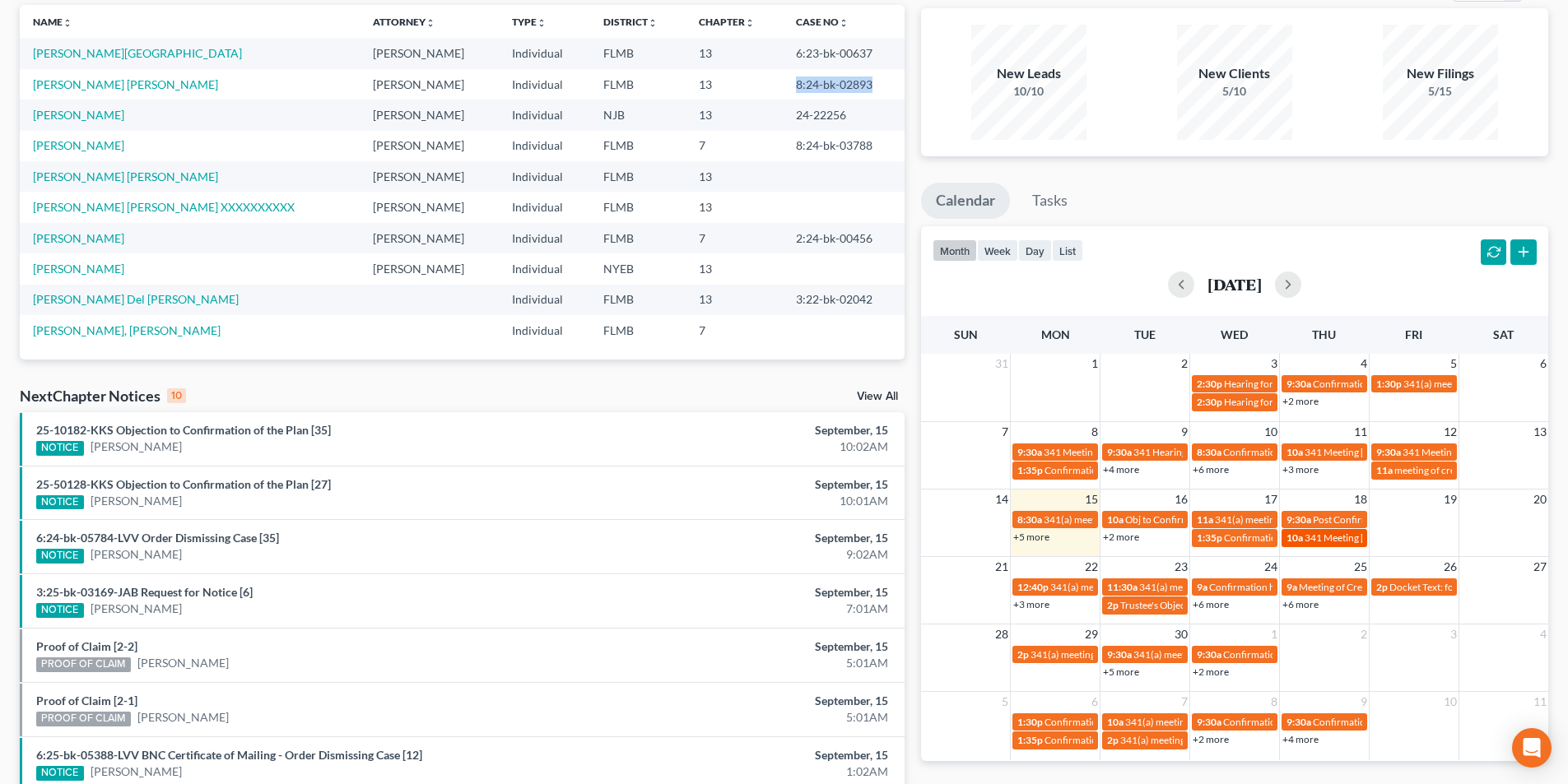
scroll to position [329, 0]
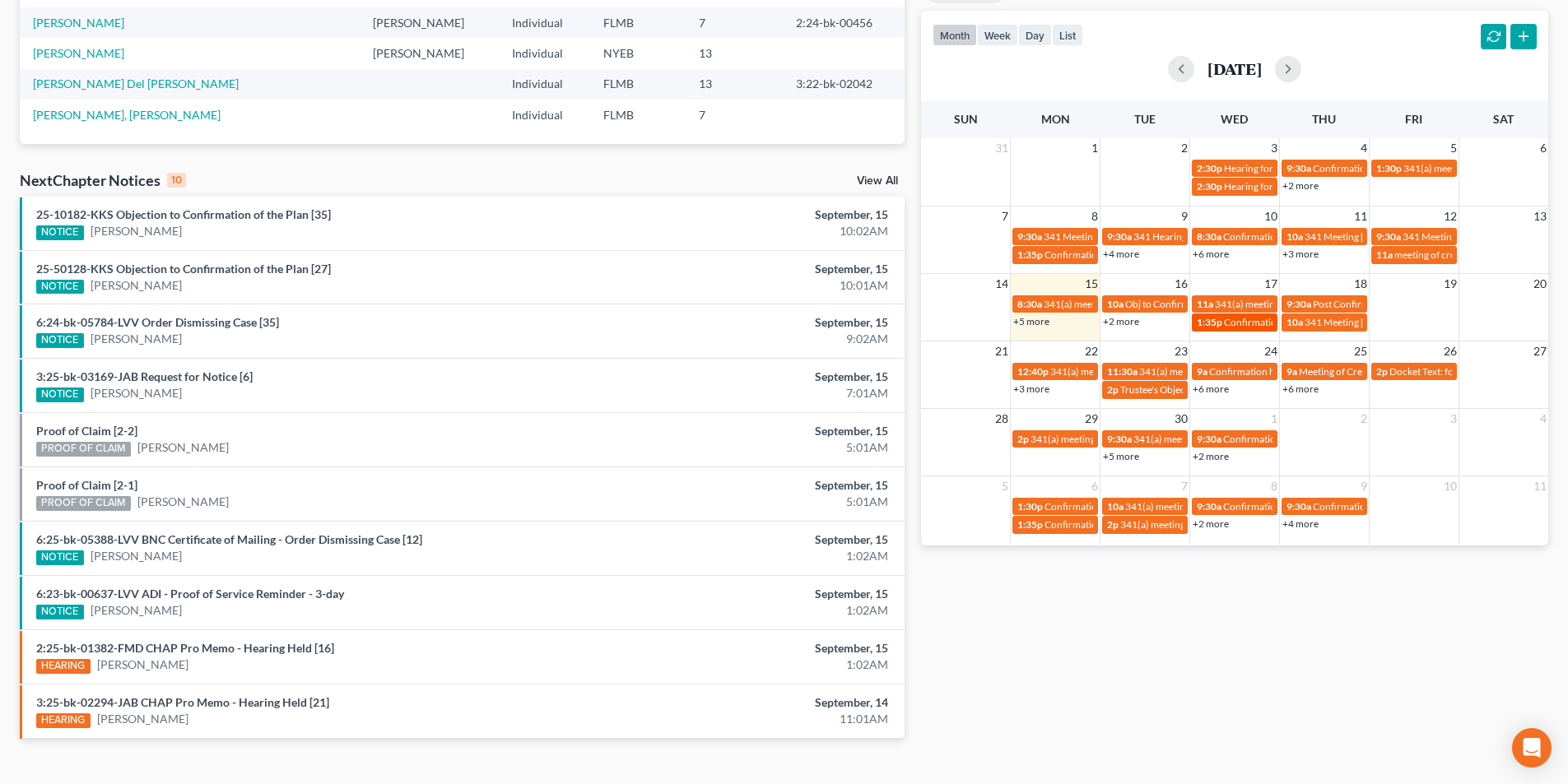
click at [1240, 326] on span "Confirmation Hearing for [PERSON_NAME]" at bounding box center [1318, 322] width 189 height 12
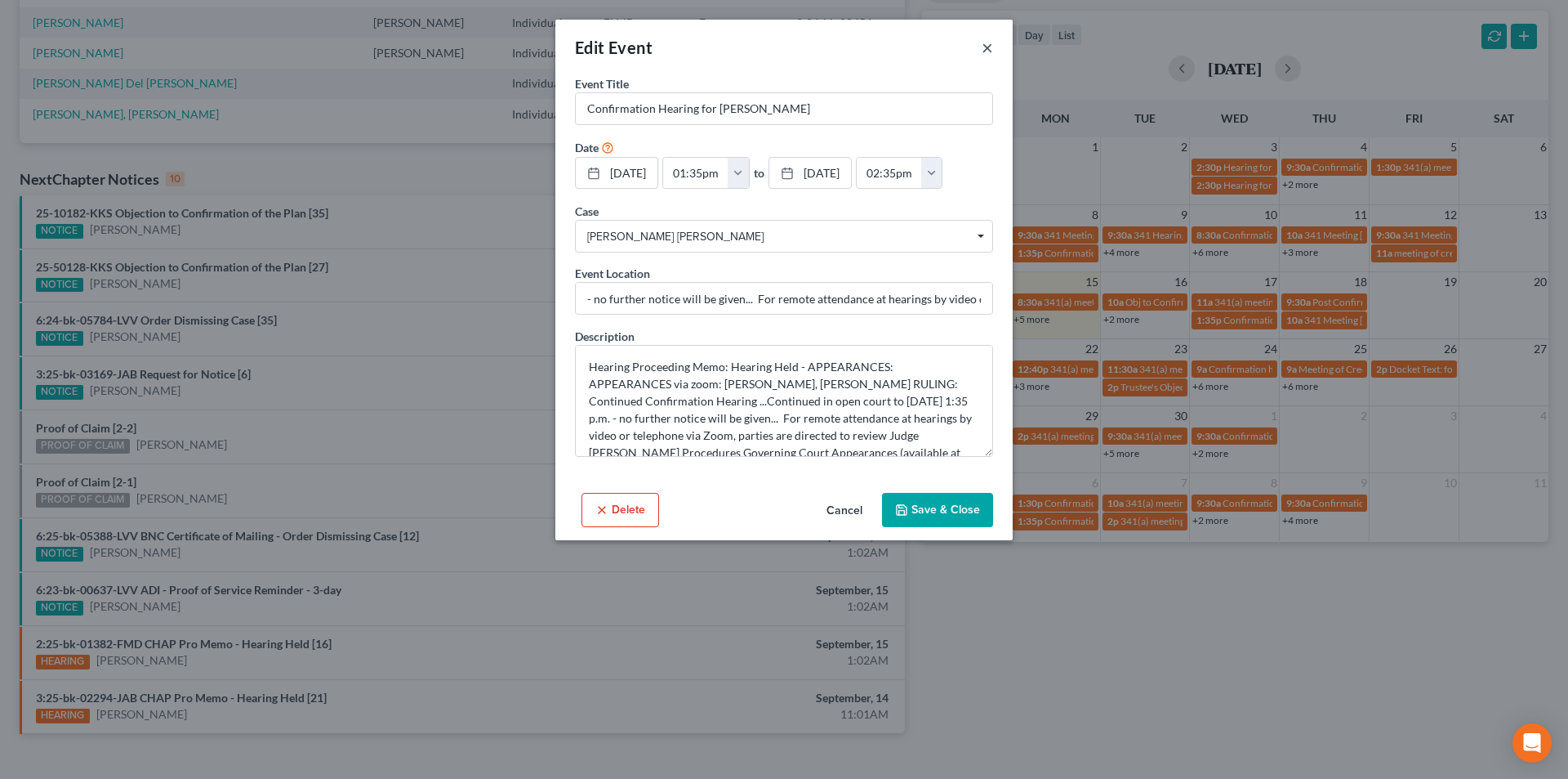
click at [986, 46] on button "×" at bounding box center [988, 47] width 12 height 19
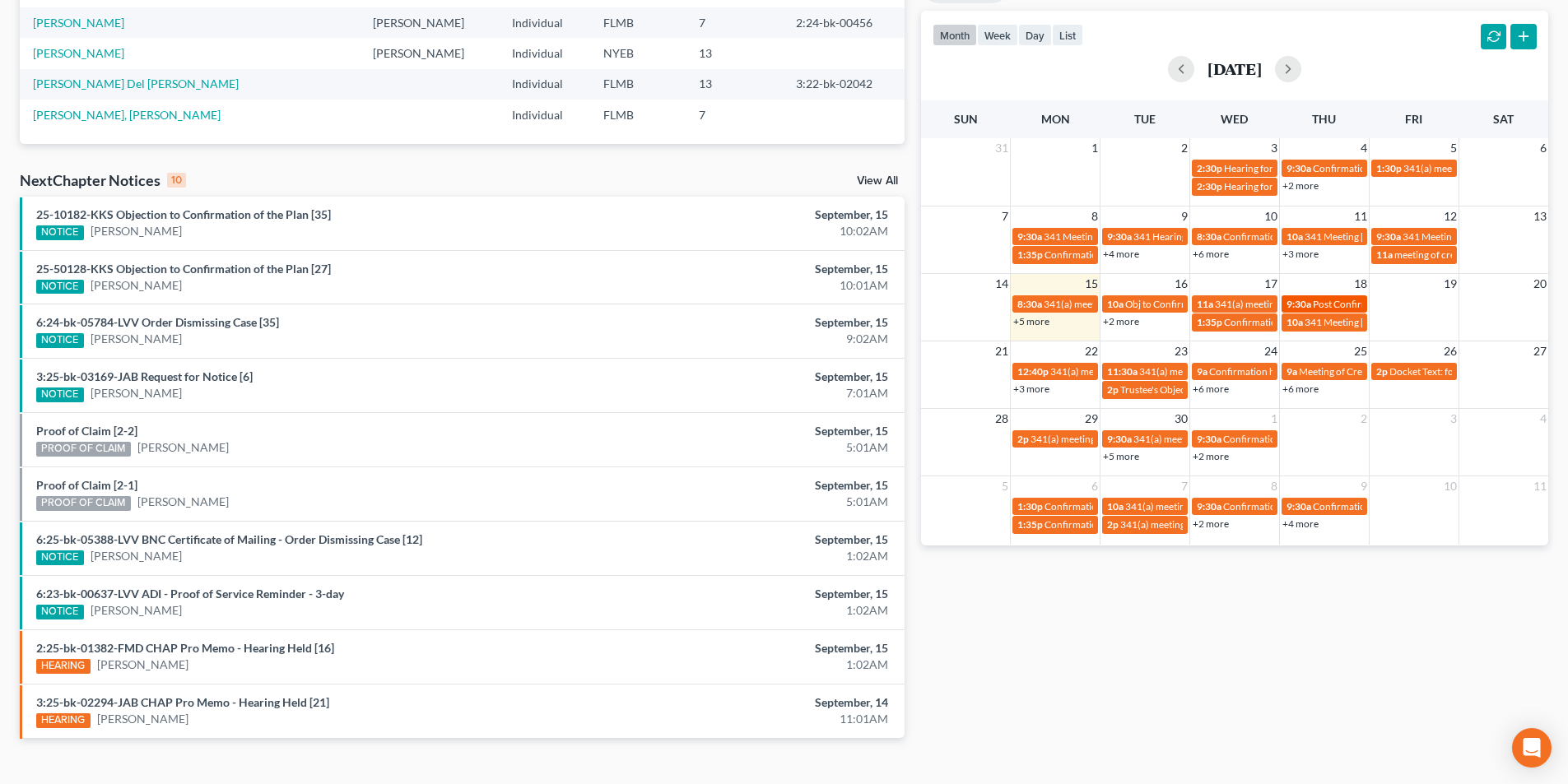
click at [1346, 302] on span "Post Confirmation Hearing [PERSON_NAME]" at bounding box center [1409, 303] width 194 height 12
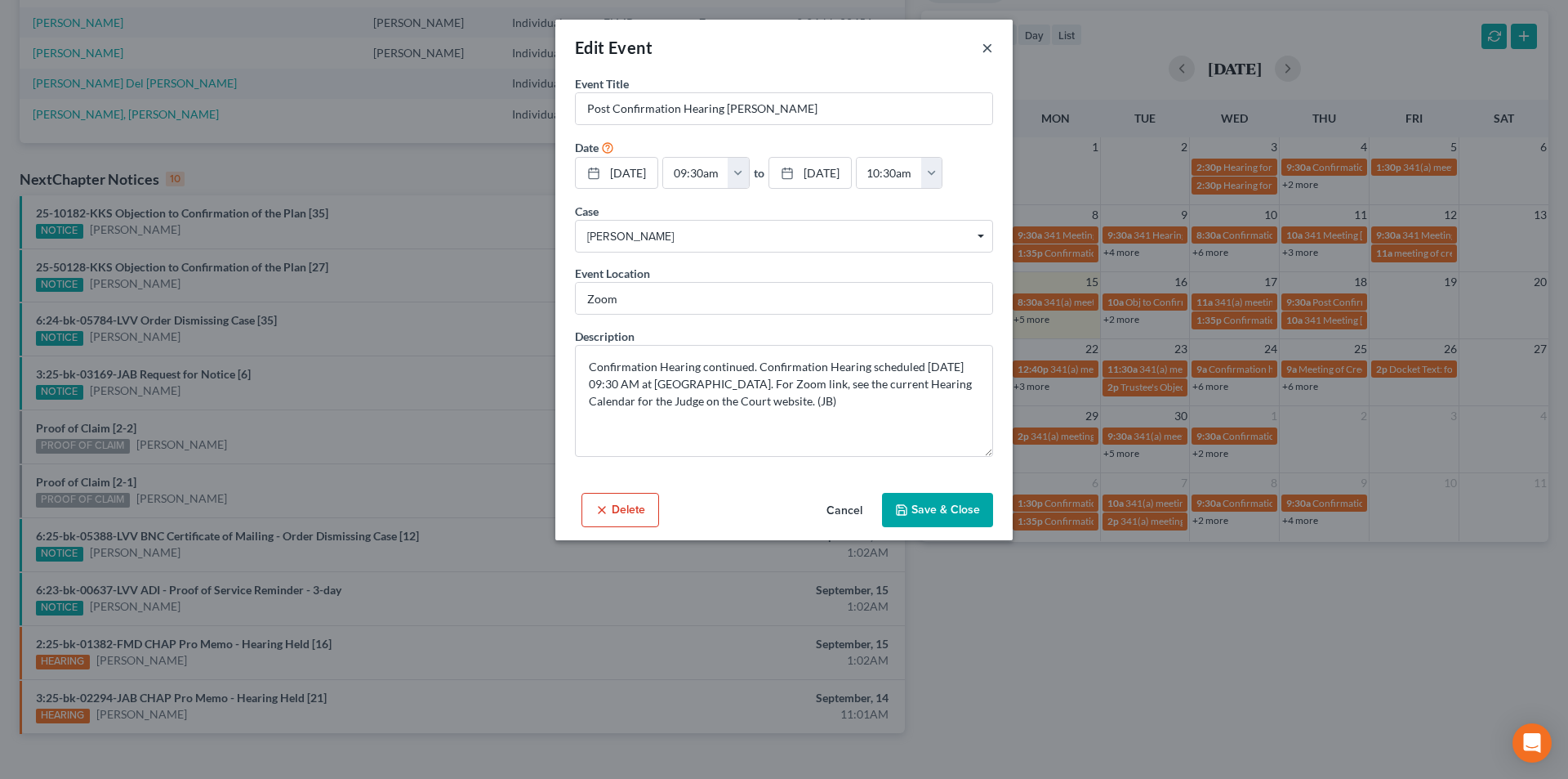
click at [986, 49] on button "×" at bounding box center [988, 47] width 12 height 19
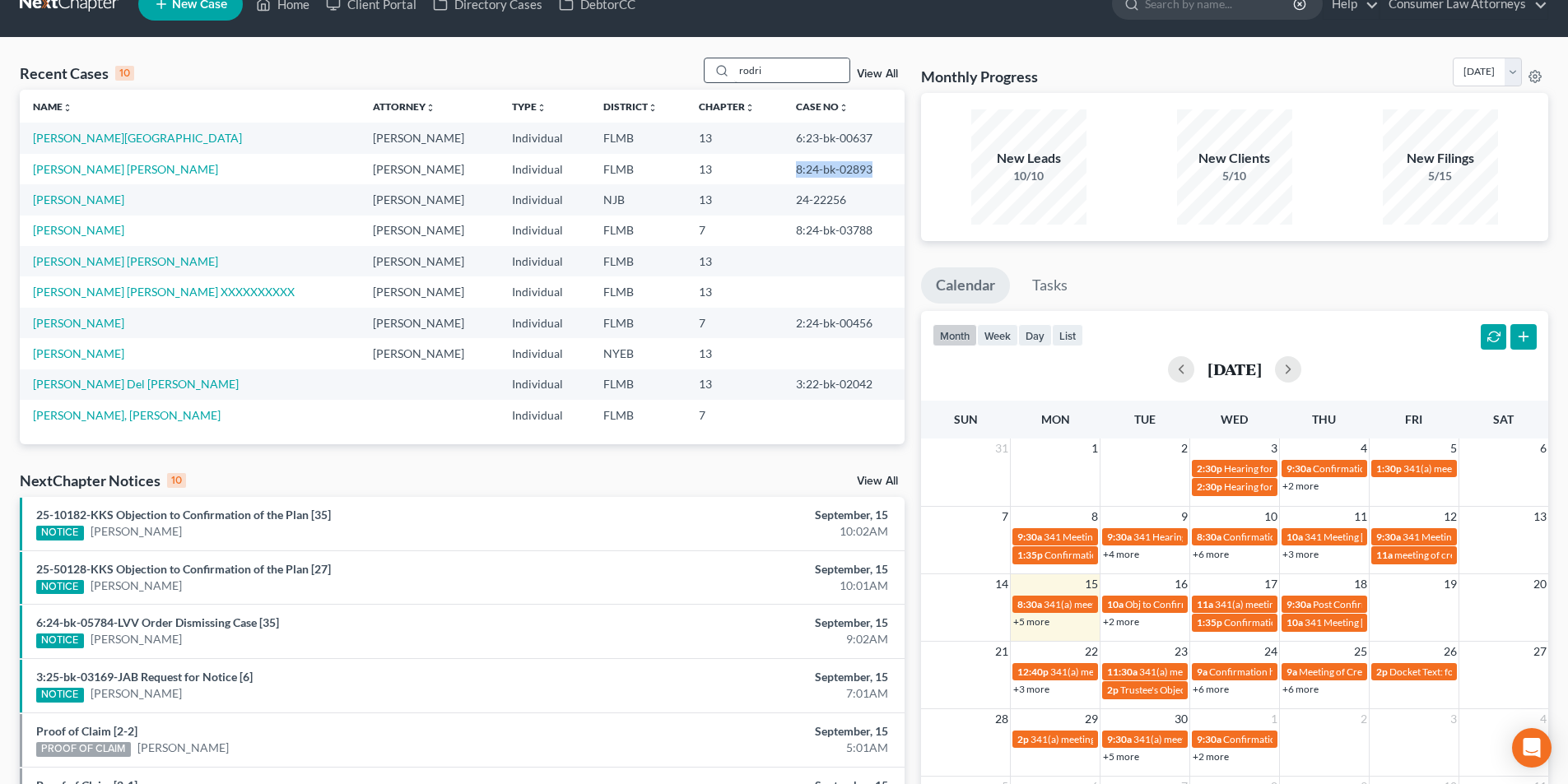
scroll to position [0, 0]
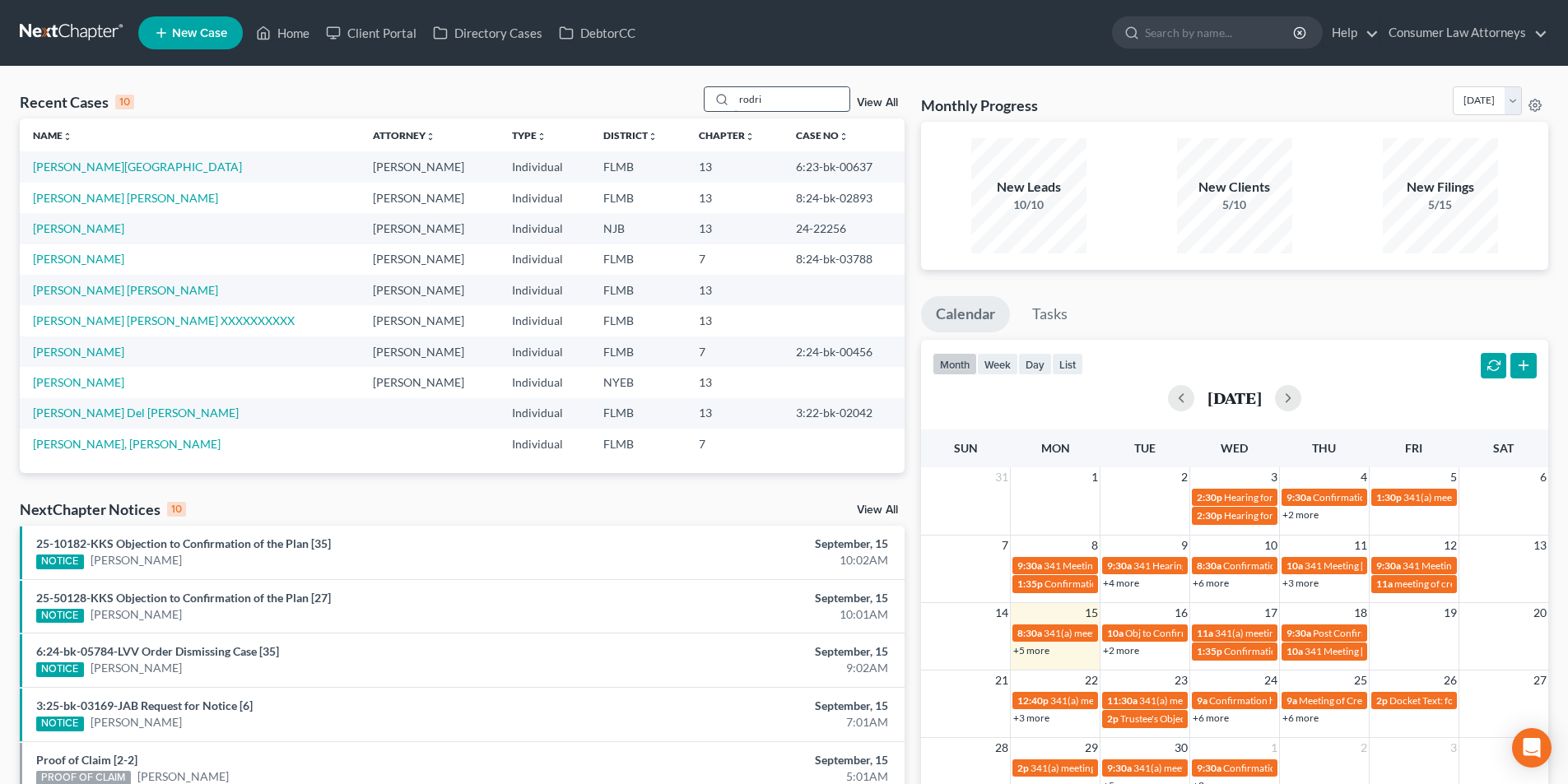
click at [800, 90] on input "rodri" at bounding box center [791, 99] width 115 height 24
drag, startPoint x: 800, startPoint y: 90, endPoint x: 719, endPoint y: 92, distance: 81.0
click at [719, 92] on div "rodri" at bounding box center [776, 99] width 146 height 26
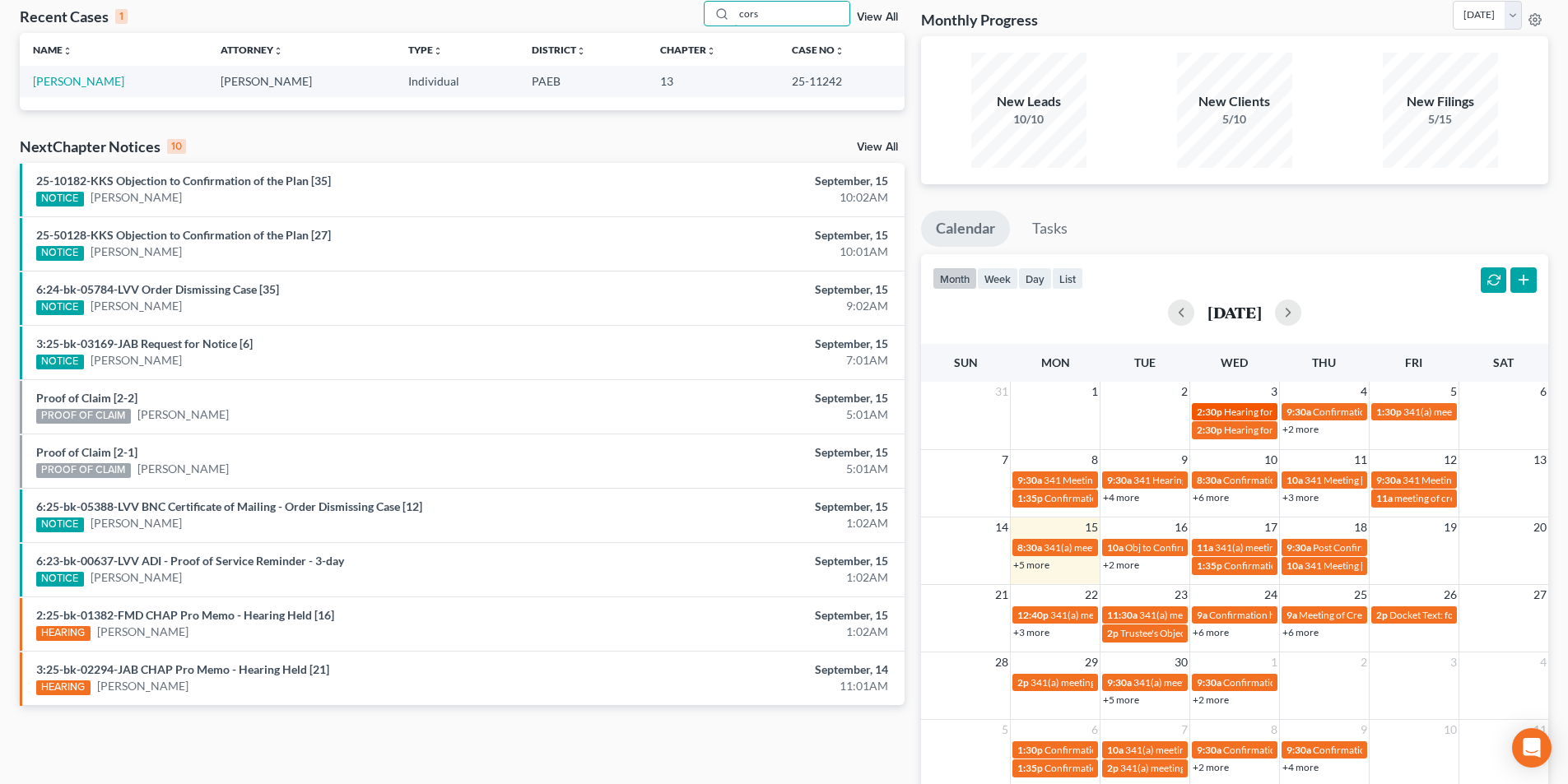
scroll to position [166, 0]
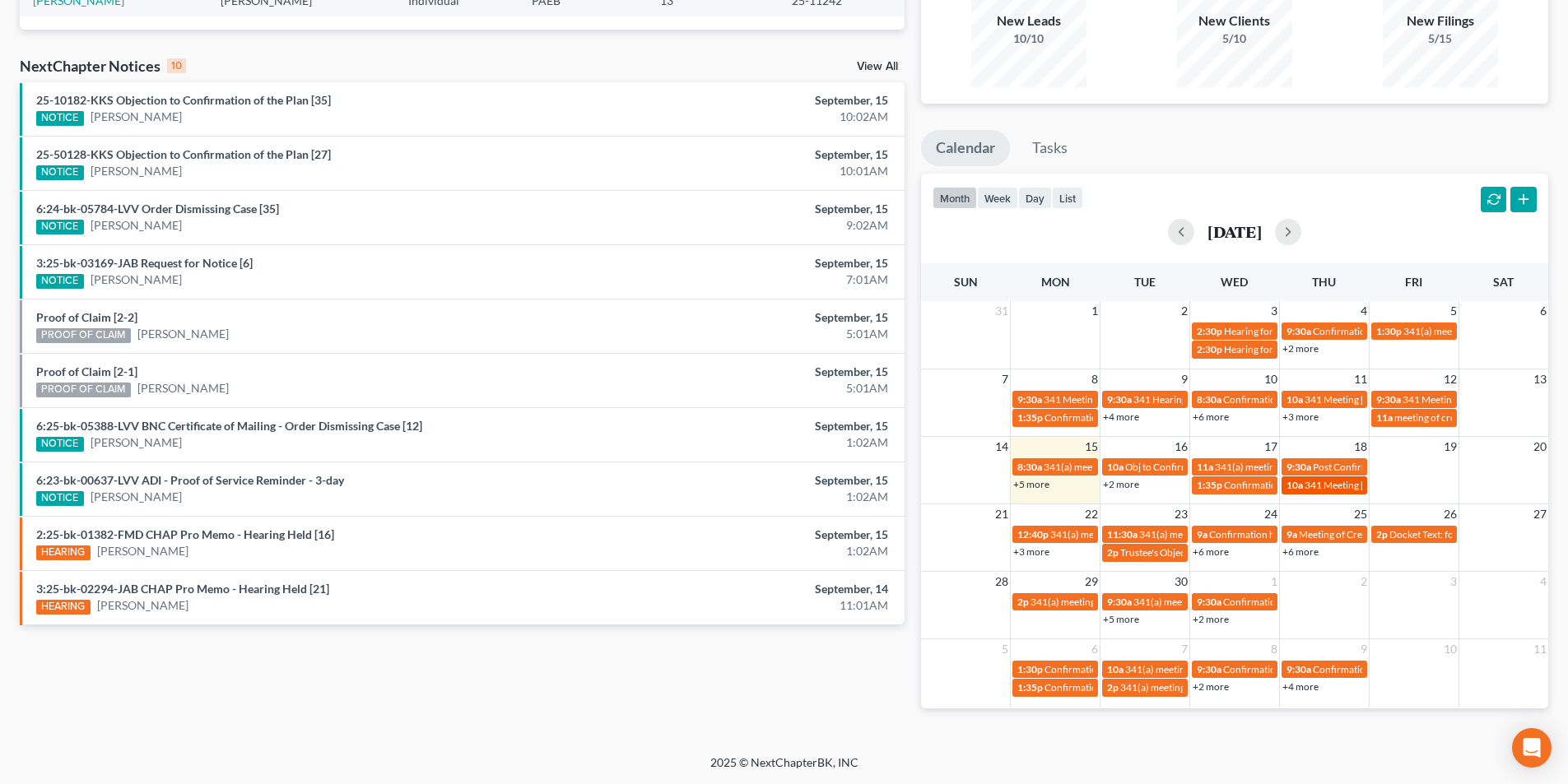
click at [1337, 483] on span "341 Meeting [PERSON_NAME]" at bounding box center [1370, 484] width 133 height 12
type input "cors"
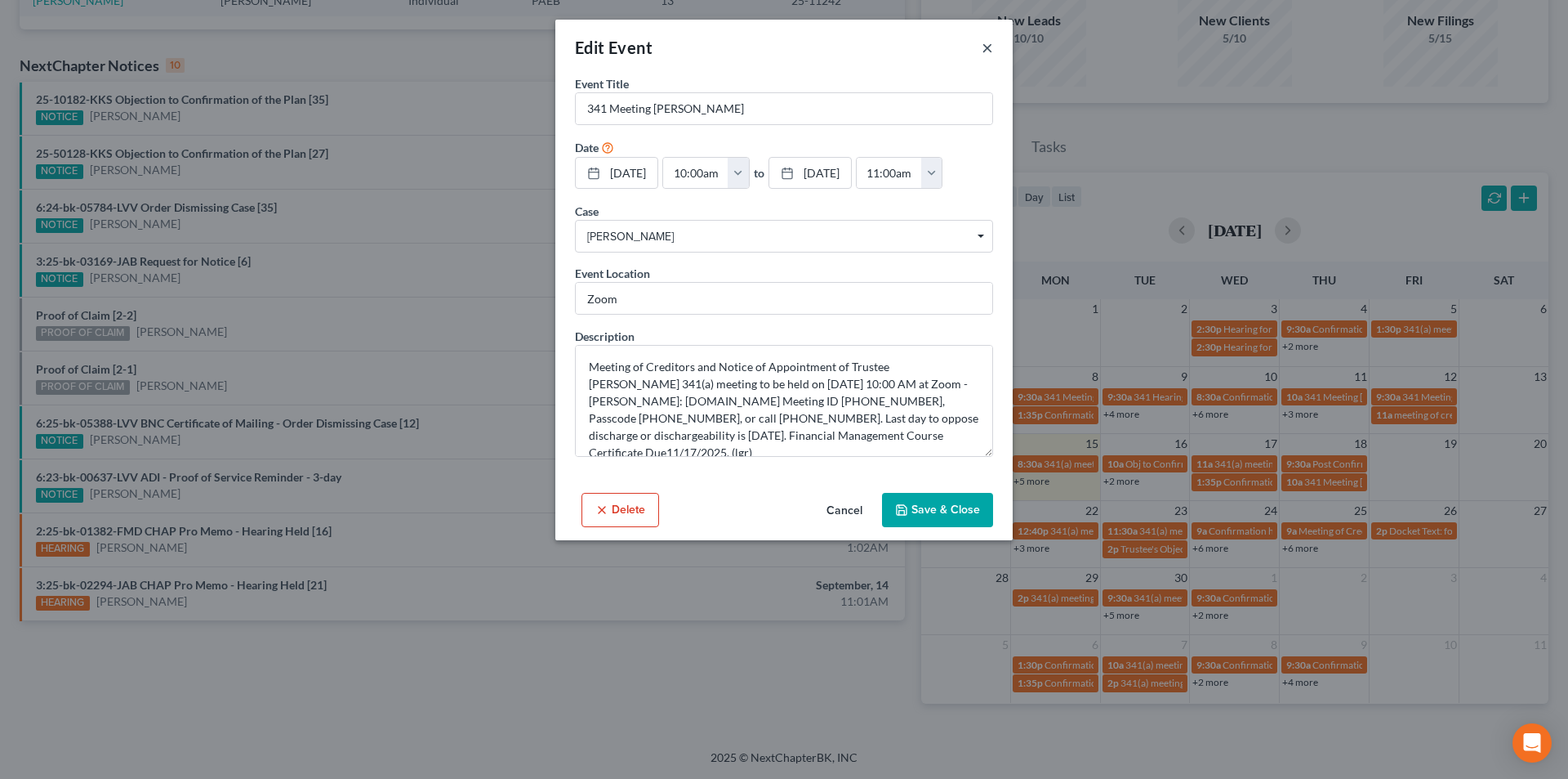
click at [984, 45] on button "×" at bounding box center [988, 47] width 12 height 19
